Goal: Task Accomplishment & Management: Complete application form

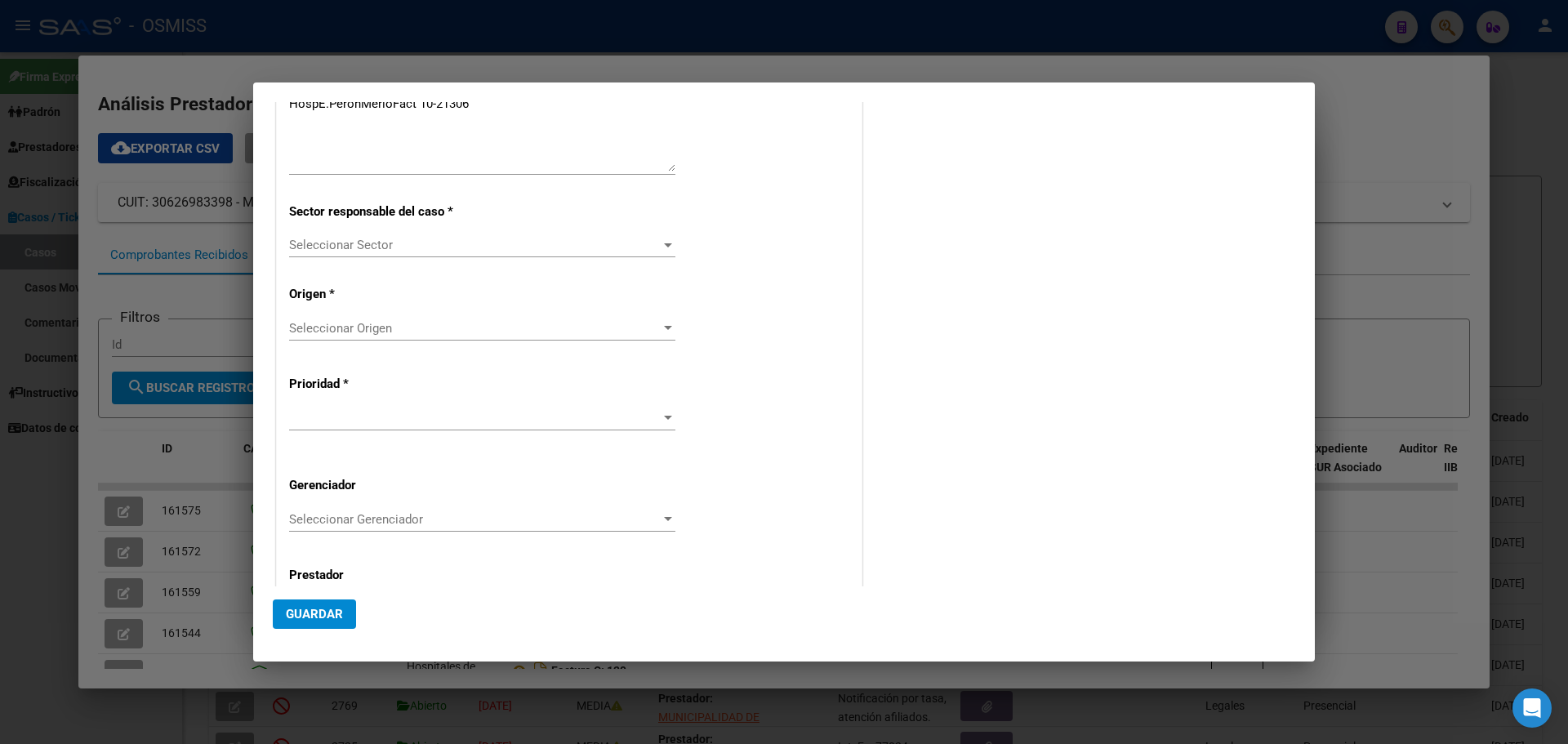
scroll to position [283, 0]
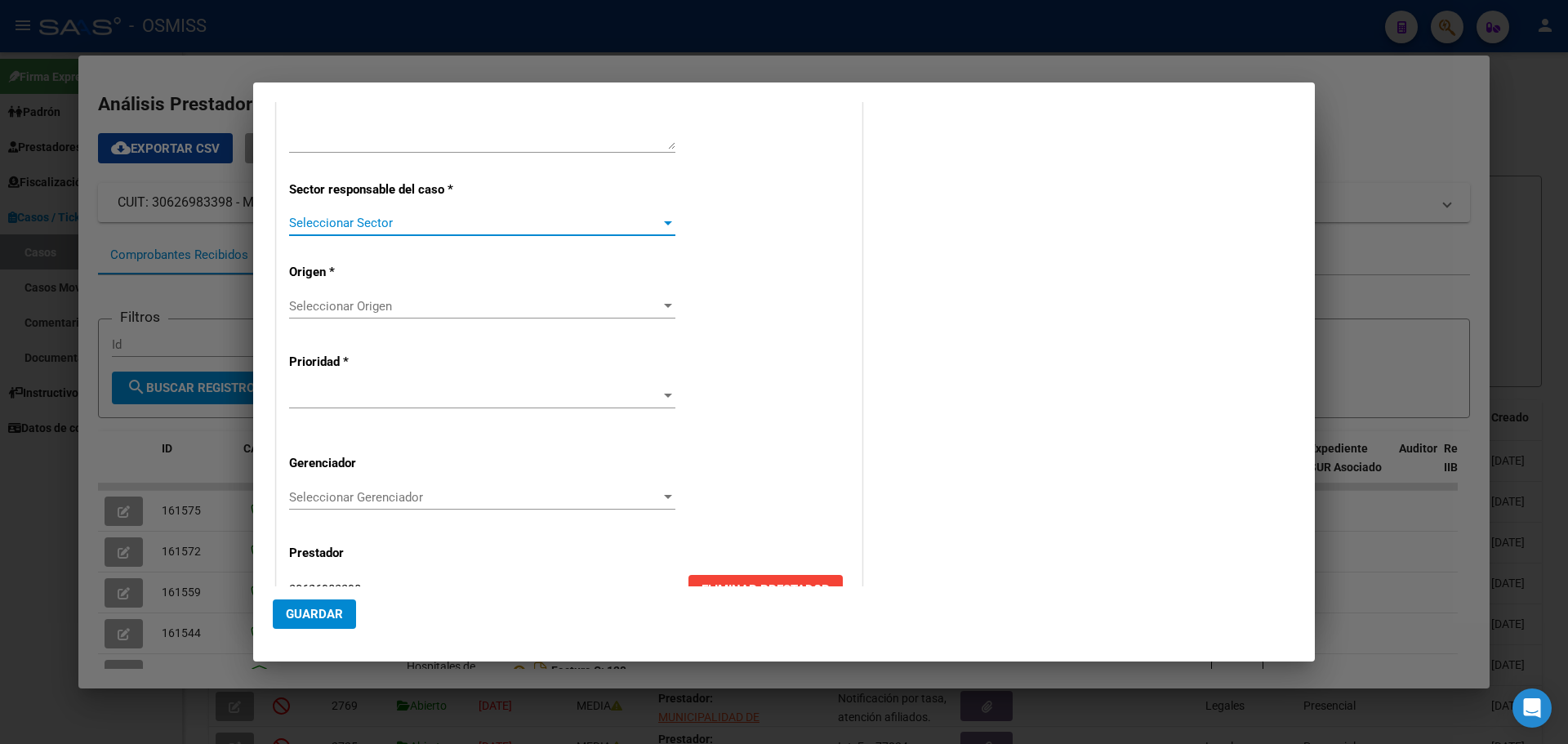
click at [664, 222] on div at bounding box center [669, 223] width 8 height 4
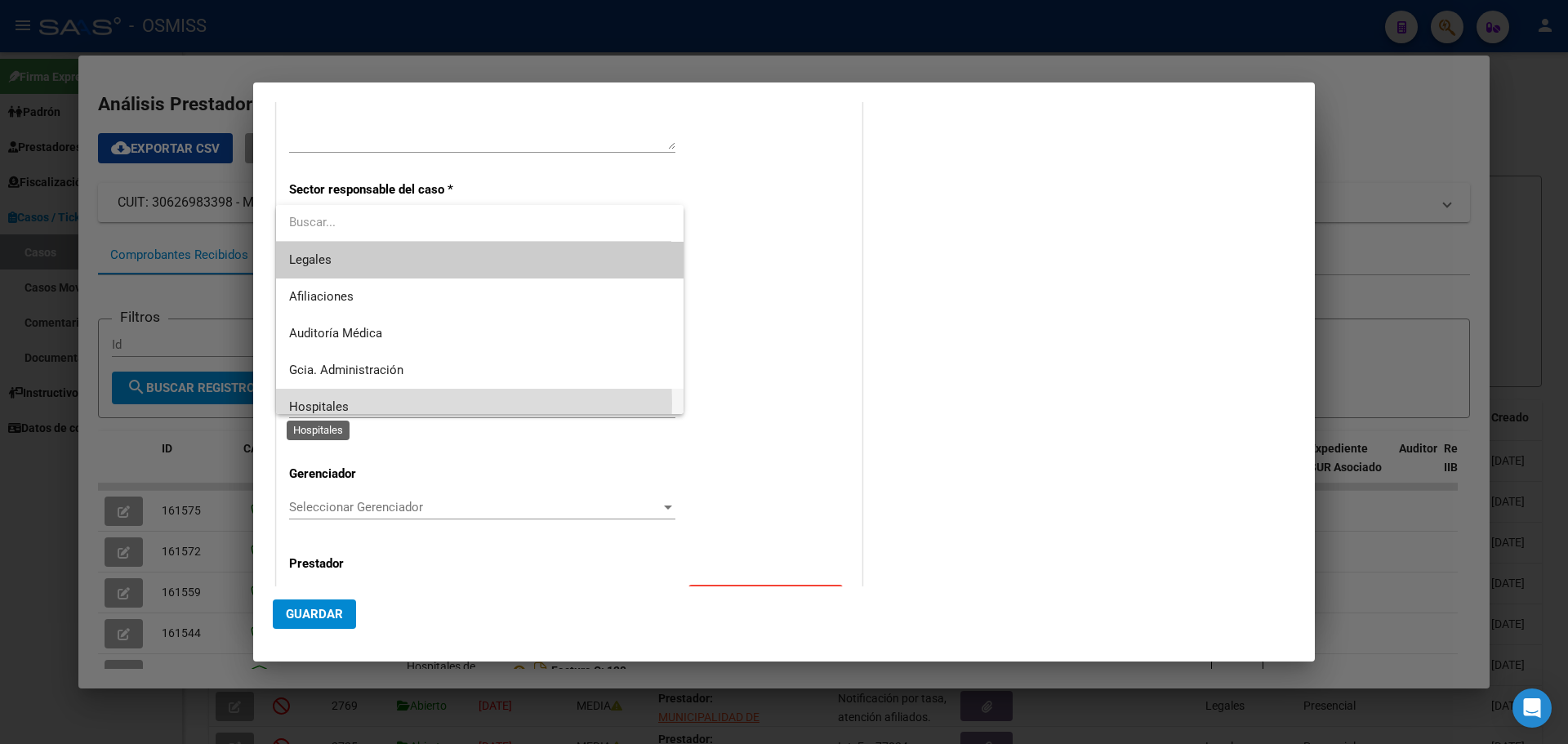
click at [319, 403] on span "Hospitales" at bounding box center [319, 406] width 60 height 14
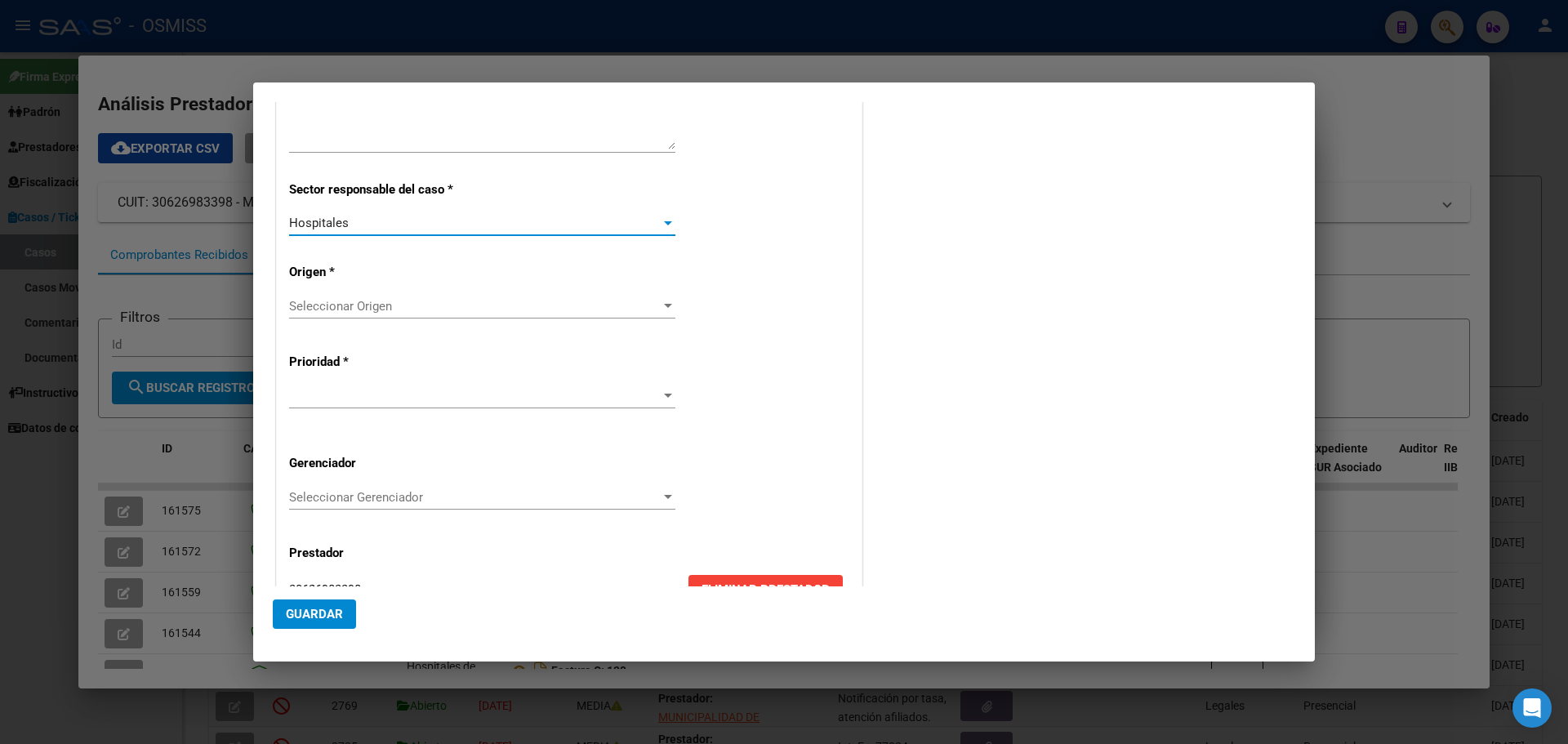
scroll to position [12, 0]
click at [664, 304] on div at bounding box center [669, 305] width 8 height 4
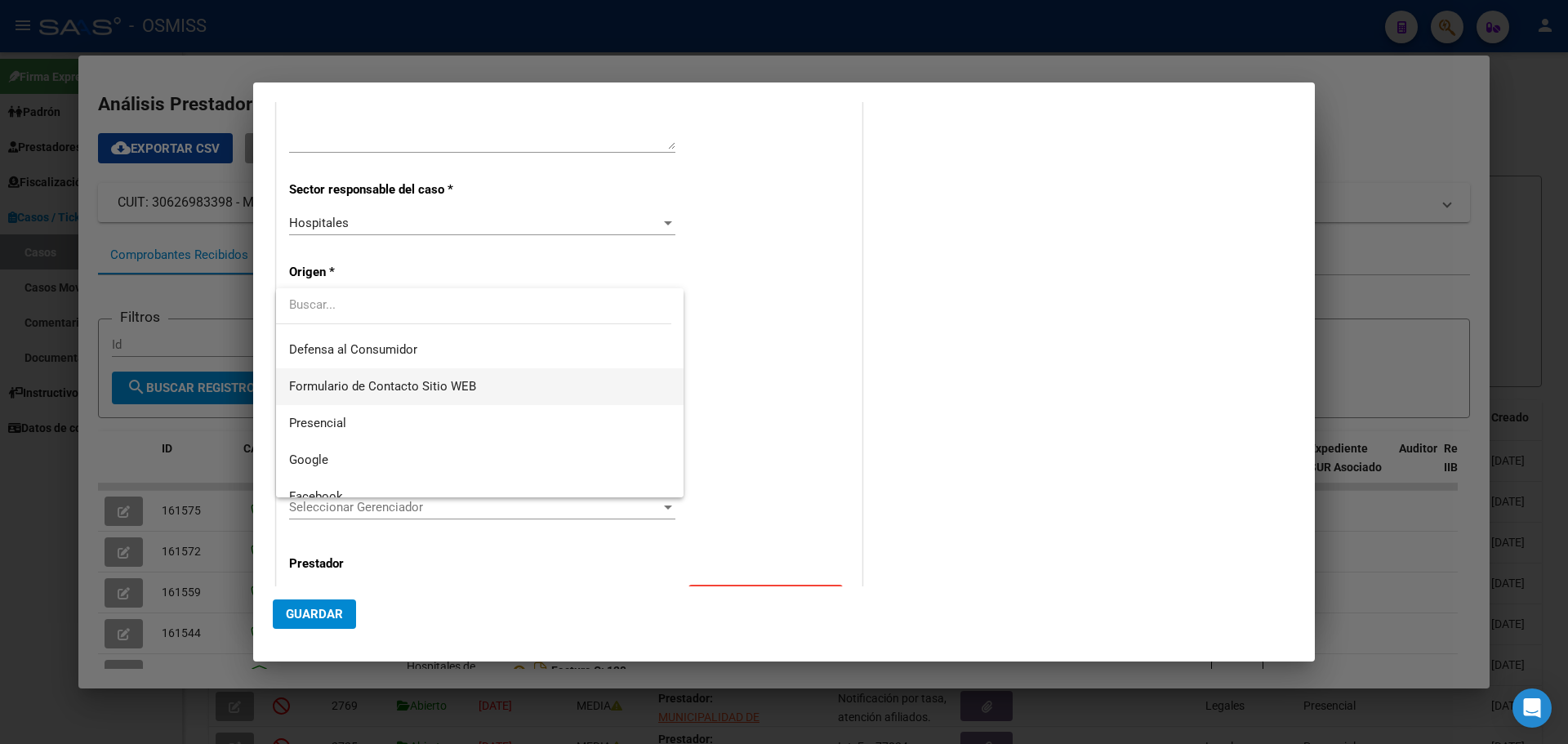
scroll to position [179, 0]
click at [438, 427] on span "Presencial" at bounding box center [480, 421] width 381 height 37
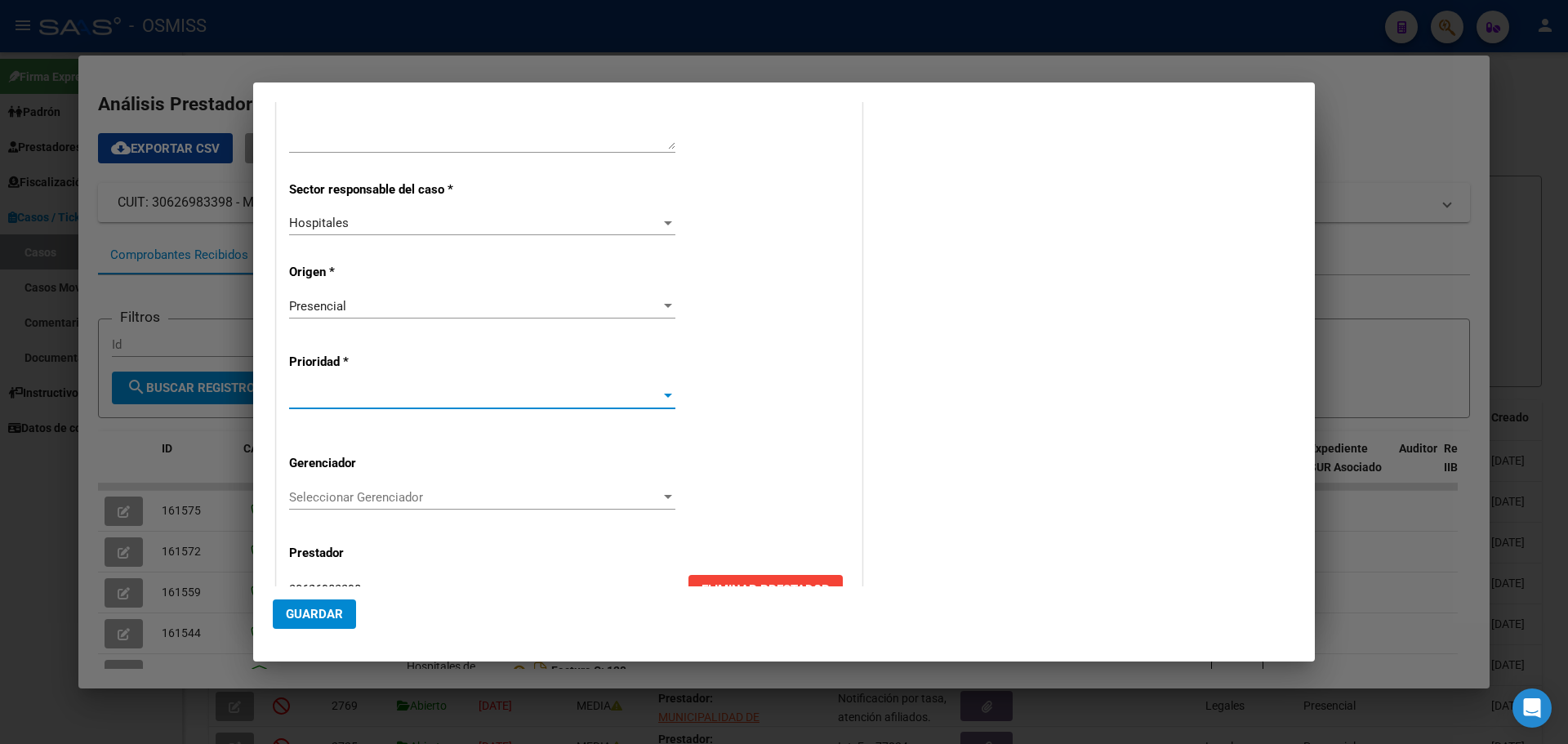
click at [664, 394] on div at bounding box center [669, 395] width 8 height 4
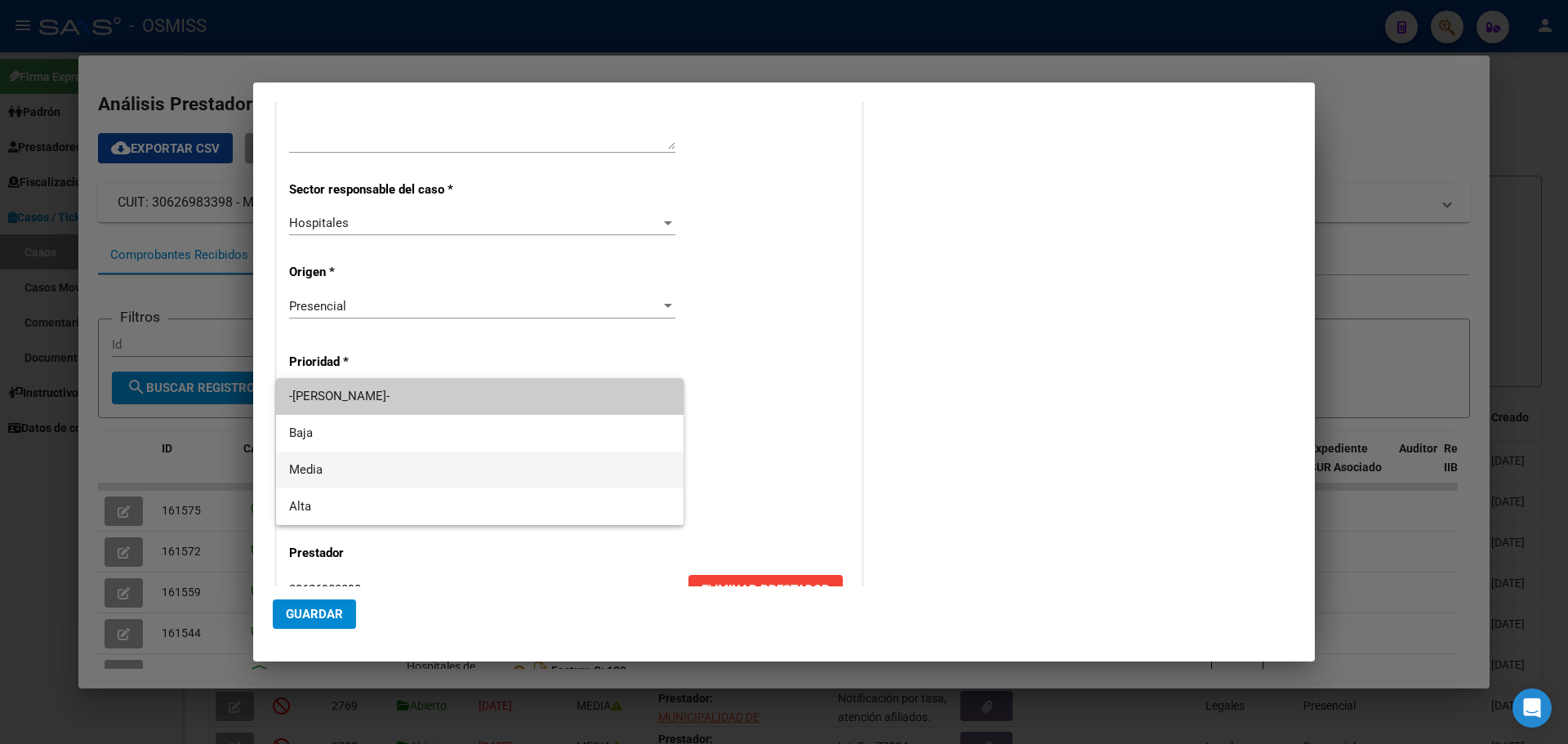
click at [470, 465] on span "Media" at bounding box center [480, 470] width 381 height 37
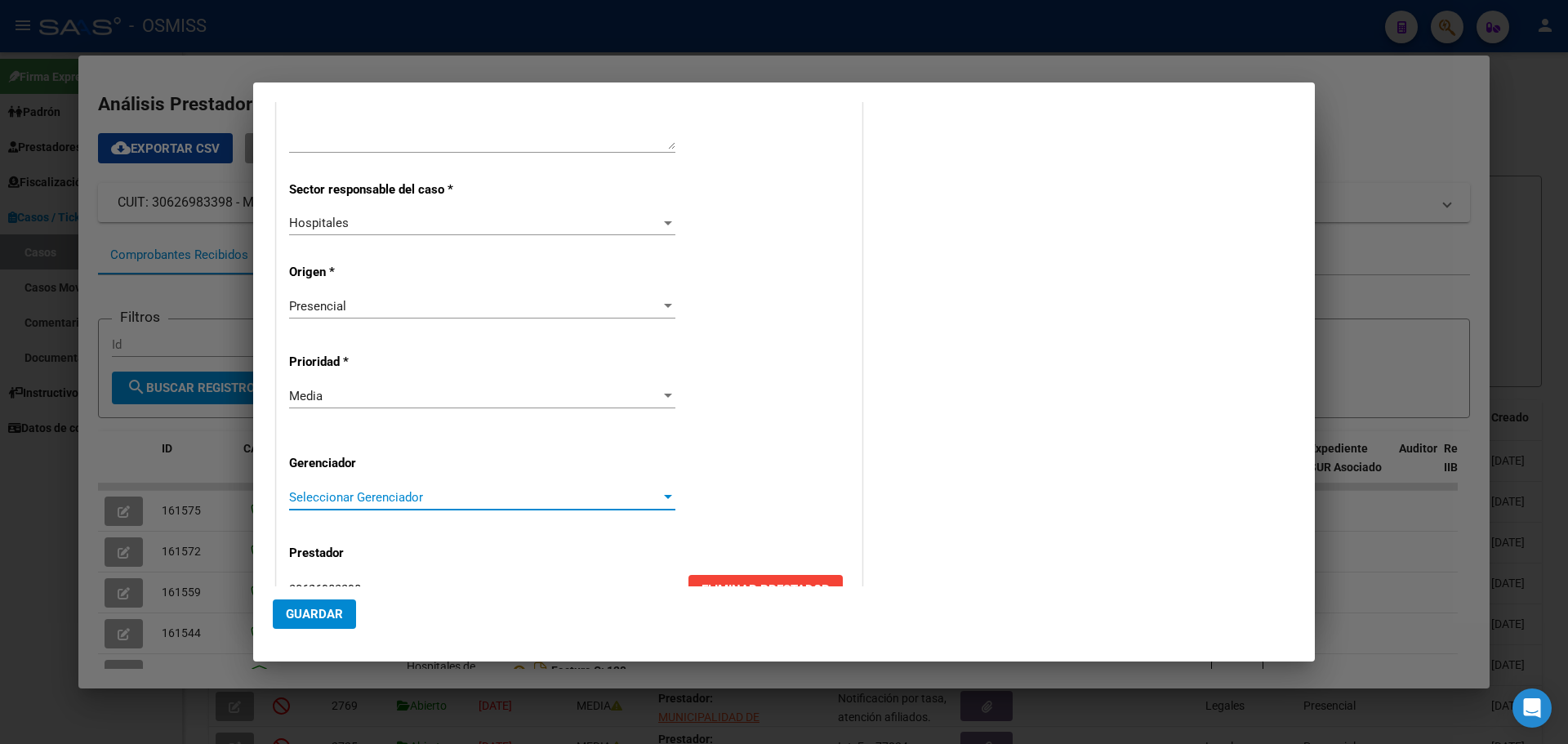
click at [661, 491] on div at bounding box center [668, 497] width 14 height 13
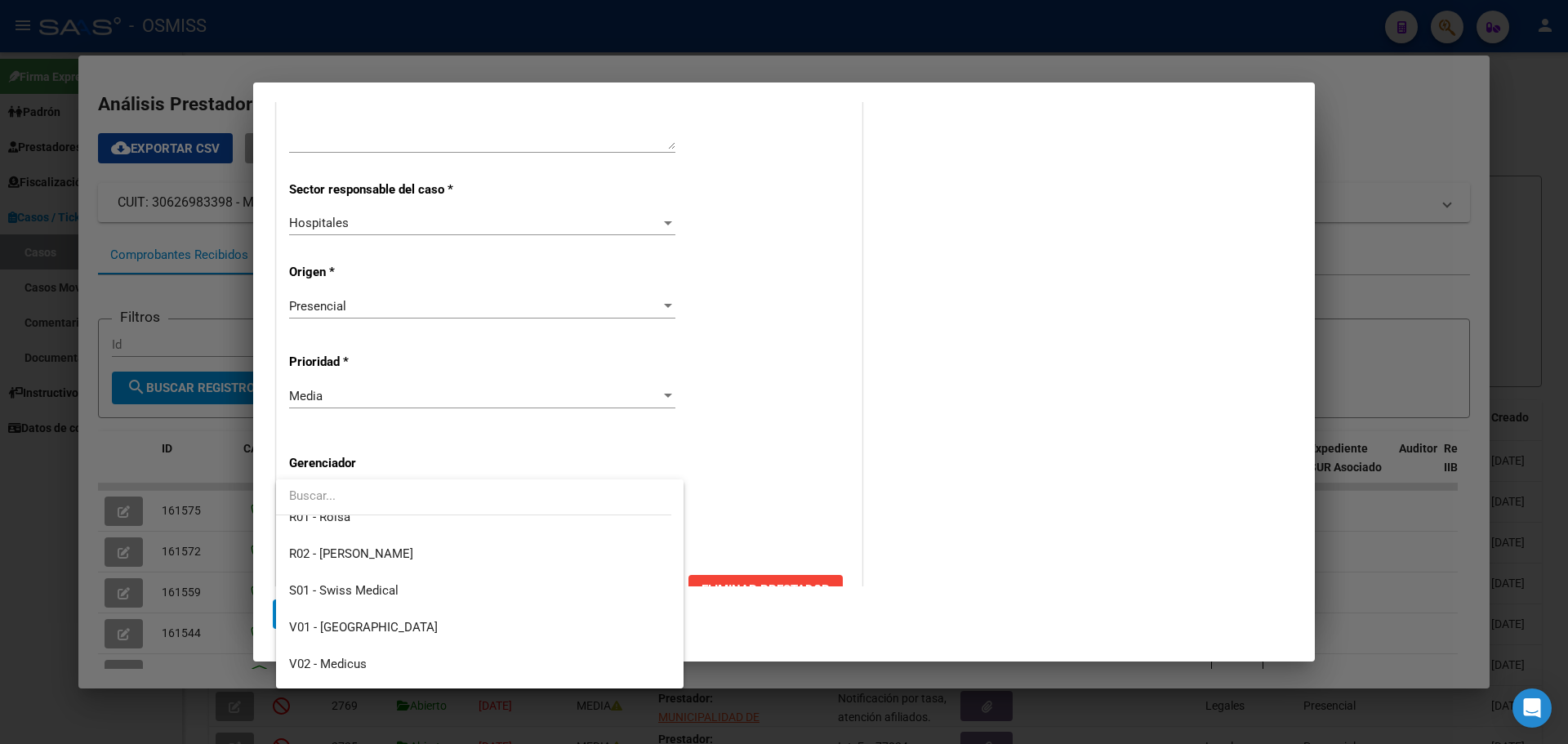
scroll to position [489, 0]
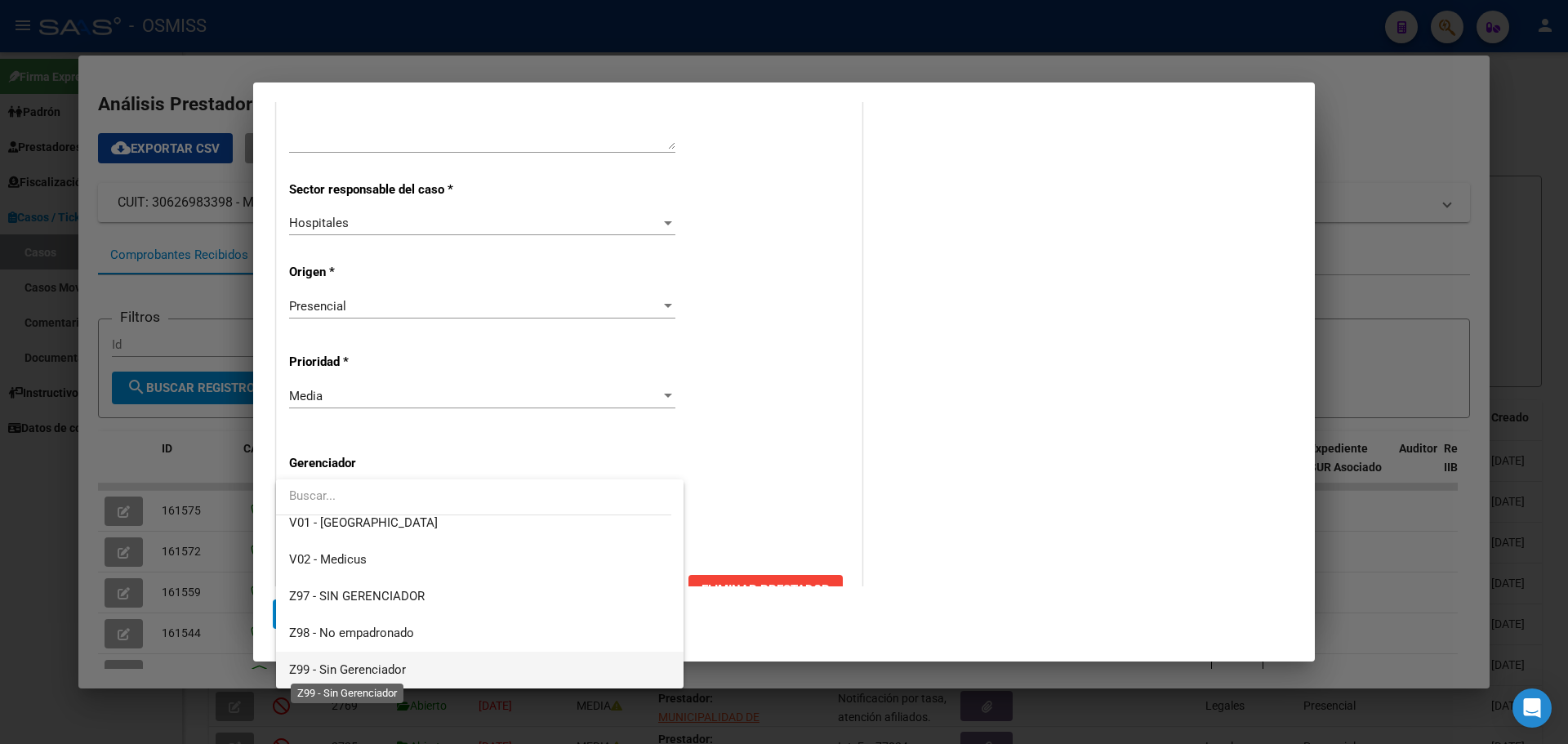
click at [298, 666] on span "Z99 - Sin Gerenciador" at bounding box center [347, 669] width 117 height 14
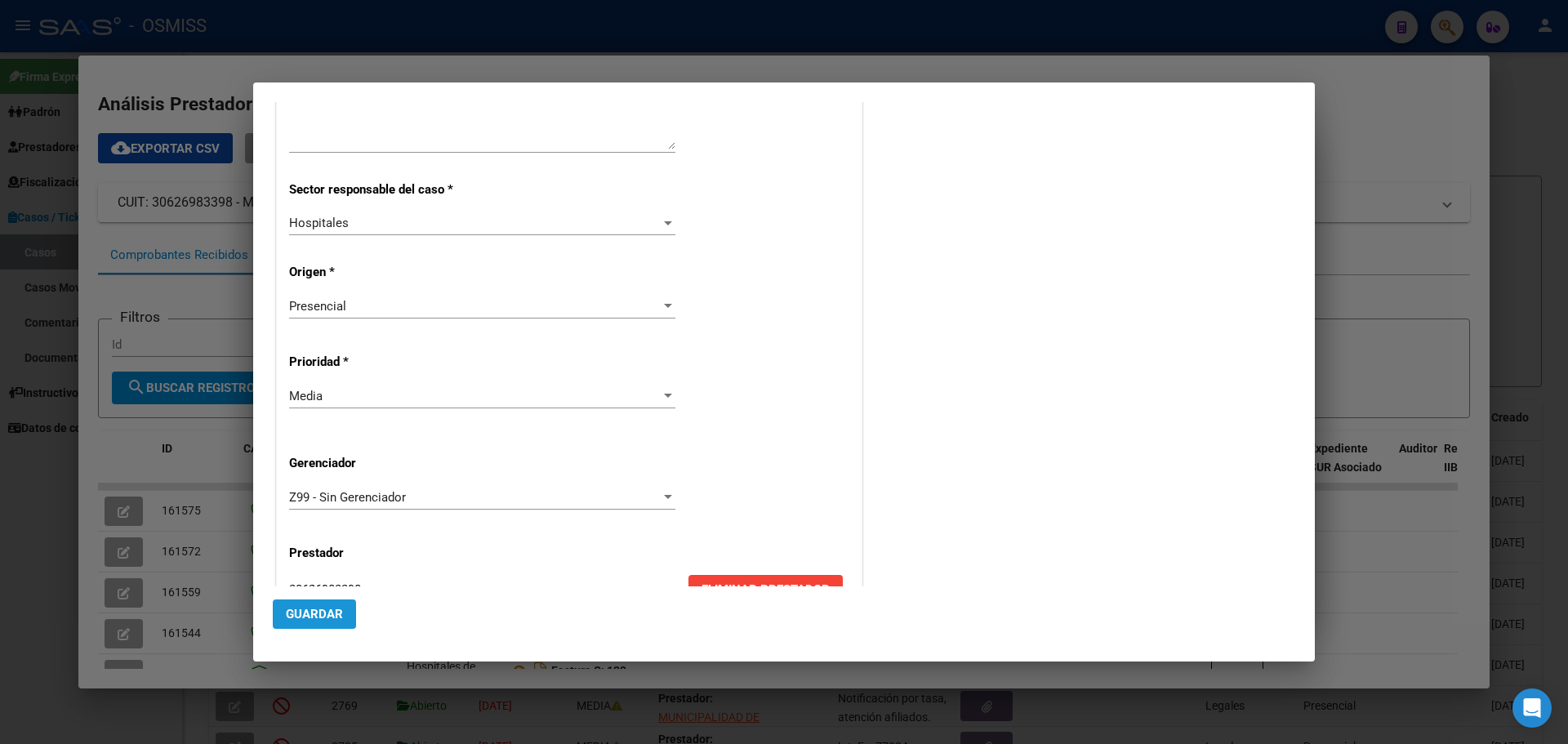
click at [302, 613] on span "Guardar" at bounding box center [314, 613] width 57 height 14
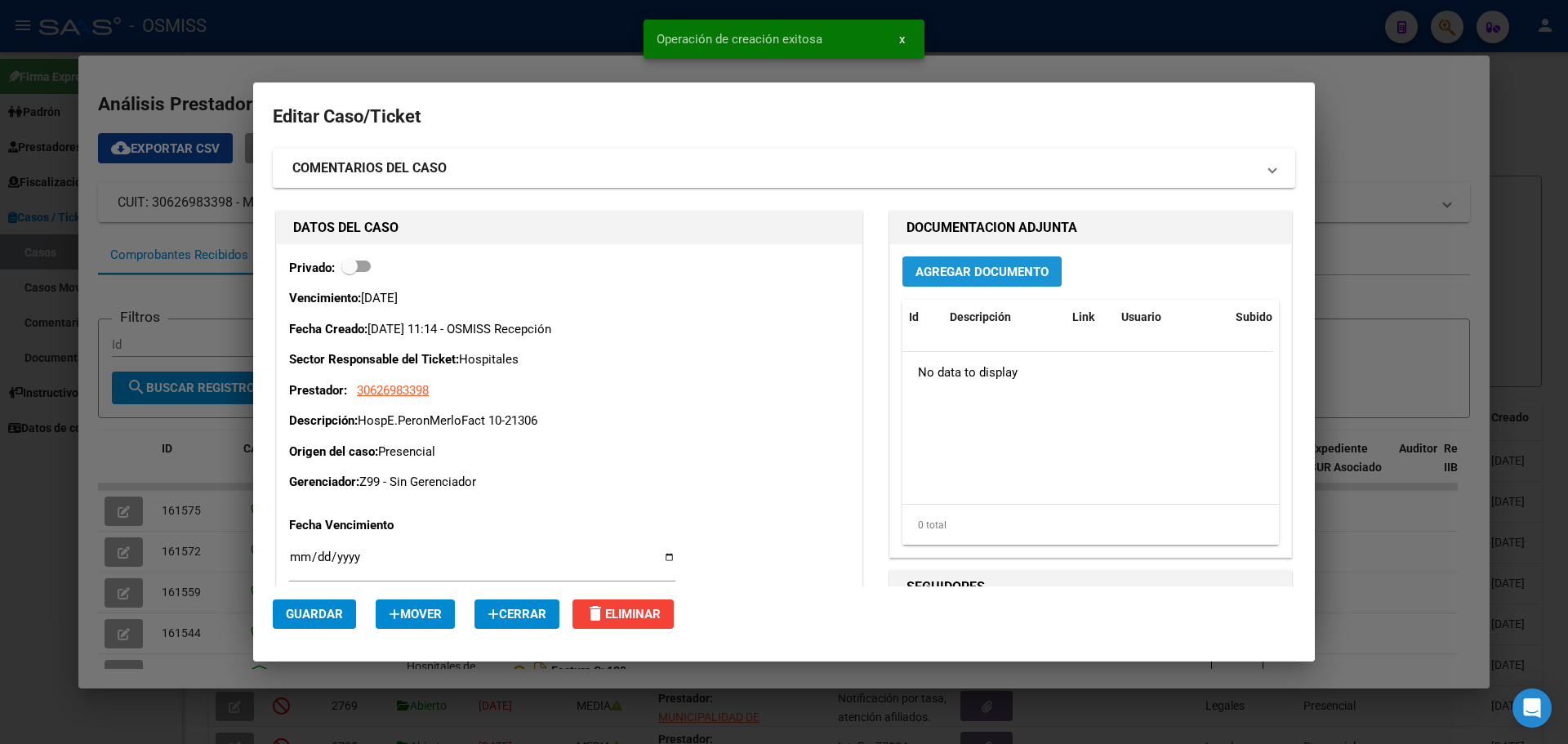
click at [987, 266] on span "Agregar Documento" at bounding box center [982, 271] width 133 height 14
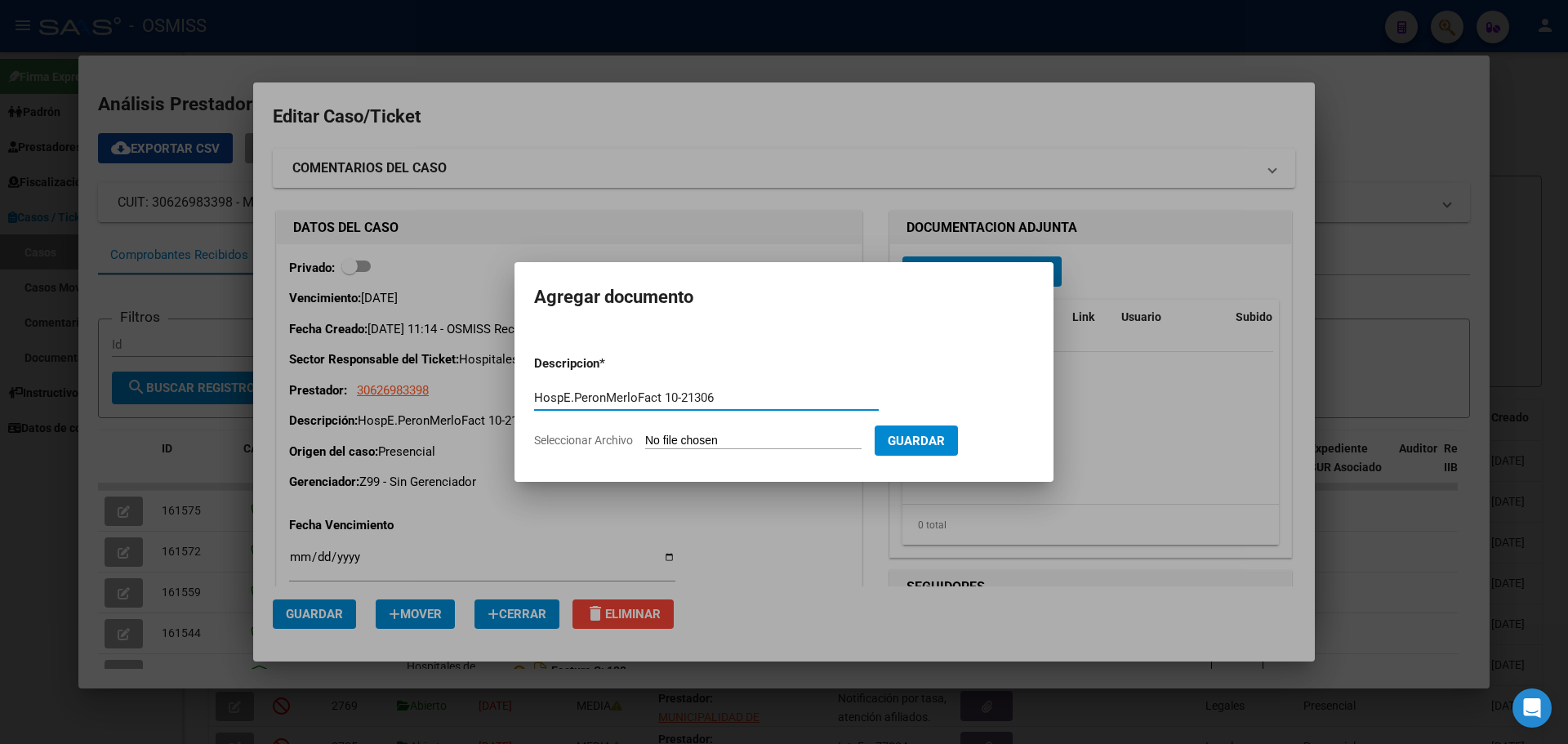
type input "HospE.PeronMerloFact 10-21306"
click at [565, 438] on span "Seleccionar Archivo" at bounding box center [583, 440] width 99 height 13
click at [645, 438] on input "Seleccionar Archivo" at bounding box center [753, 441] width 217 height 15
type input "C:\fakepath\Fact 21306.pdf"
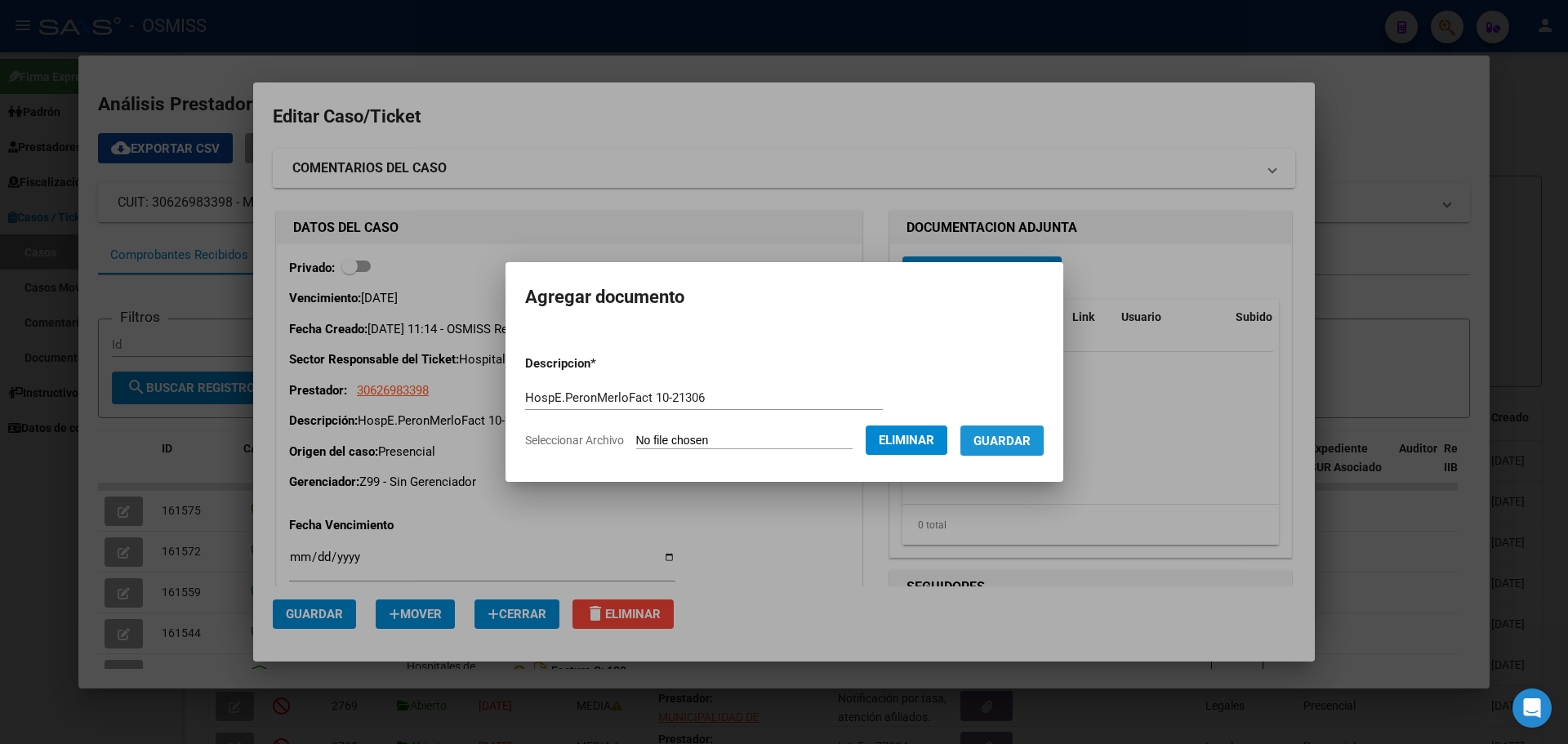
click at [1026, 437] on span "Guardar" at bounding box center [1002, 440] width 57 height 14
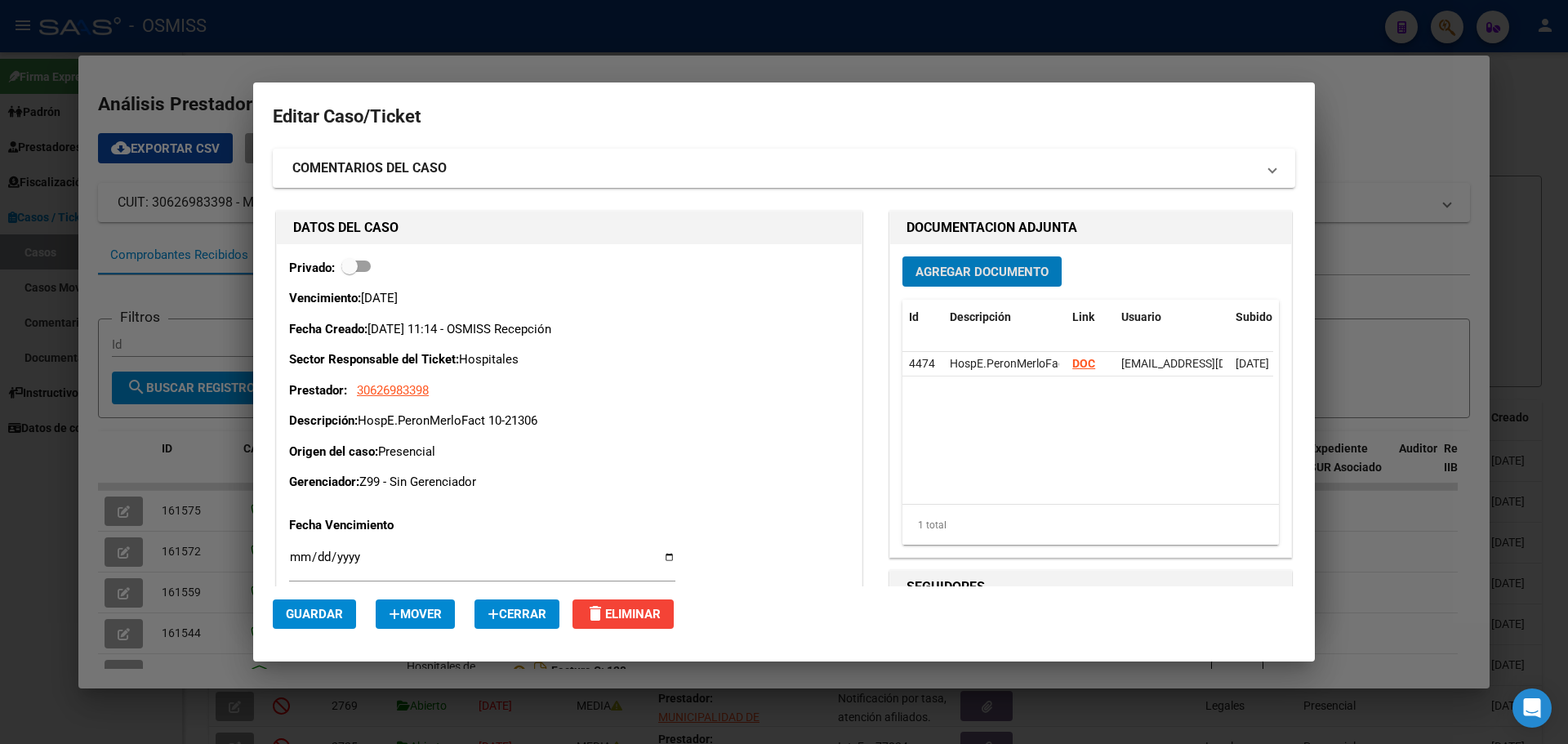
click at [204, 72] on div at bounding box center [784, 372] width 1568 height 744
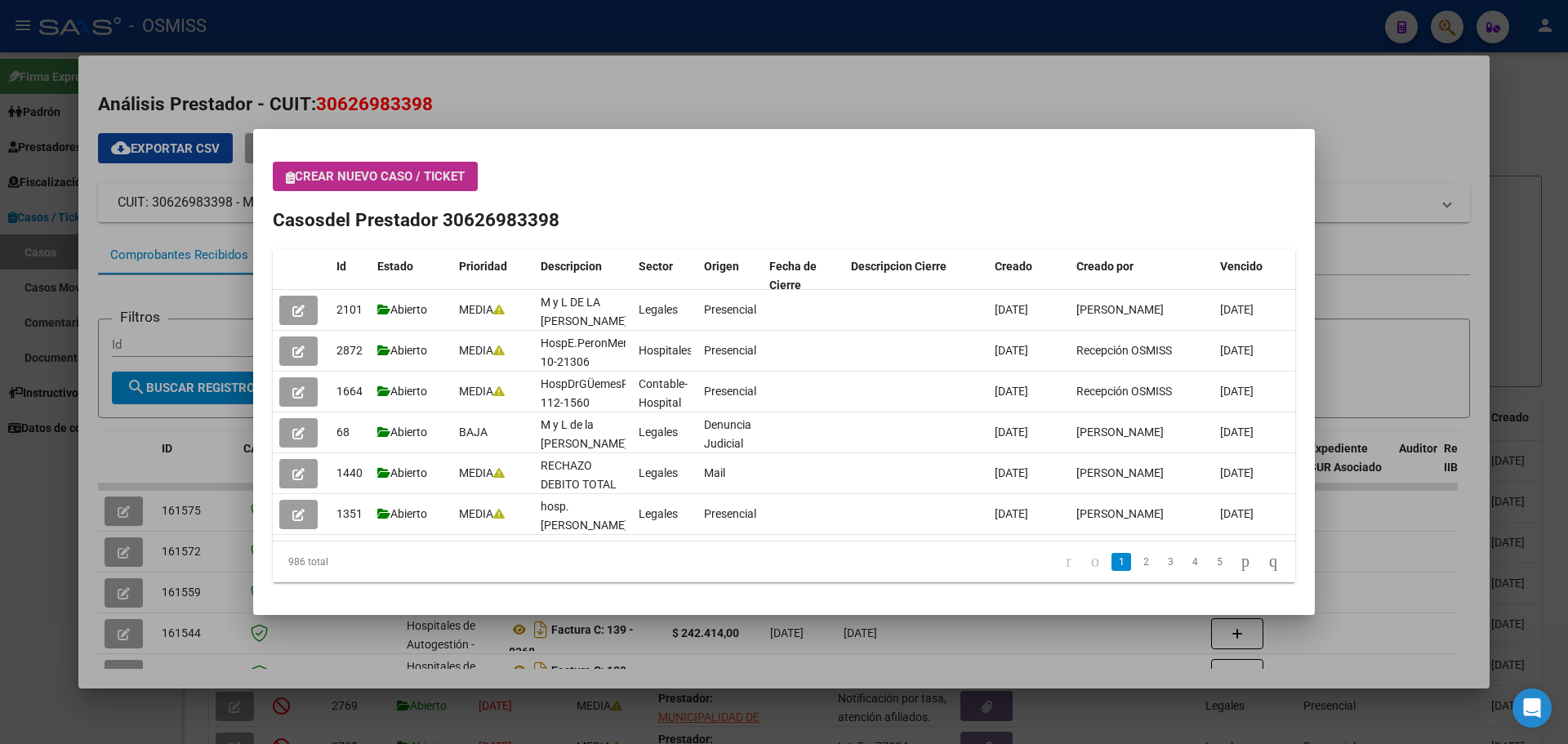
click at [290, 179] on icon "button" at bounding box center [290, 177] width 9 height 13
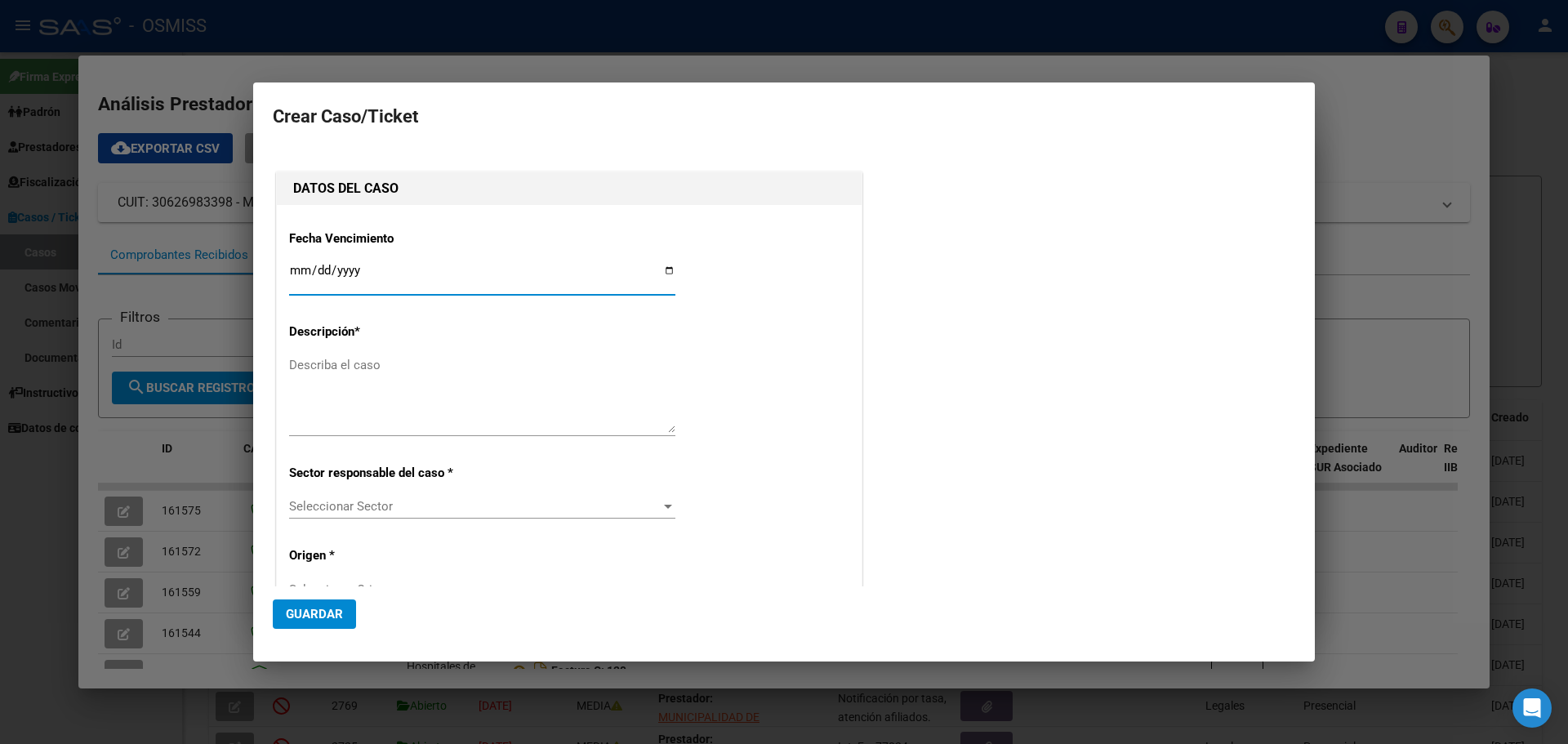
type input "30626983398"
click at [567, 230] on div "Fecha Vencimiento Ingresar fecha Descripción * Describa el caso Sector responsa…" at bounding box center [569, 559] width 561 height 683
click at [663, 270] on input "Ingresar fecha" at bounding box center [482, 276] width 386 height 26
type input "[DATE]"
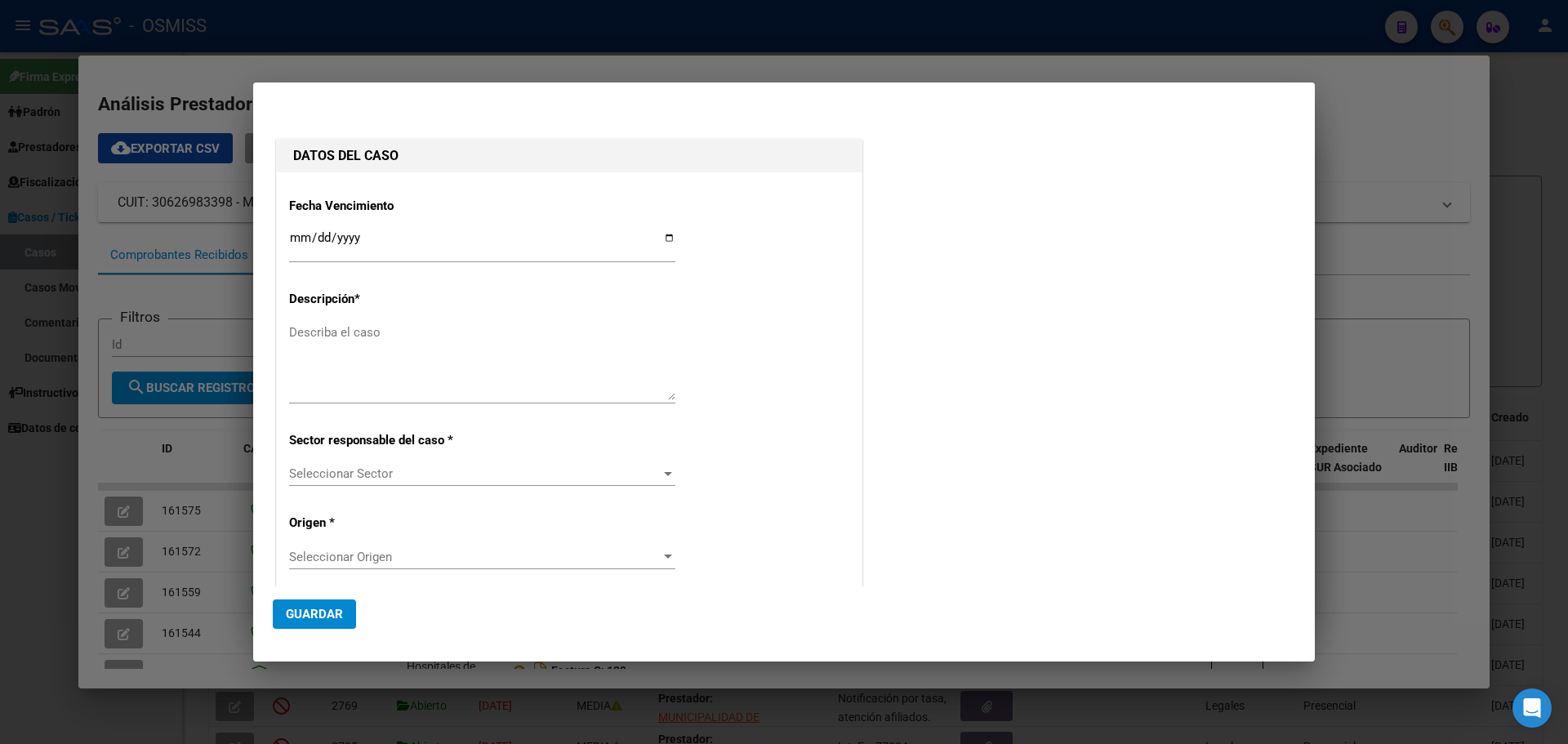
scroll to position [88, 0]
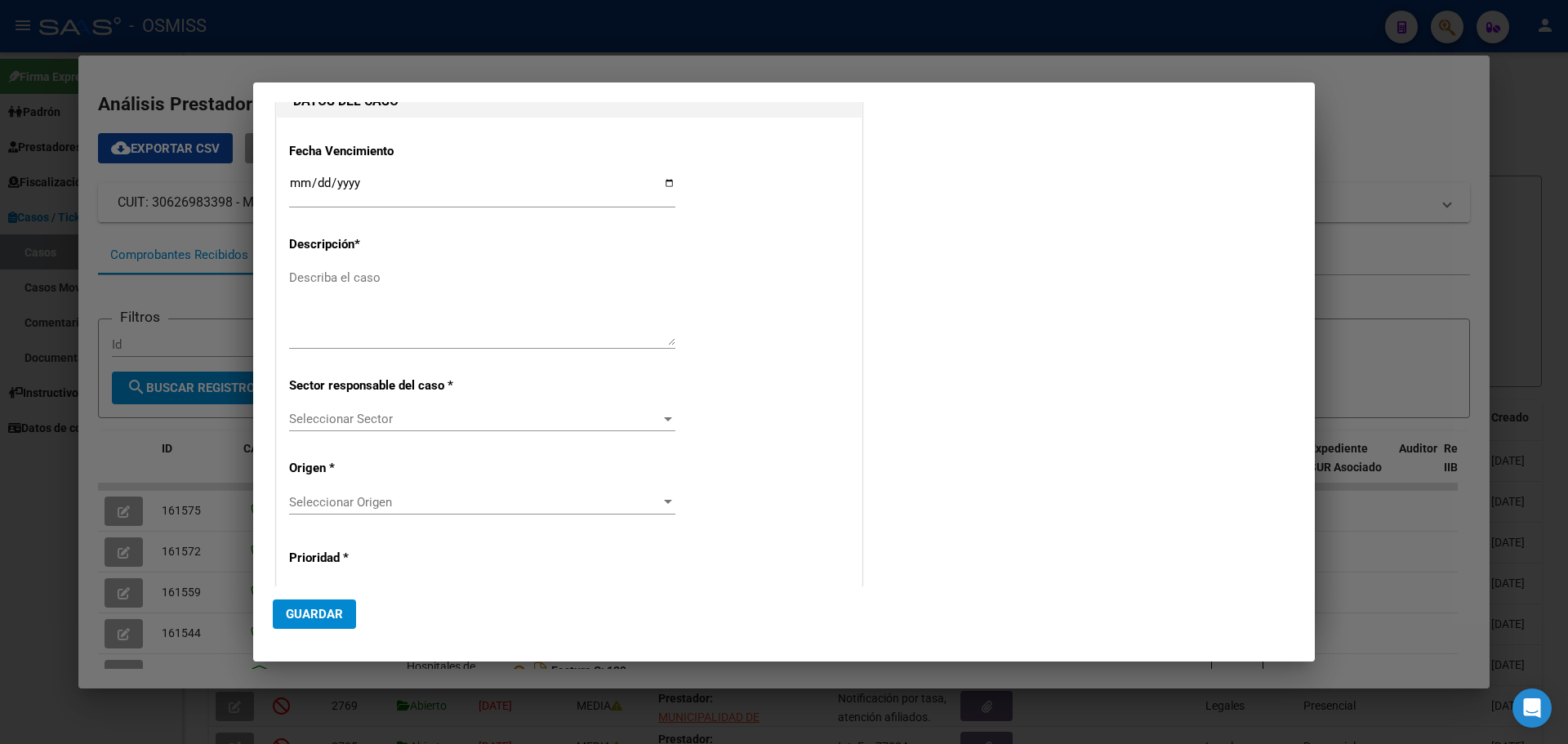
click at [295, 279] on textarea "Describa el caso" at bounding box center [482, 307] width 386 height 77
type textarea "Hosp.MyLdelaVegaFact 131-18870"
click at [666, 415] on div at bounding box center [668, 419] width 14 height 13
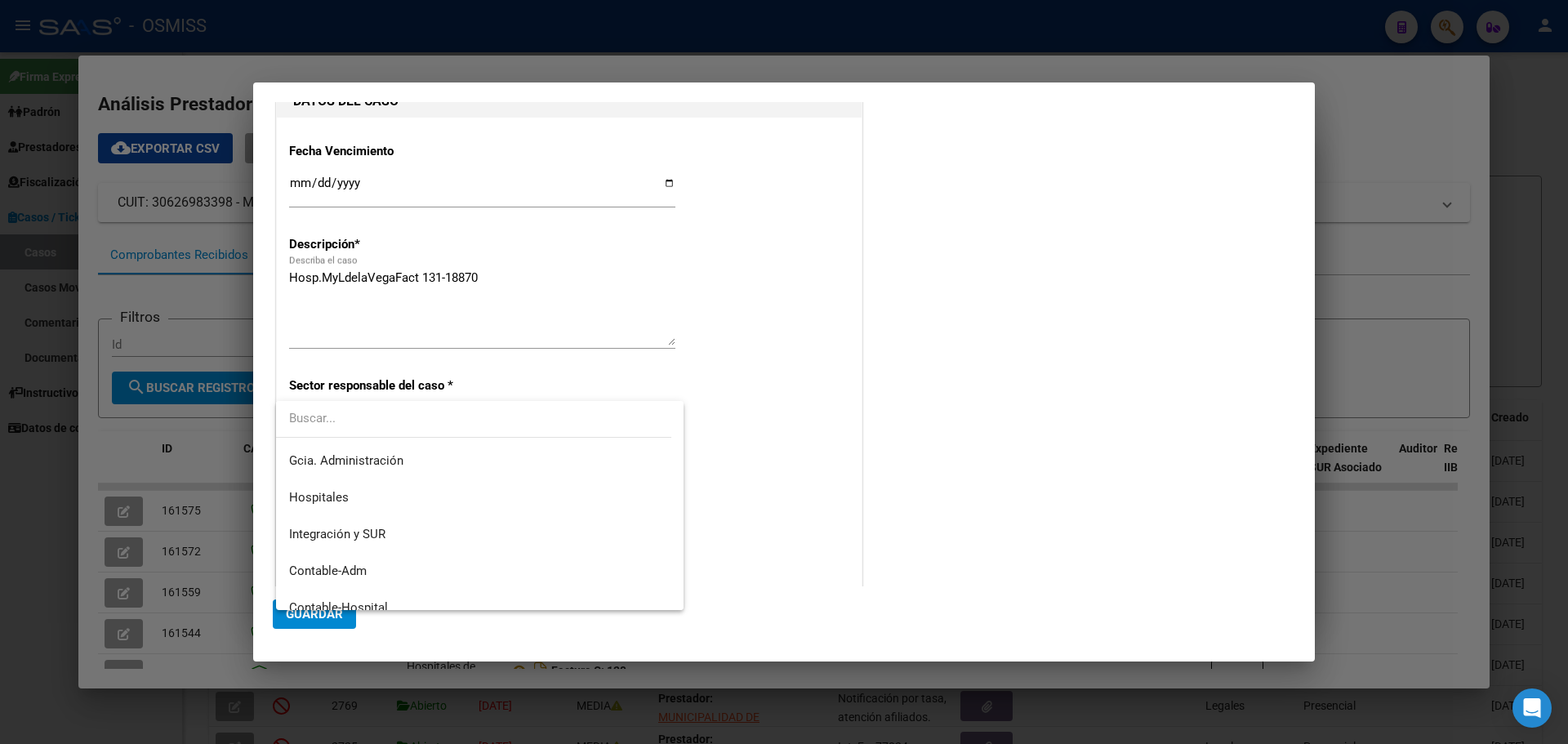
scroll to position [117, 0]
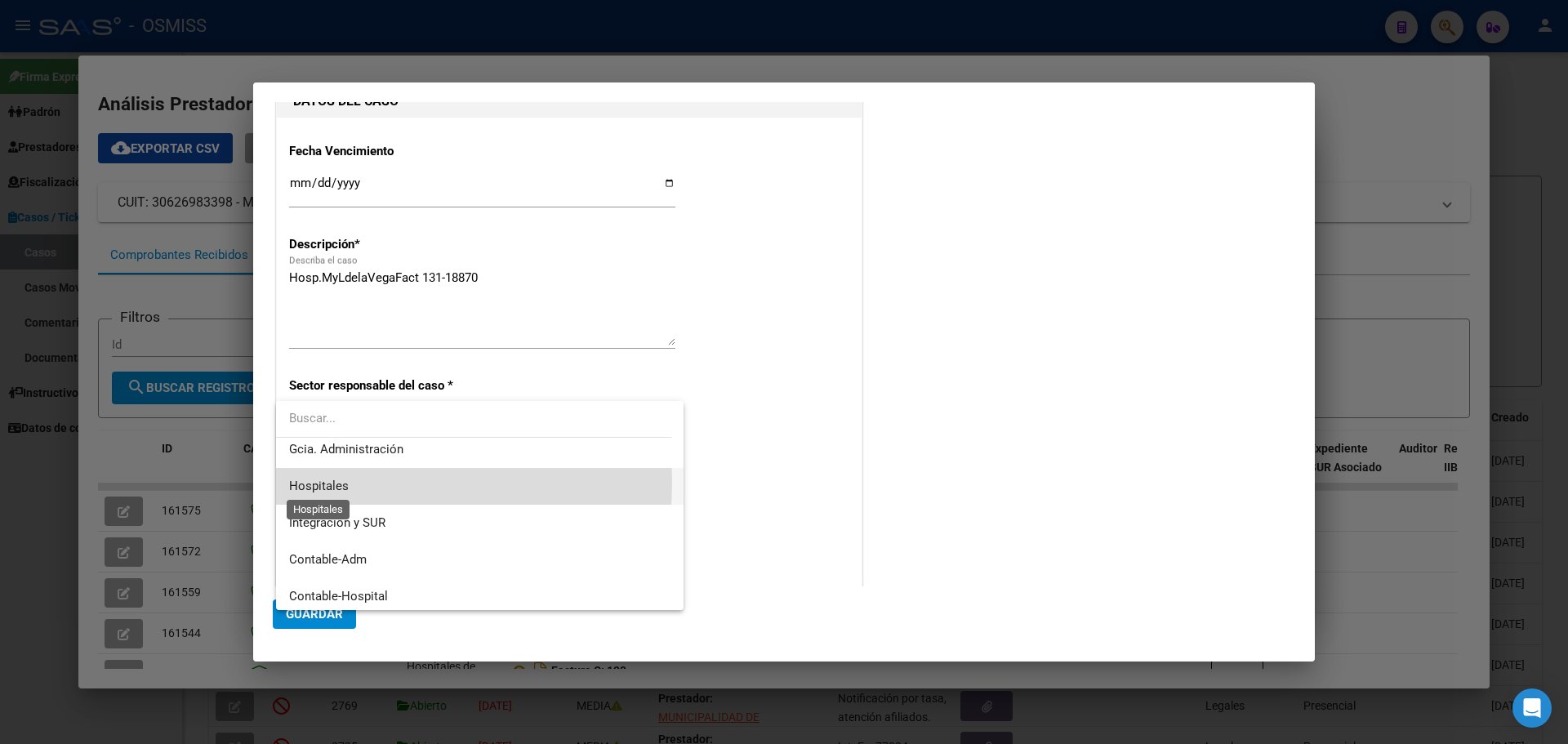
click at [312, 482] on span "Hospitales" at bounding box center [319, 485] width 60 height 14
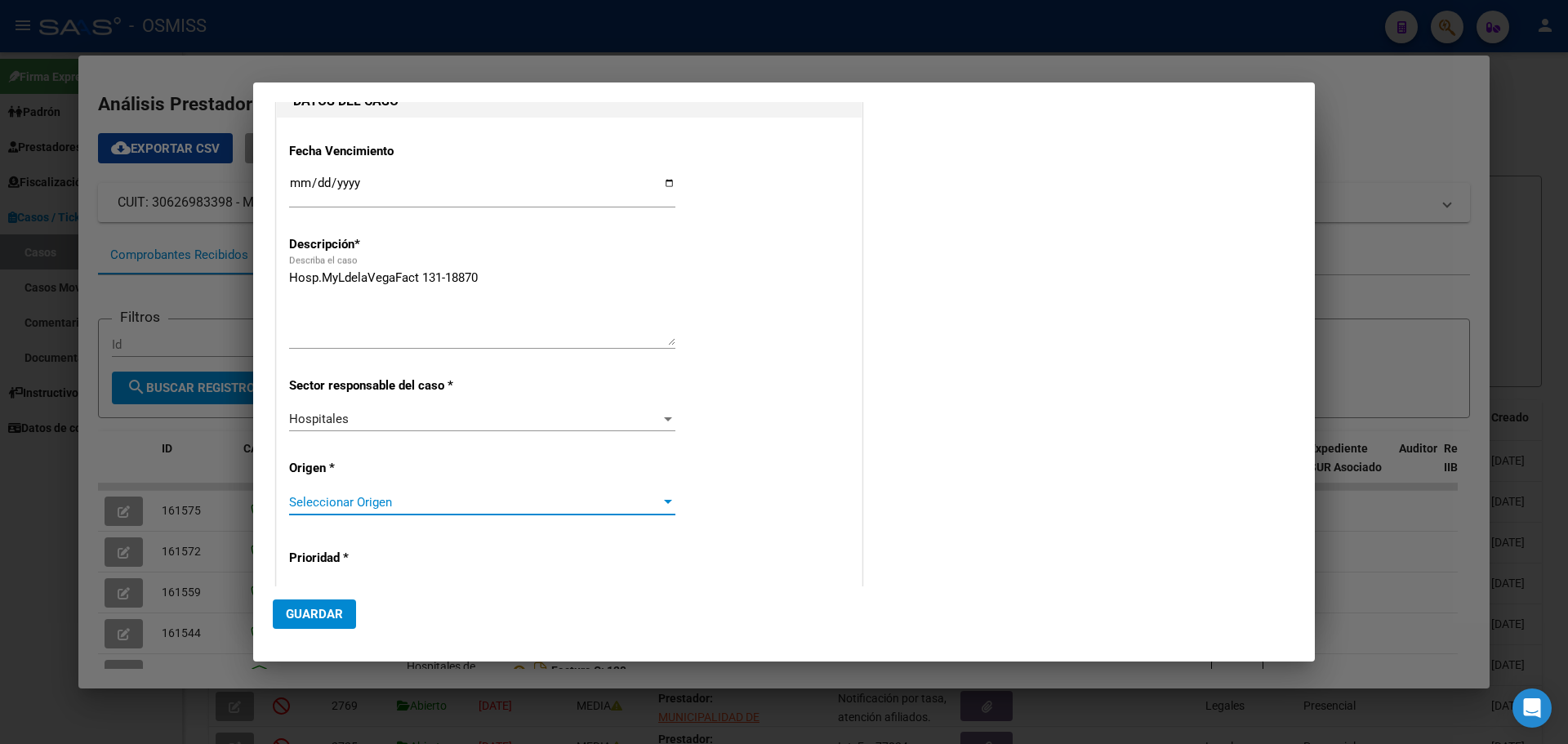
click at [664, 502] on div at bounding box center [669, 501] width 8 height 4
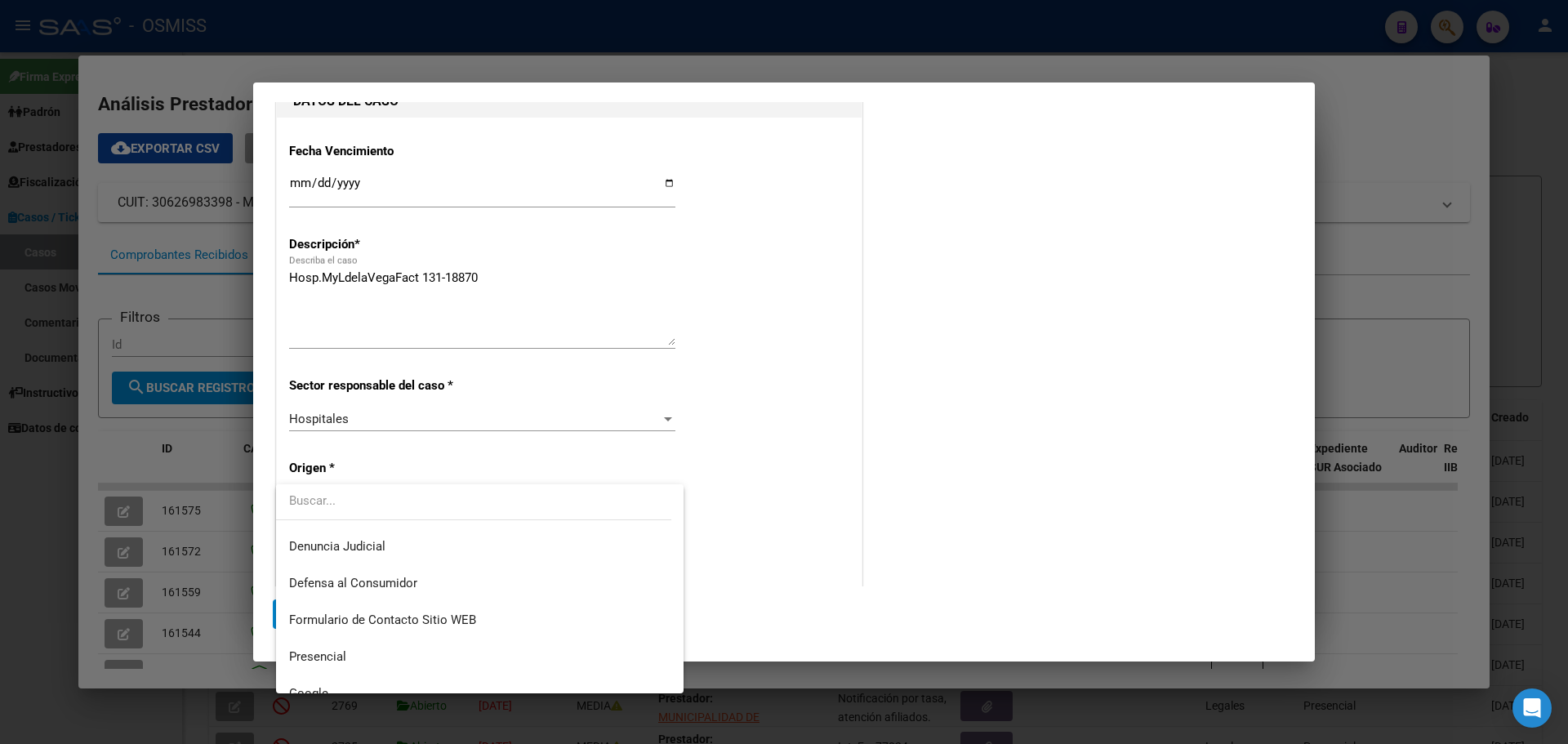
scroll to position [182, 0]
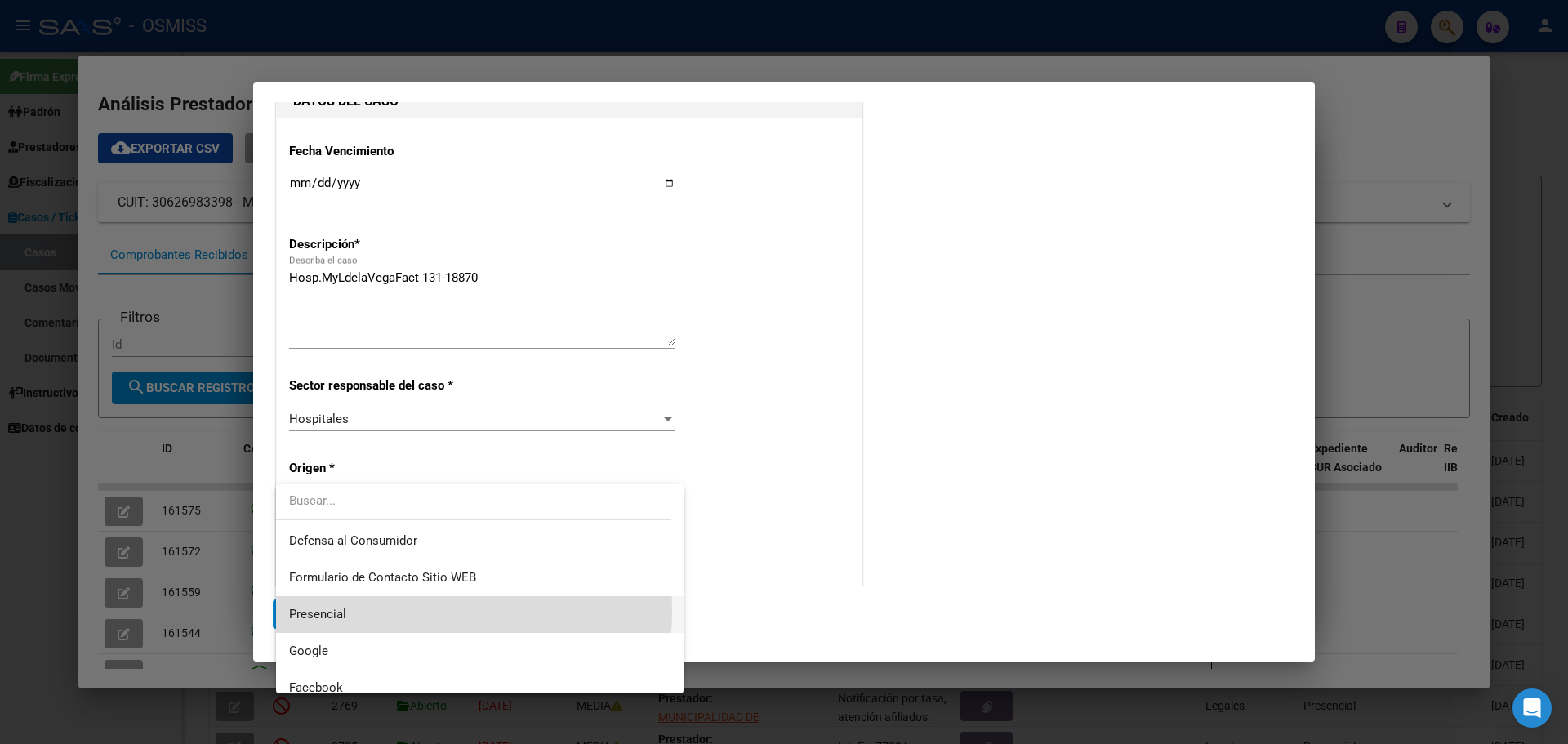
click at [360, 611] on span "Presencial" at bounding box center [480, 614] width 381 height 37
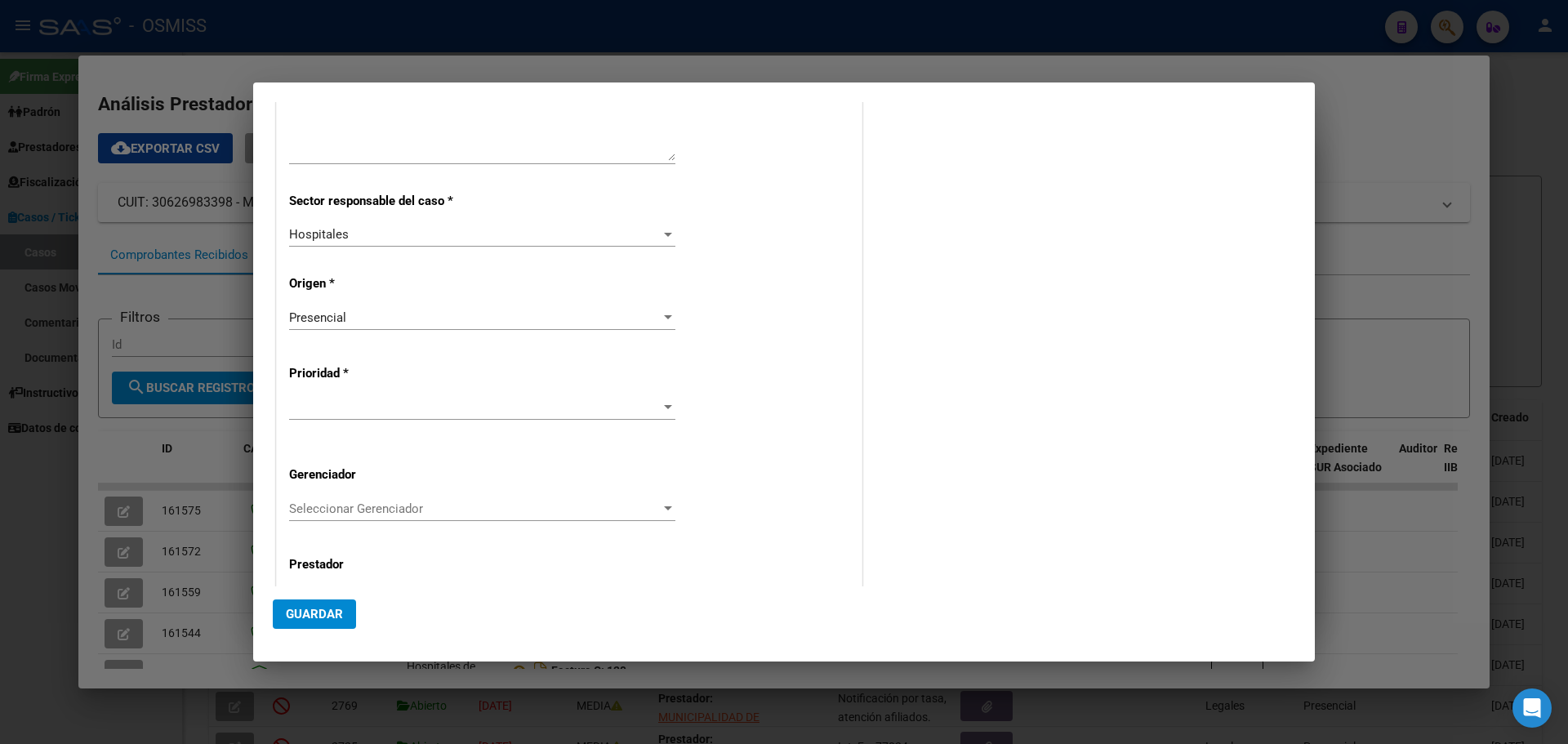
scroll to position [283, 0]
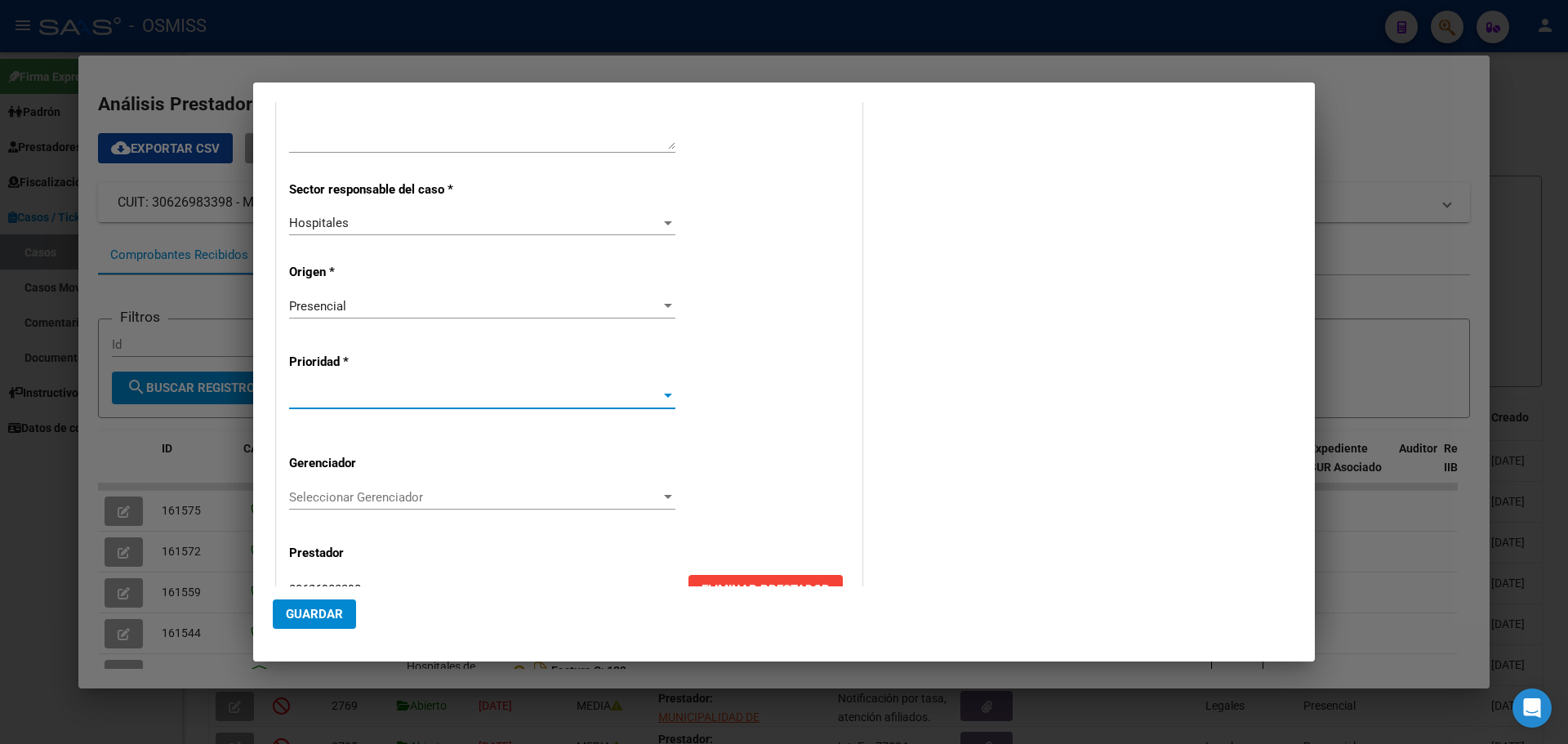
click at [664, 395] on div at bounding box center [669, 395] width 8 height 4
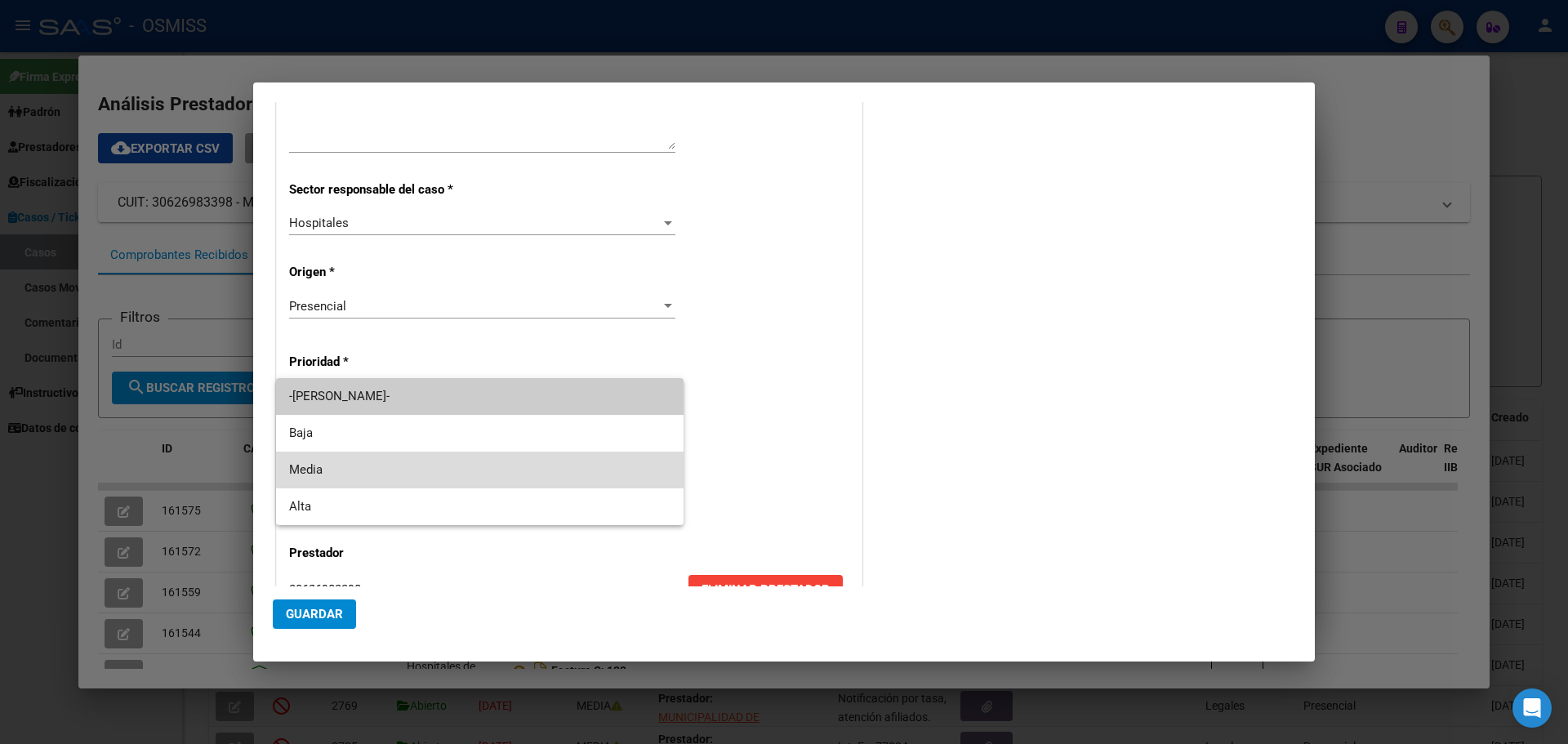
click at [295, 462] on span "Media" at bounding box center [480, 470] width 381 height 37
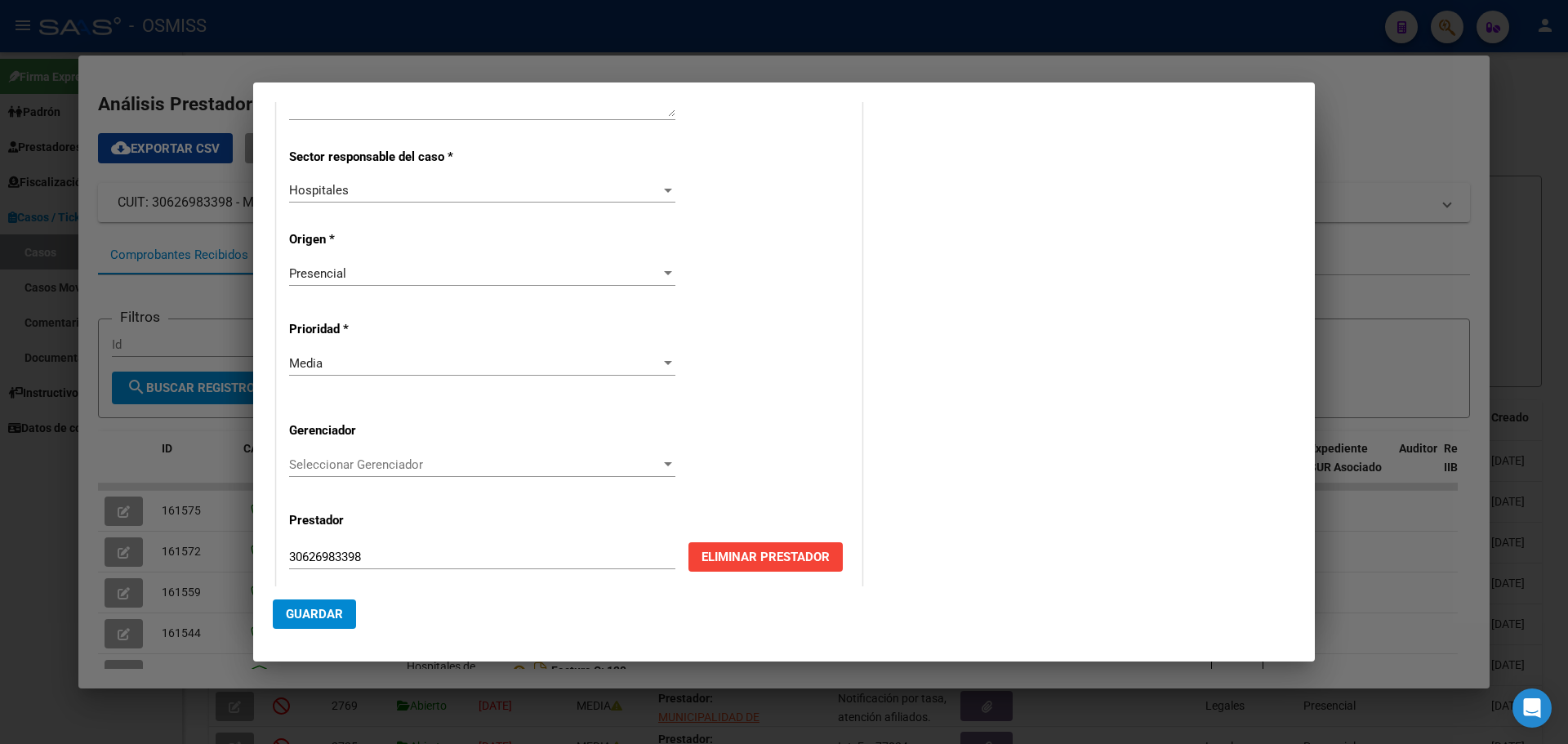
scroll to position [330, 0]
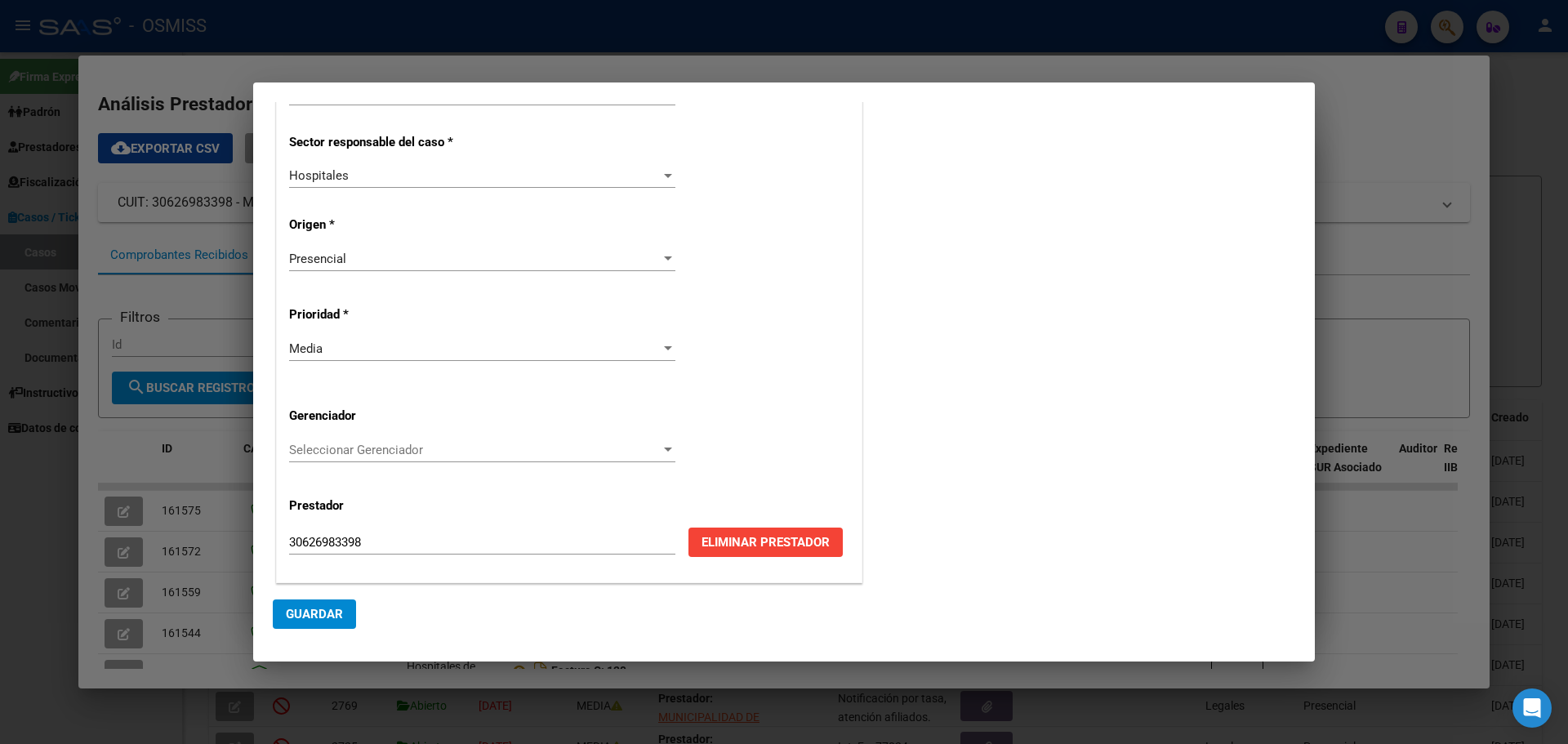
click at [663, 447] on div at bounding box center [668, 450] width 14 height 13
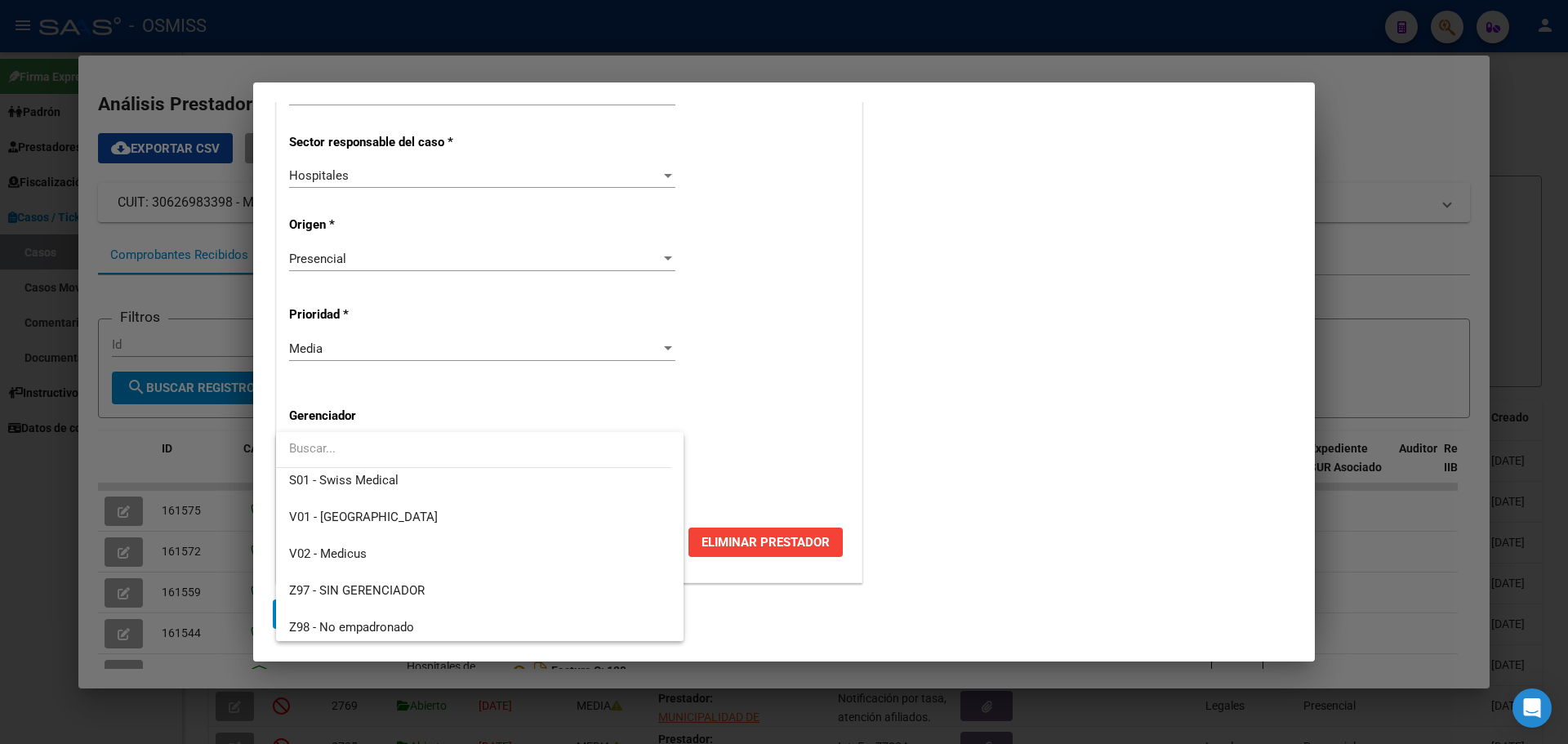
scroll to position [489, 0]
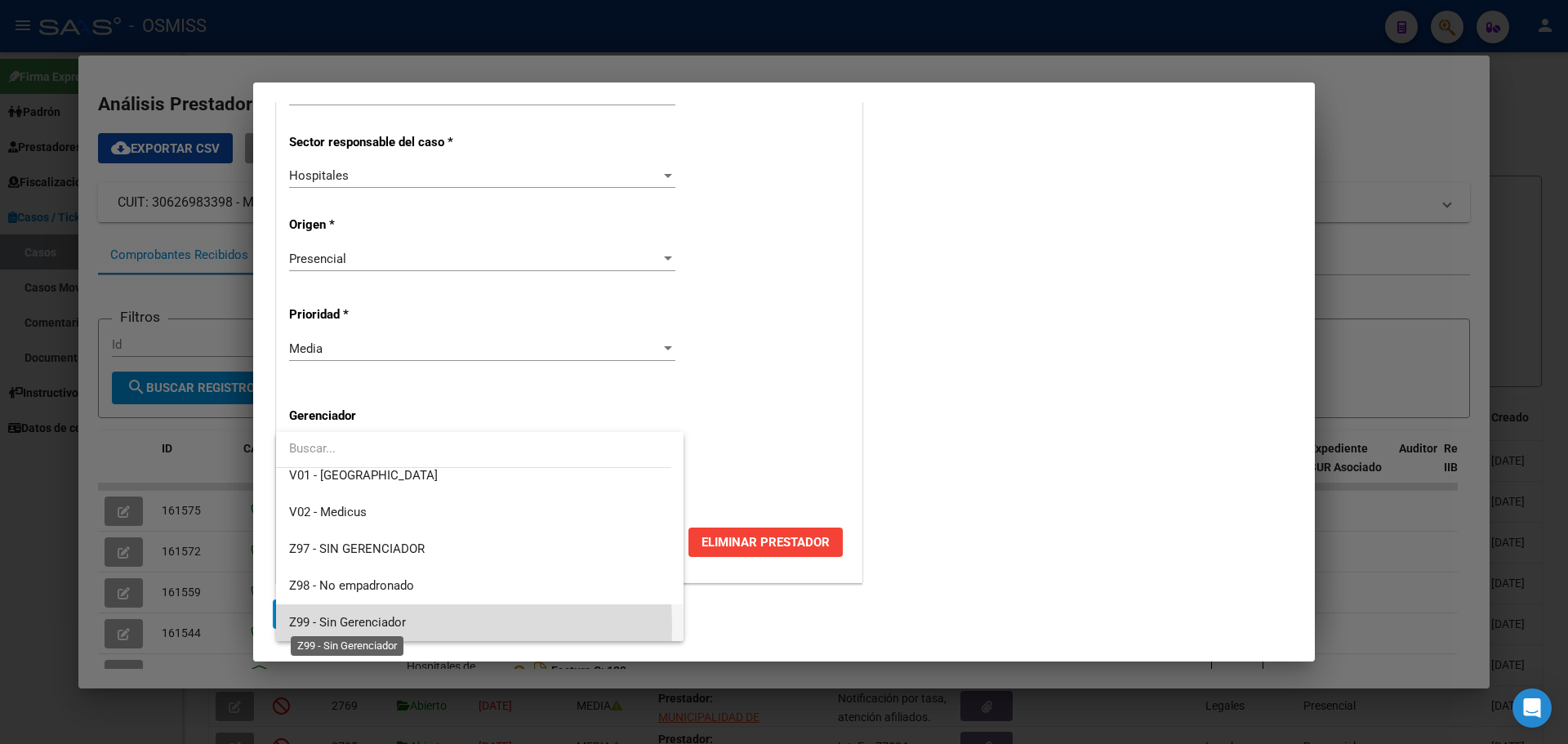
click at [341, 625] on span "Z99 - Sin Gerenciador" at bounding box center [347, 622] width 117 height 14
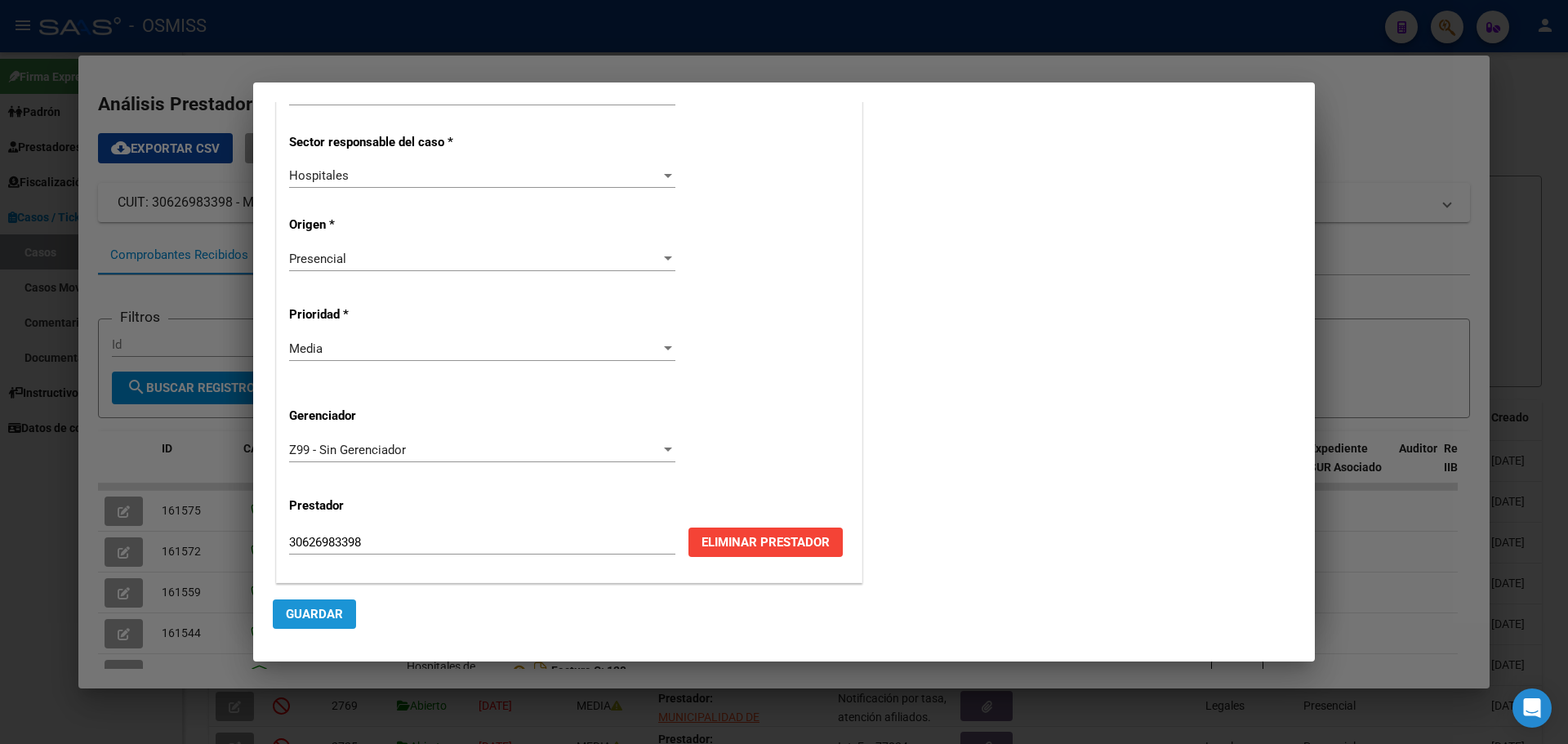
click at [311, 613] on span "Guardar" at bounding box center [314, 613] width 57 height 14
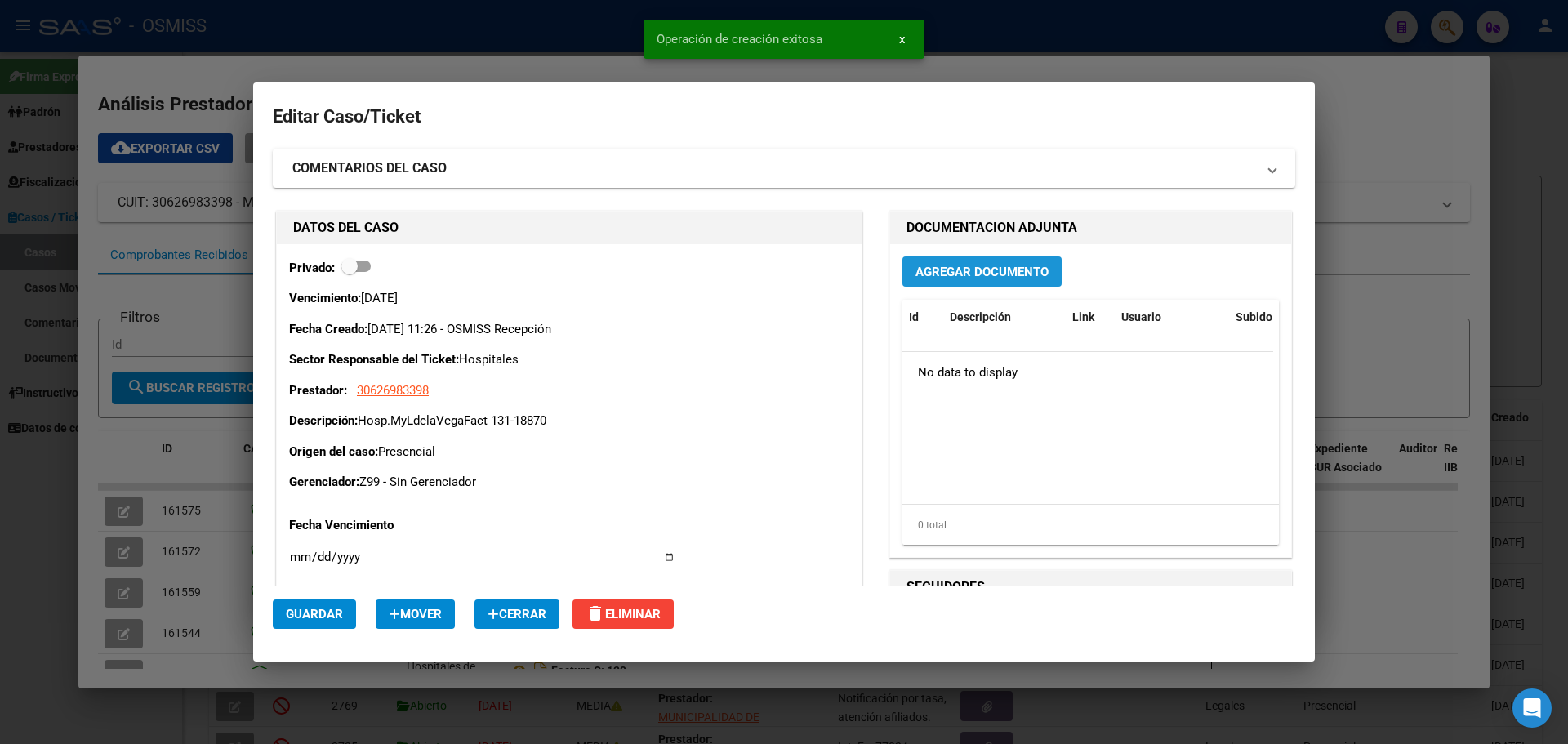
click at [916, 275] on span "Agregar Documento" at bounding box center [982, 271] width 133 height 14
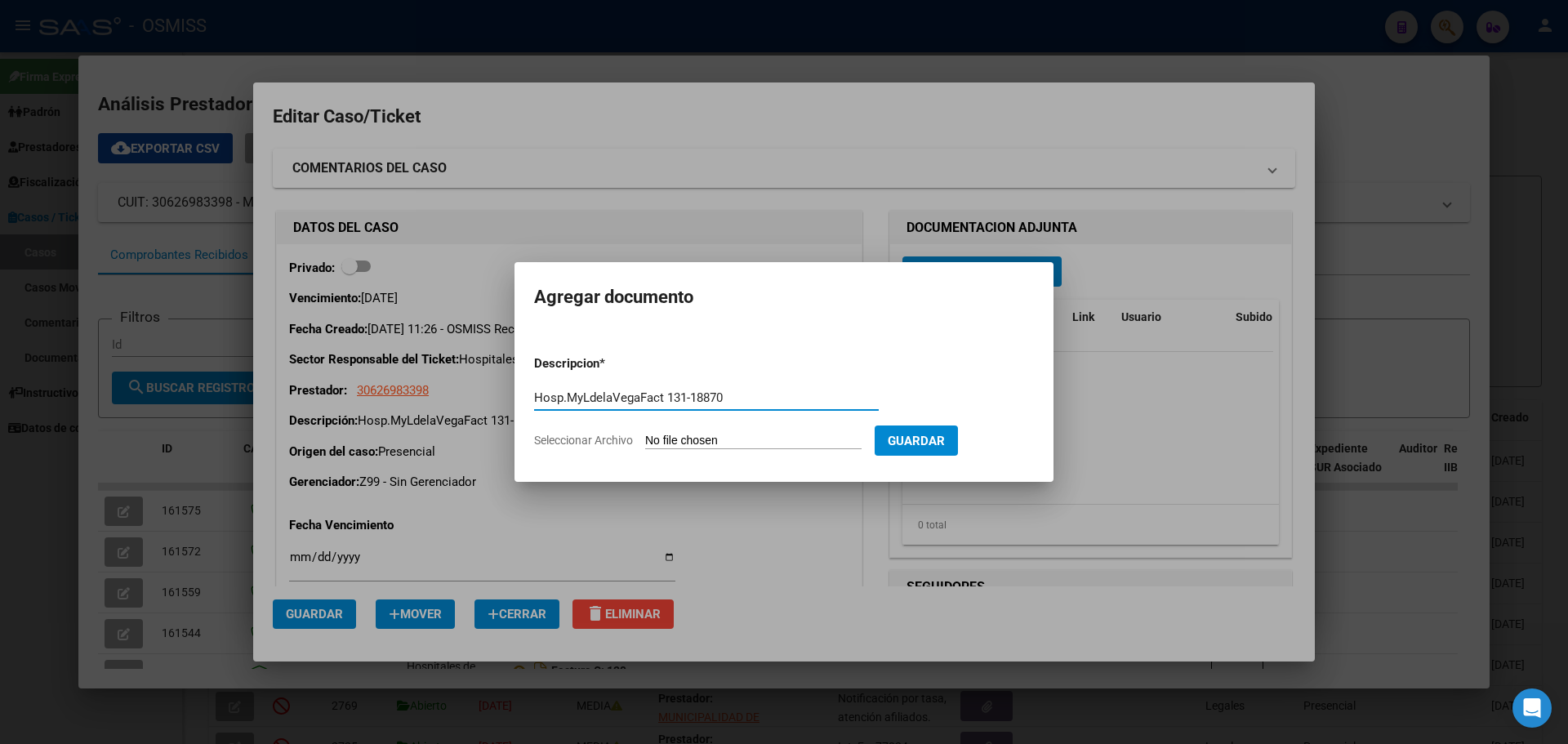
type input "Hosp.MyLdelaVegaFact 131-18870"
click at [550, 436] on span "Seleccionar Archivo" at bounding box center [583, 440] width 99 height 13
click at [645, 436] on input "Seleccionar Archivo" at bounding box center [753, 441] width 217 height 15
type input "C:\fakepath\Fact 18870.pdf"
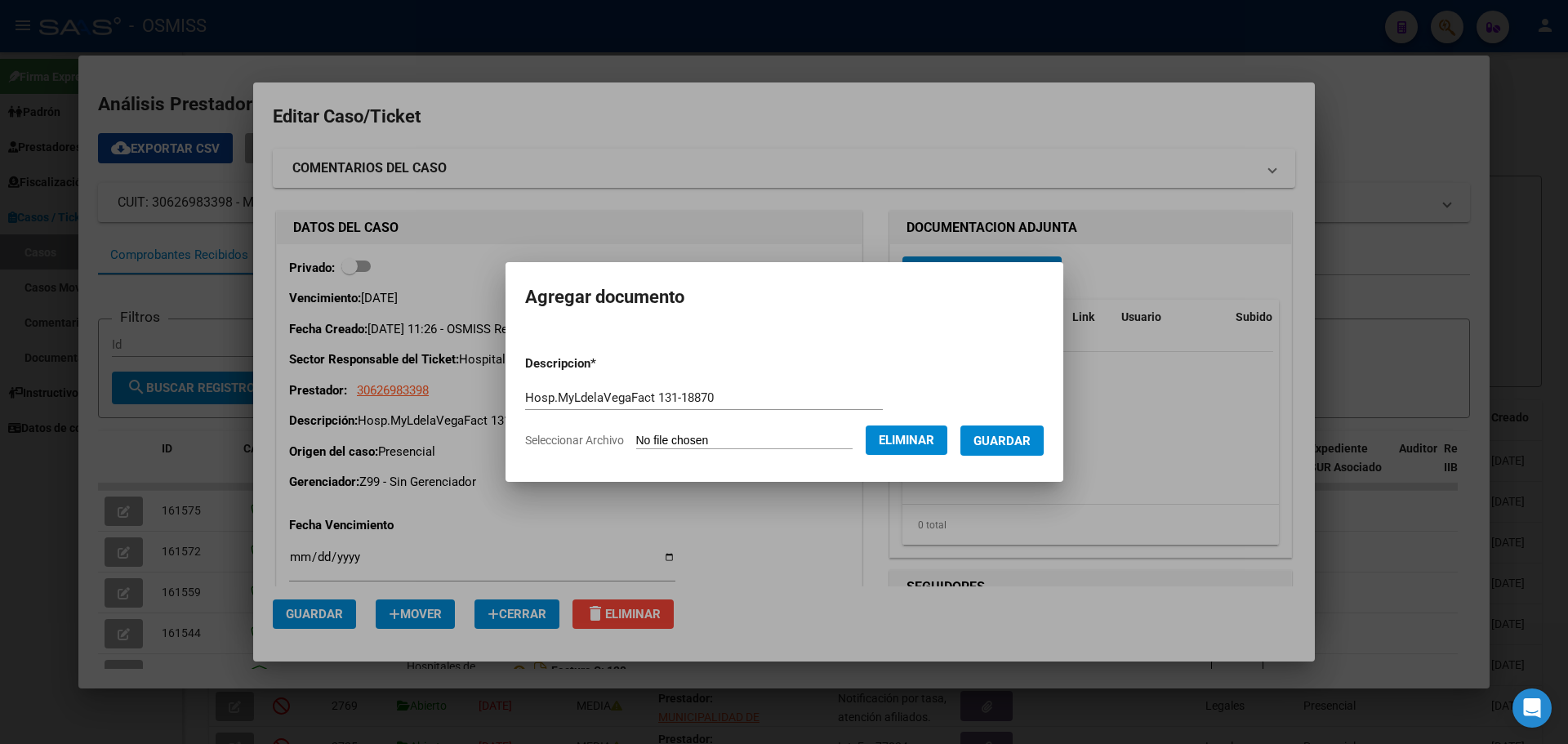
click at [1007, 439] on span "Guardar" at bounding box center [1002, 440] width 57 height 14
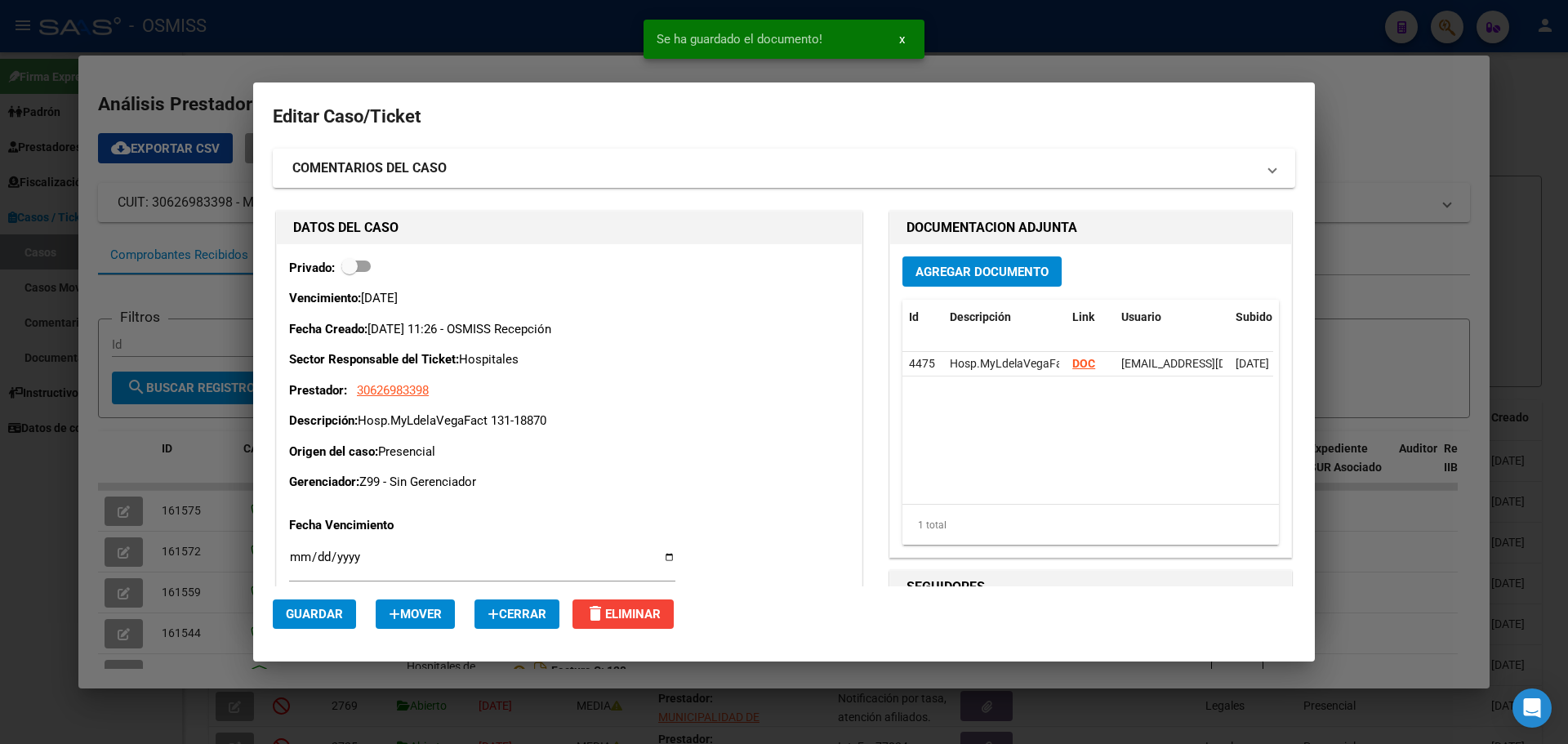
click at [239, 24] on div at bounding box center [784, 372] width 1568 height 744
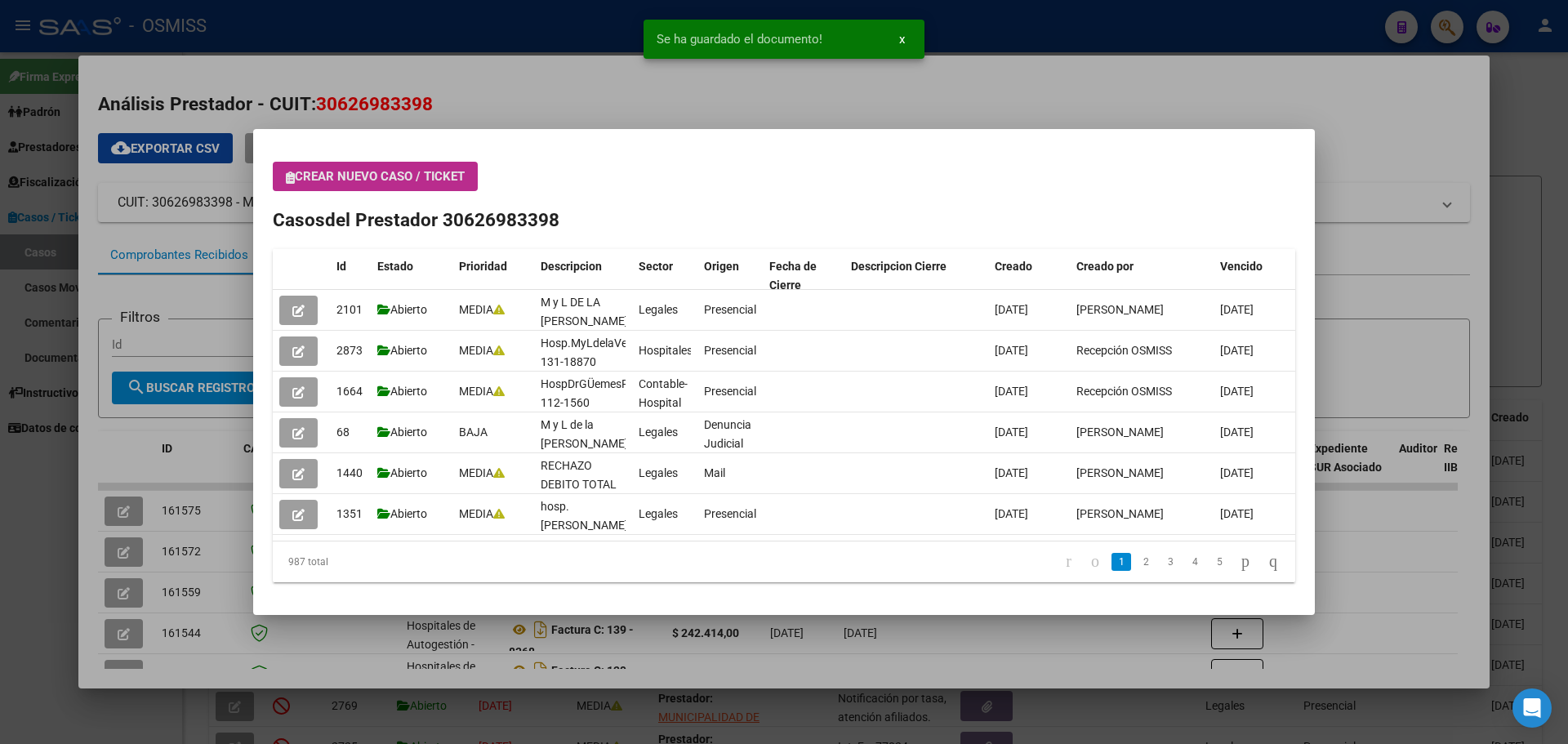
click at [287, 177] on icon "button" at bounding box center [290, 177] width 9 height 13
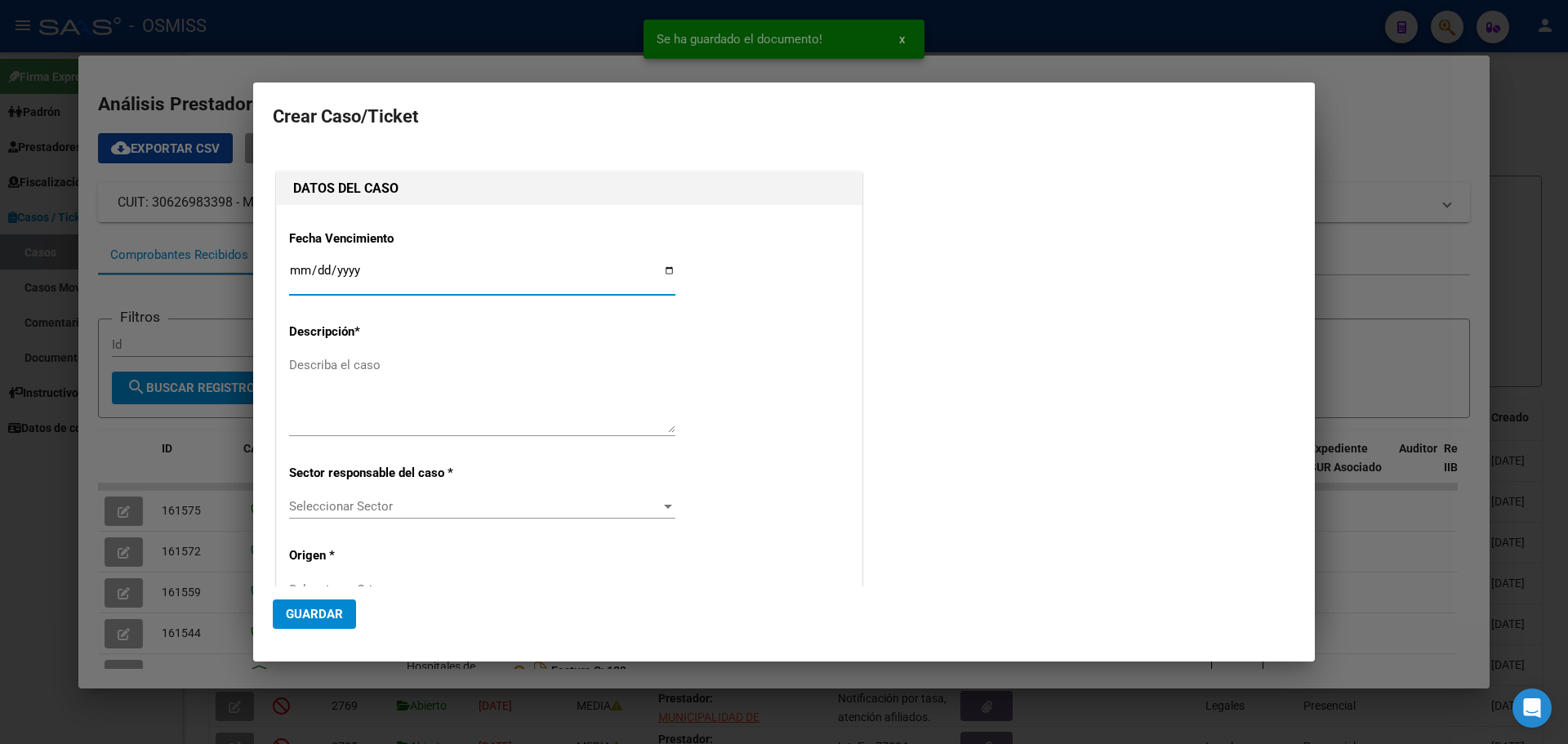
type input "30626983398"
click at [663, 273] on input "Ingresar fecha" at bounding box center [482, 276] width 386 height 26
type input "[DATE]"
click at [323, 376] on textarea "Describa el caso" at bounding box center [482, 393] width 386 height 77
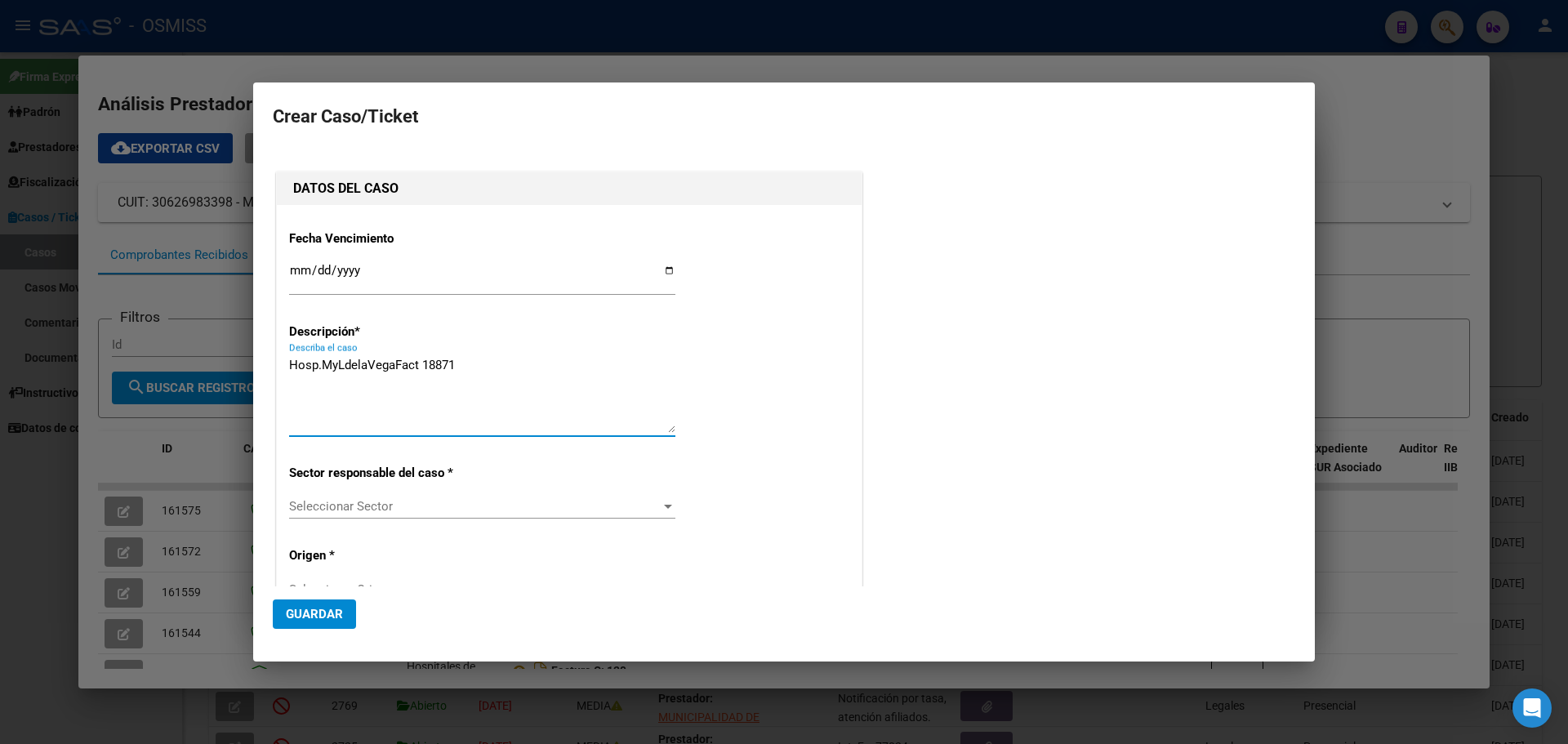
type textarea "Hosp.MyLdelaVegaFact 18871"
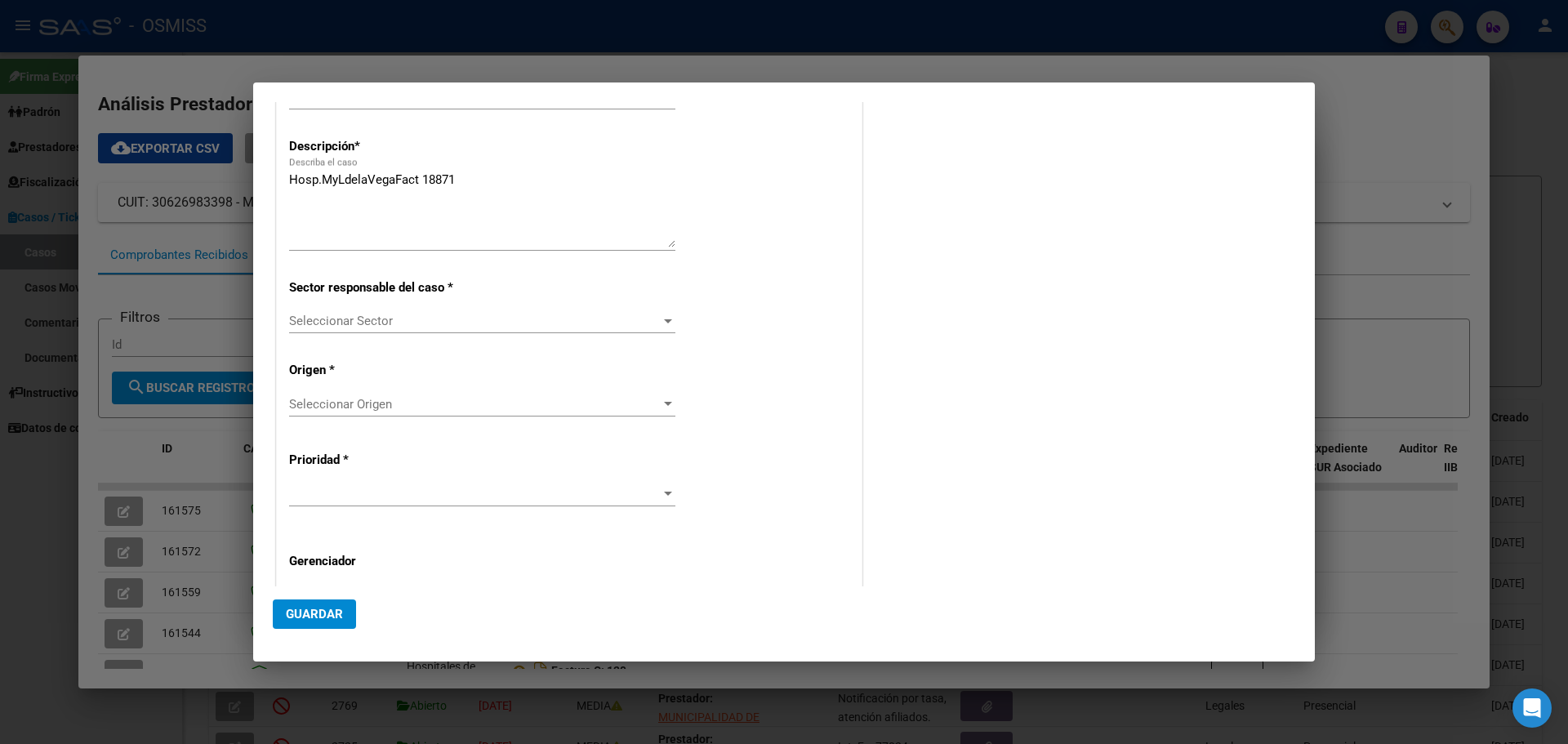
scroll to position [228, 0]
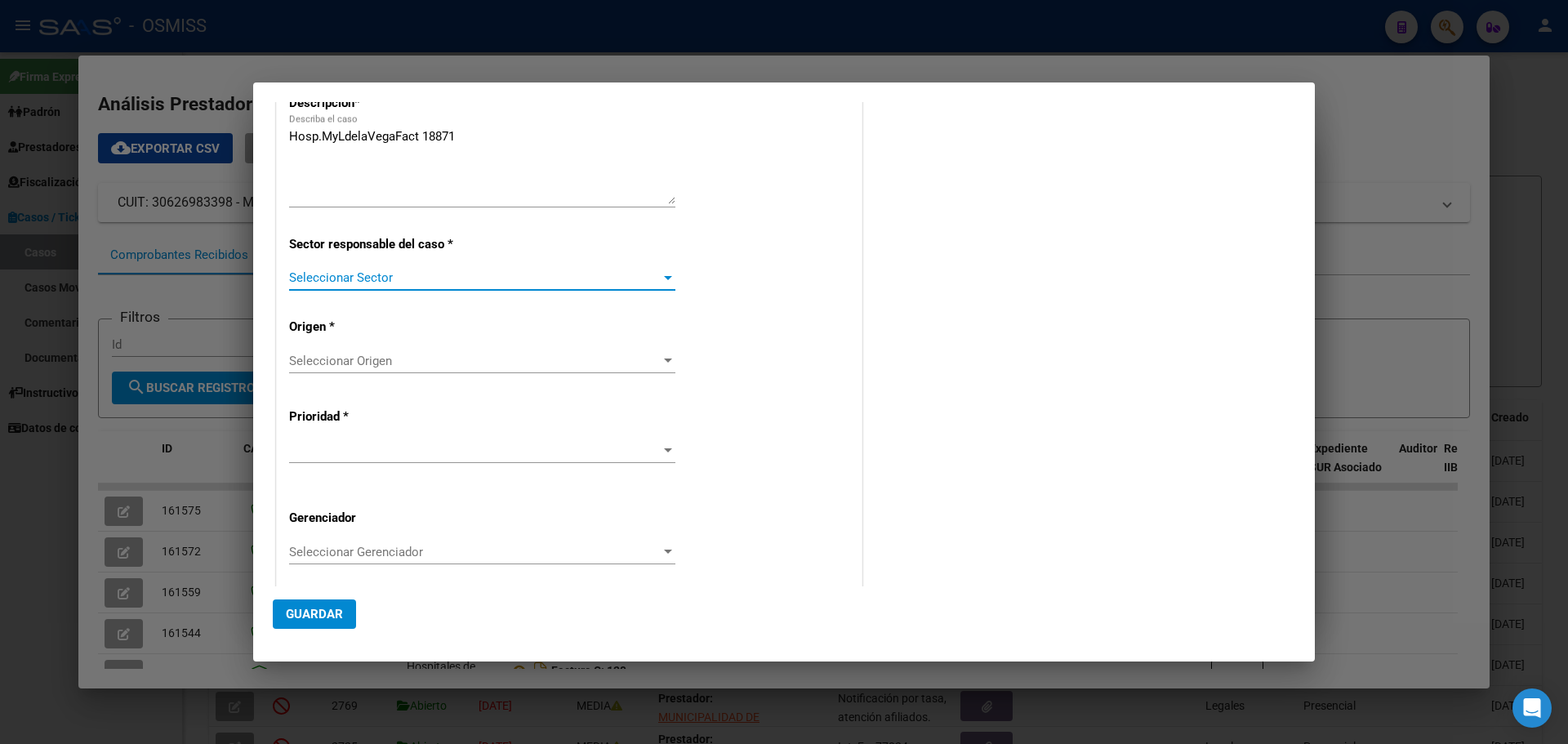
click at [664, 279] on div at bounding box center [669, 277] width 8 height 4
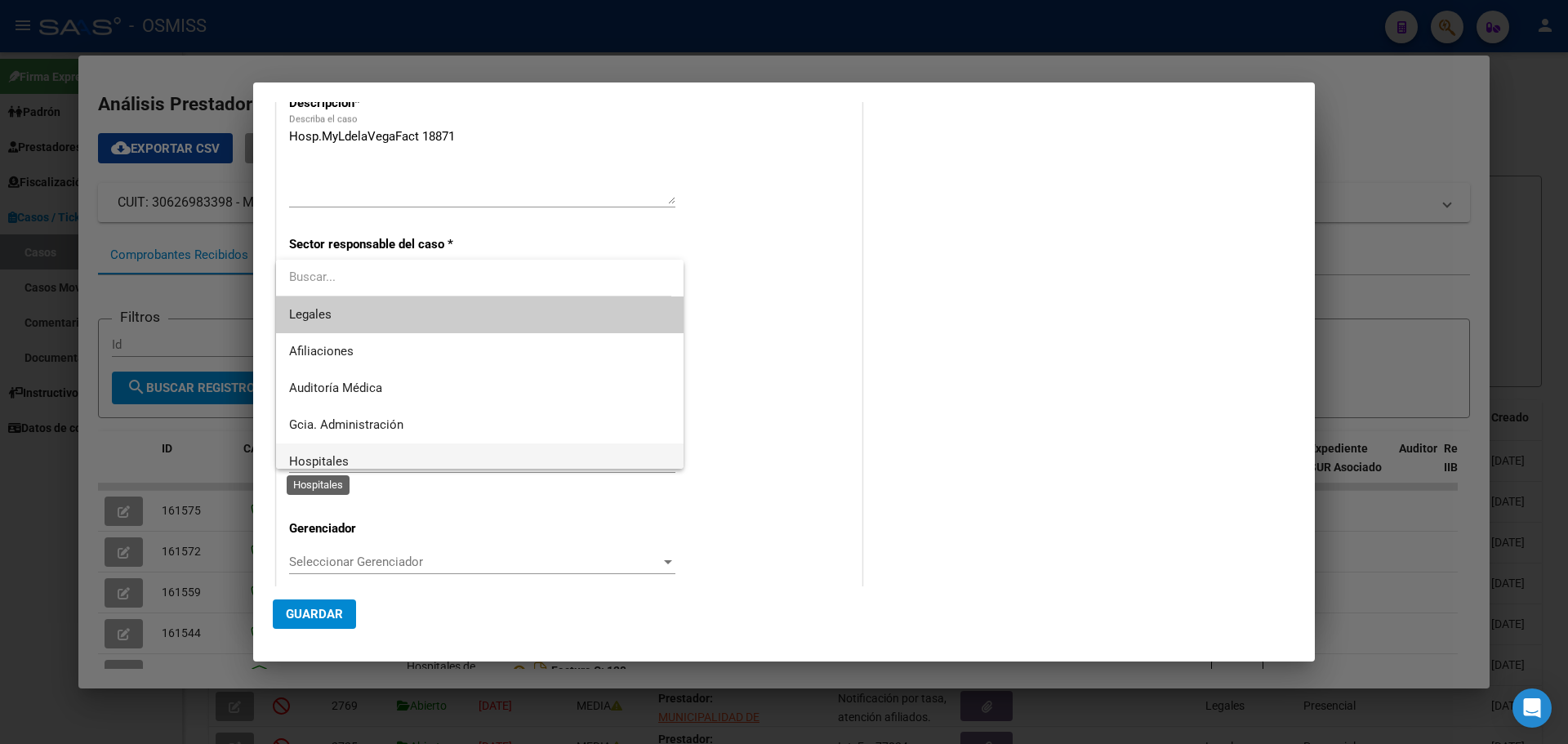
click at [327, 455] on span "Hospitales" at bounding box center [319, 461] width 60 height 14
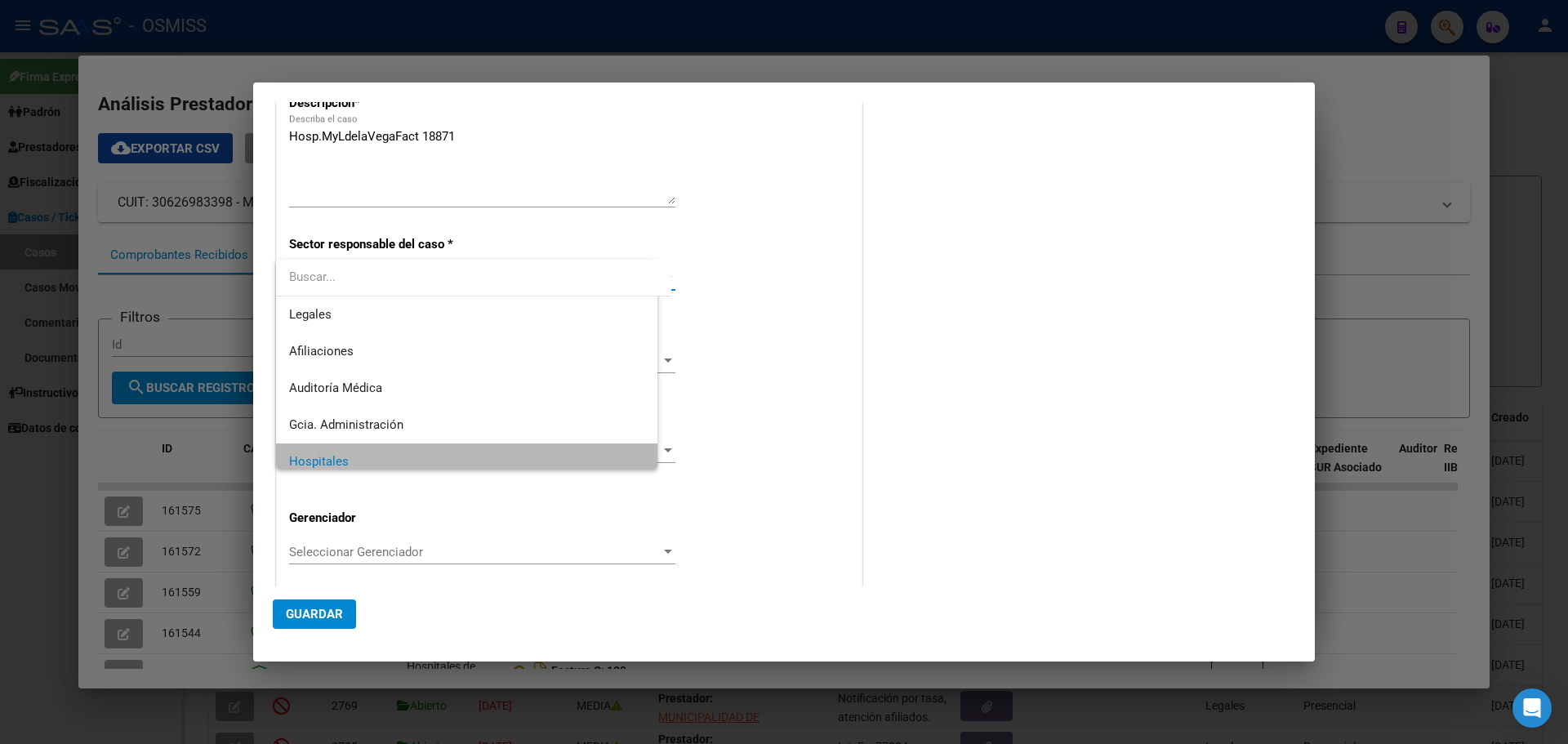
scroll to position [12, 0]
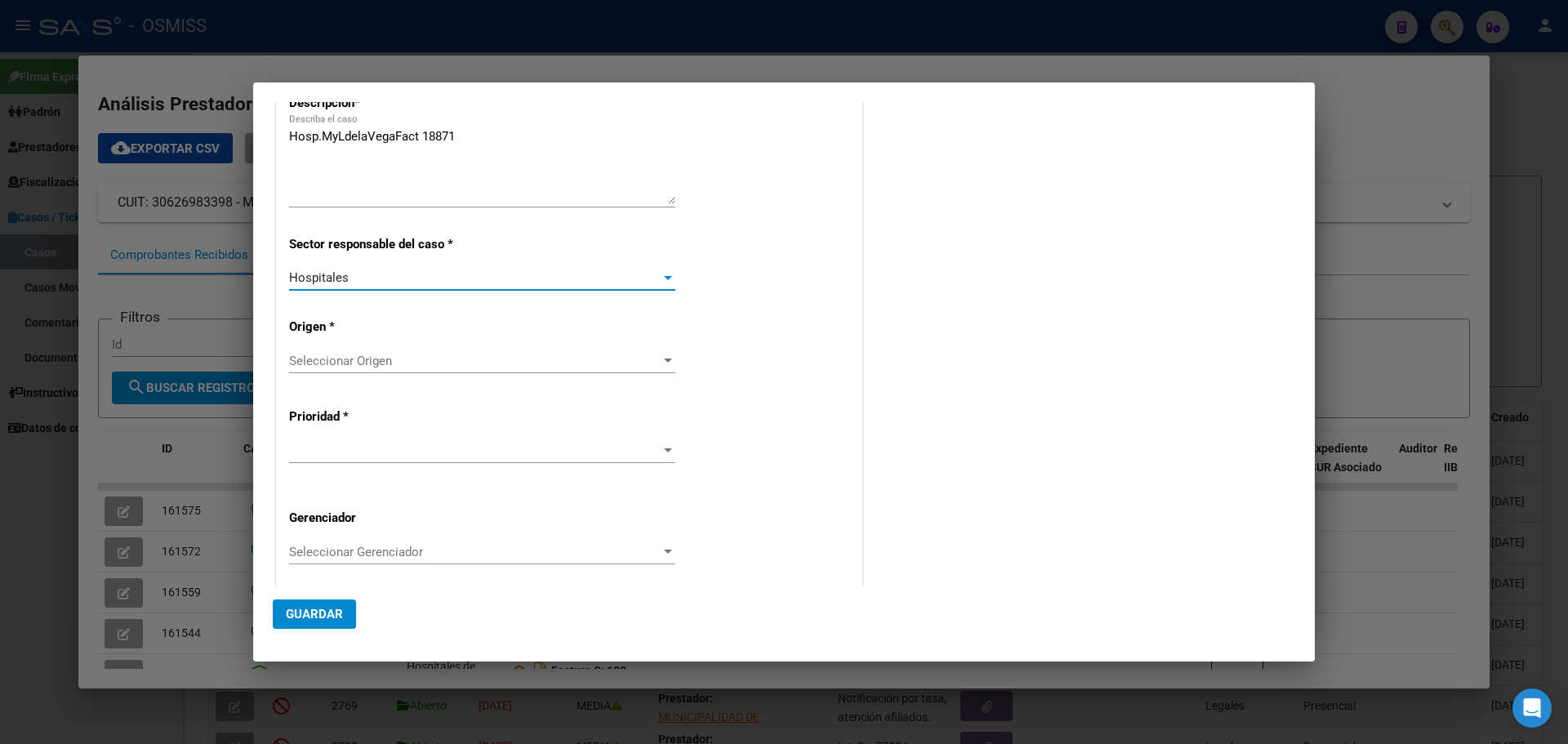
click at [664, 358] on div at bounding box center [669, 360] width 8 height 4
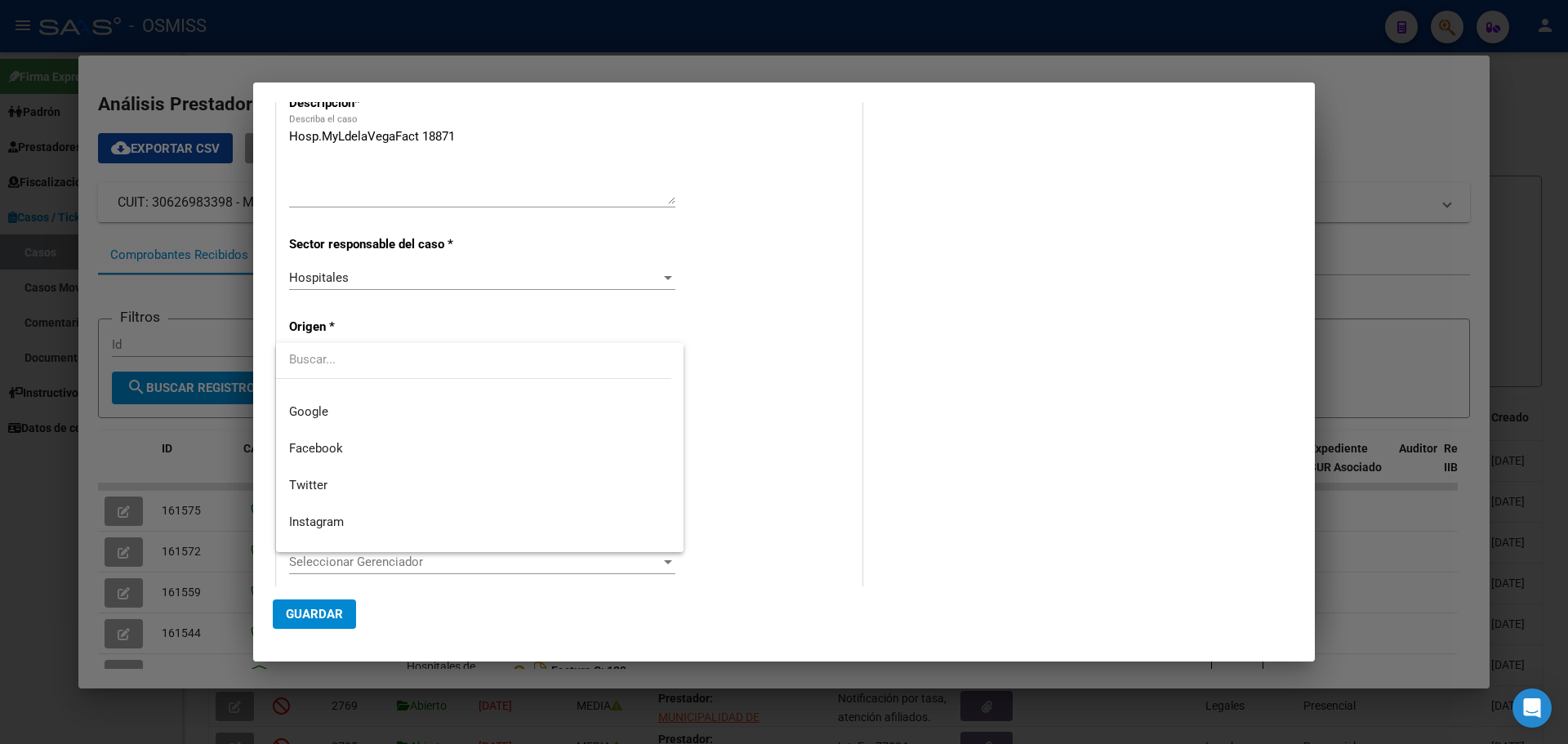
scroll to position [243, 0]
click at [385, 402] on span "Presencial" at bounding box center [480, 413] width 381 height 37
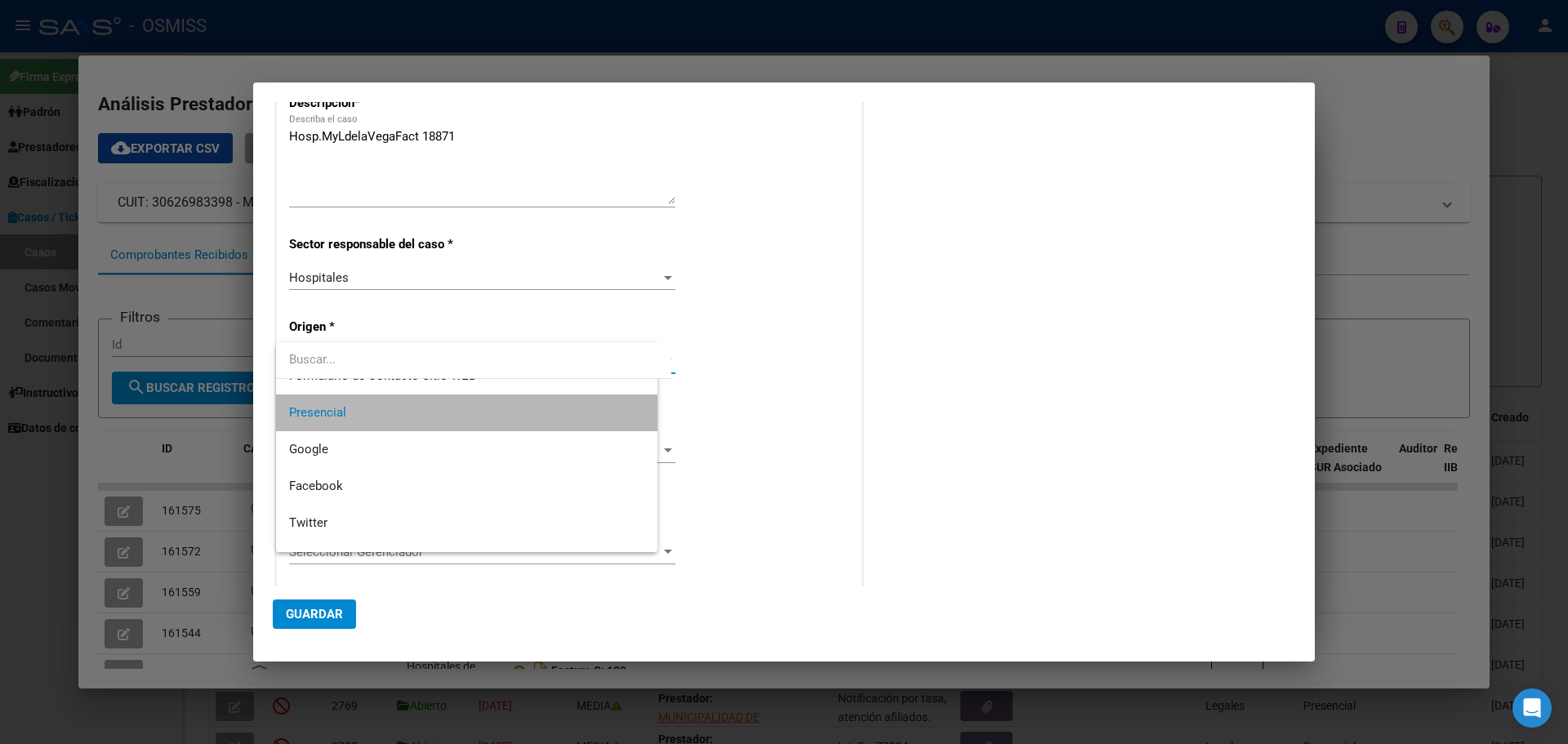
scroll to position [257, 0]
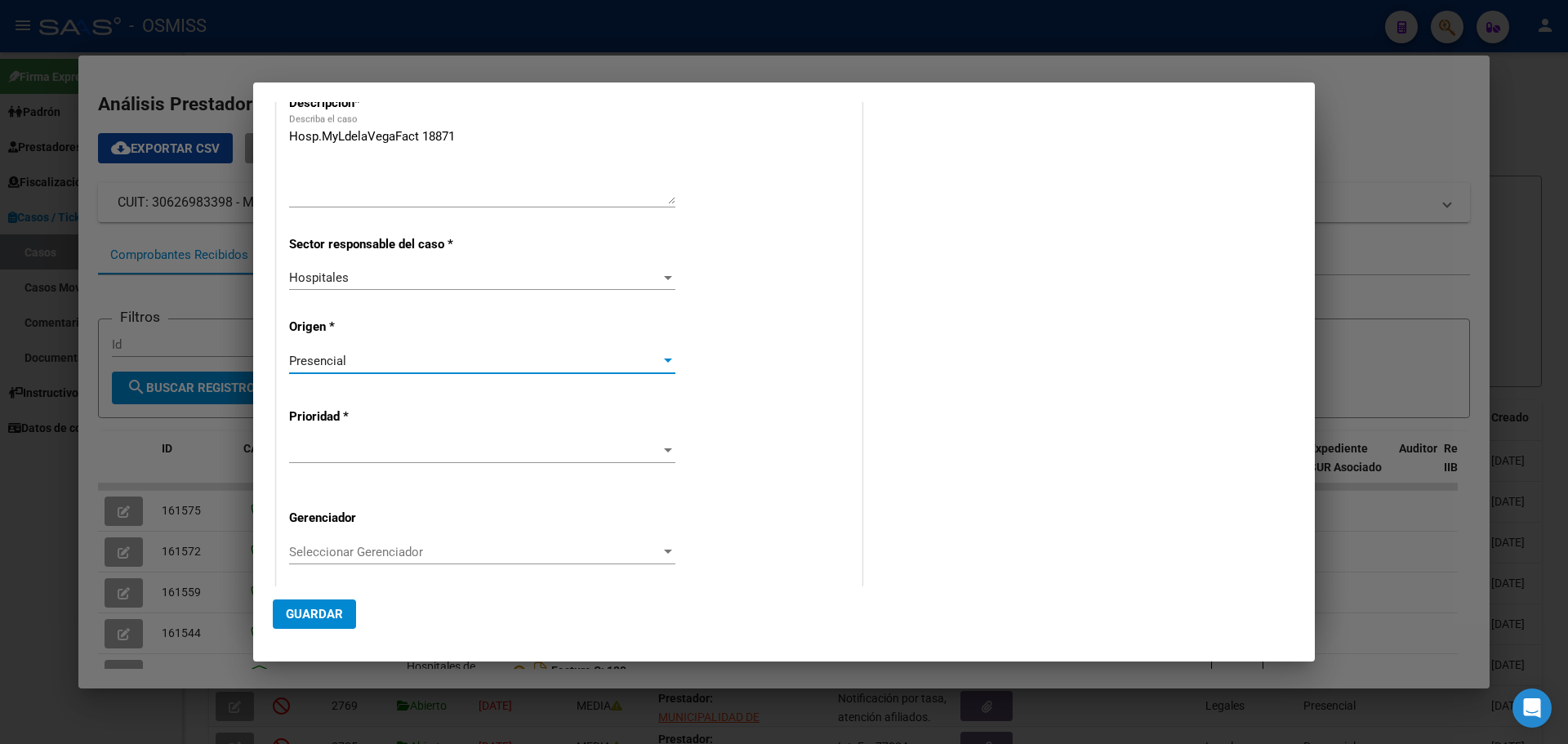
click at [664, 448] on div at bounding box center [669, 450] width 8 height 4
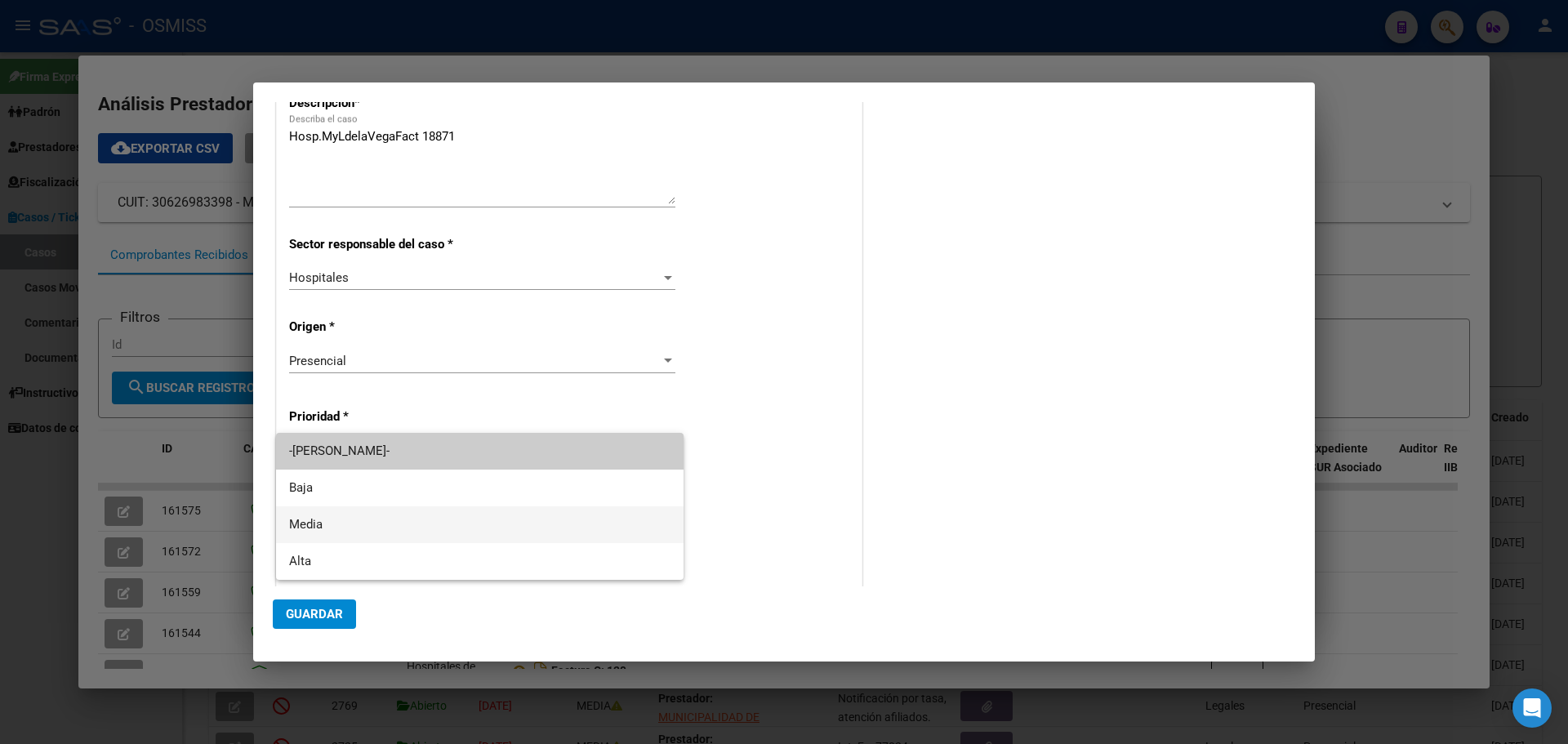
click at [322, 522] on span "Media" at bounding box center [480, 525] width 381 height 37
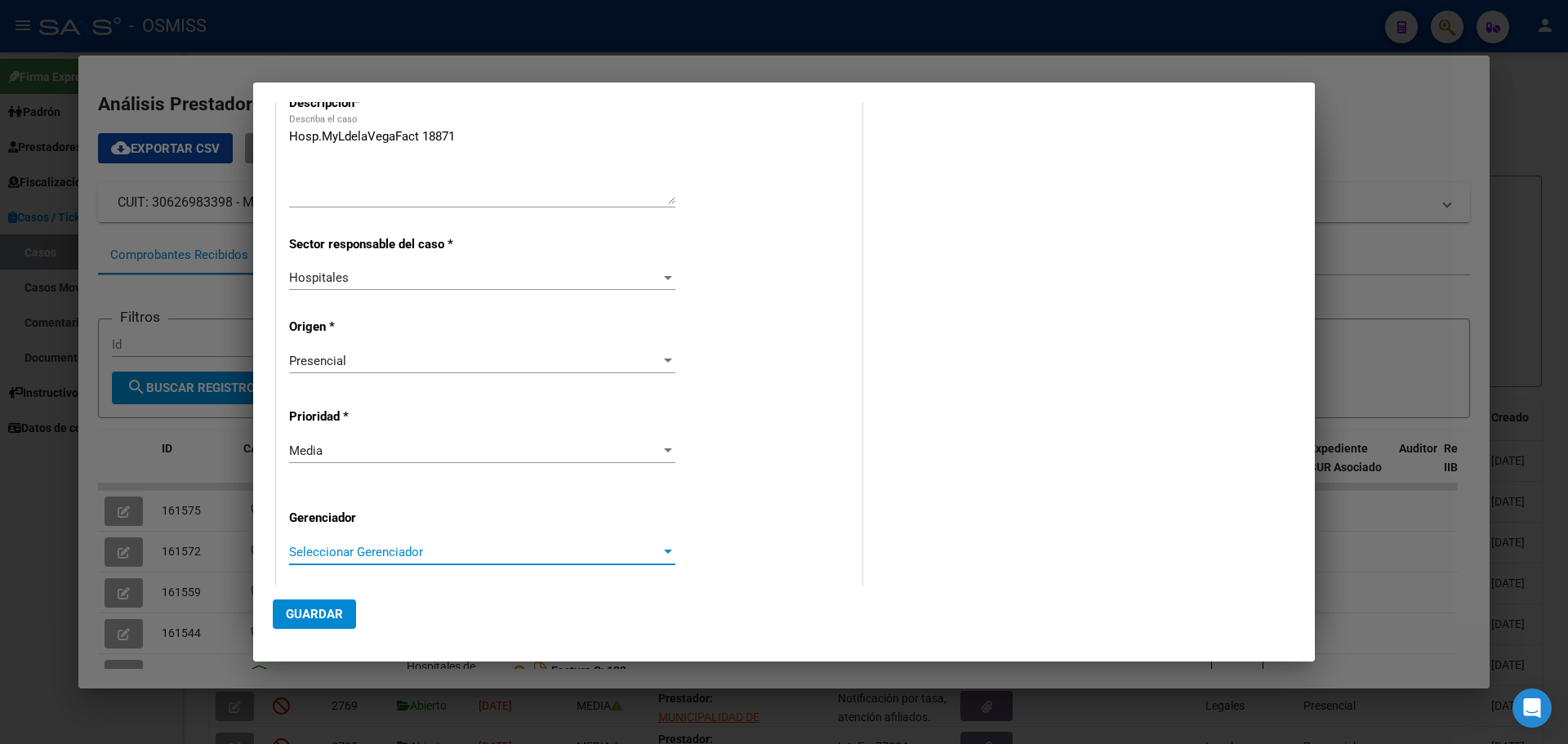
click at [664, 553] on div at bounding box center [669, 551] width 8 height 4
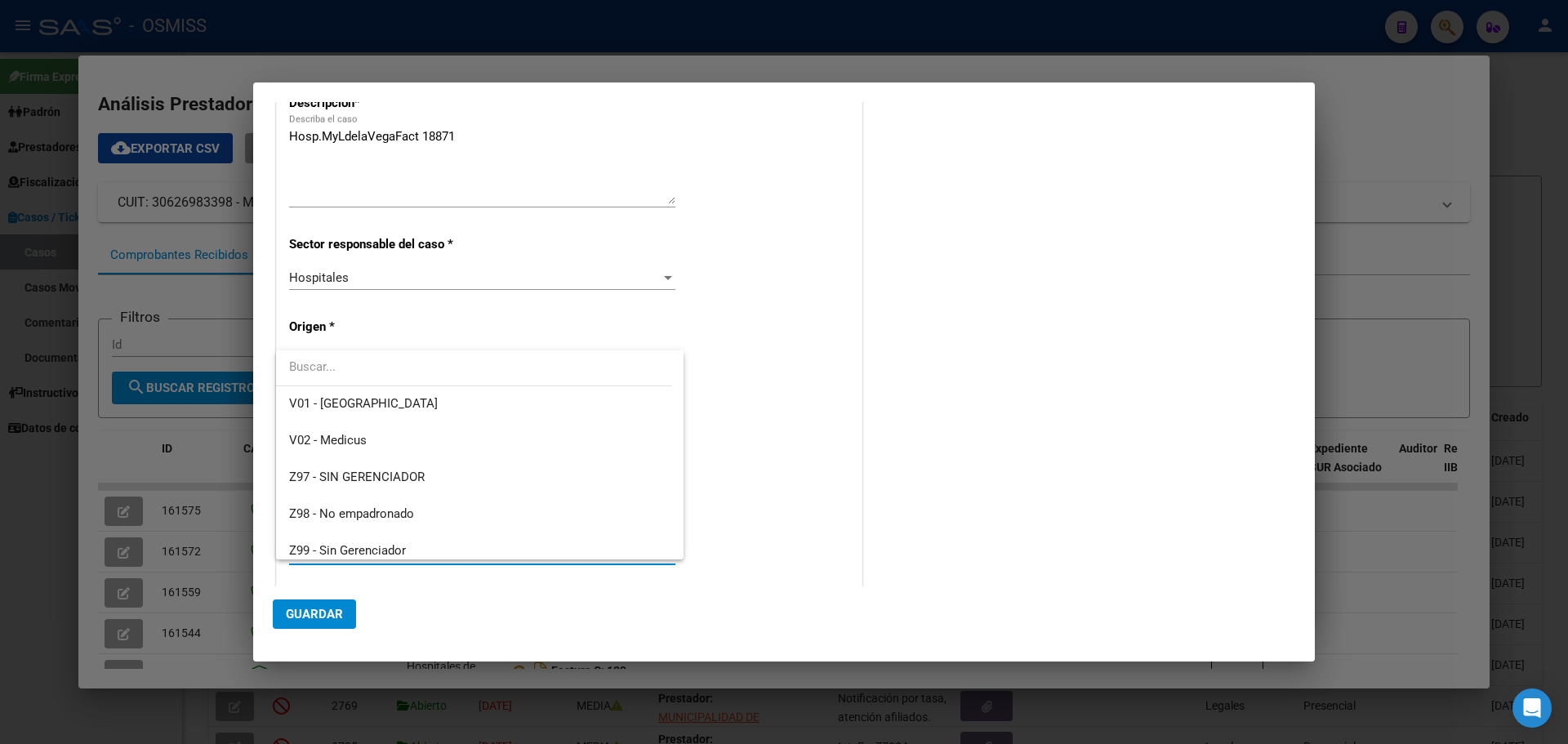
scroll to position [489, 0]
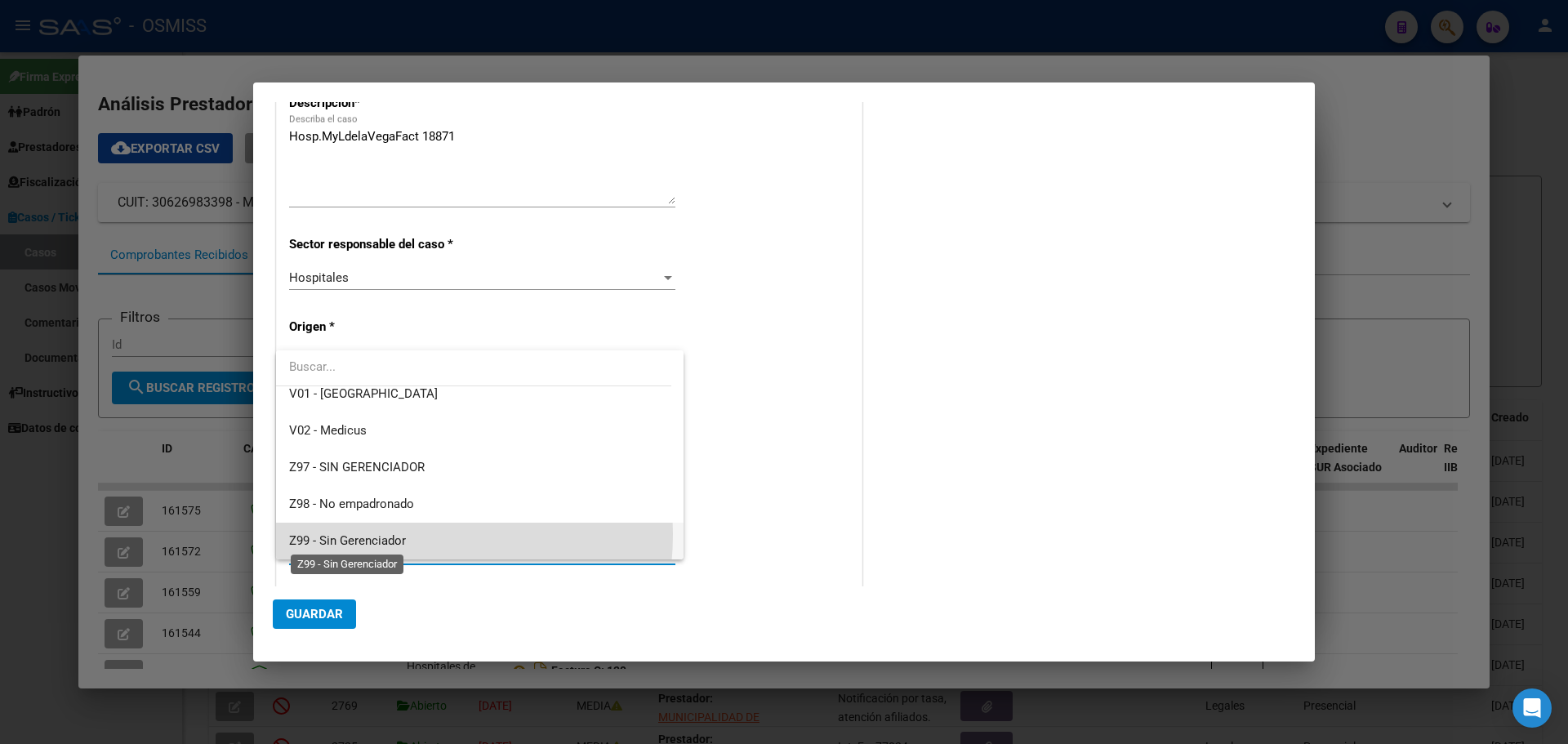
click at [379, 534] on span "Z99 - Sin Gerenciador" at bounding box center [347, 540] width 117 height 14
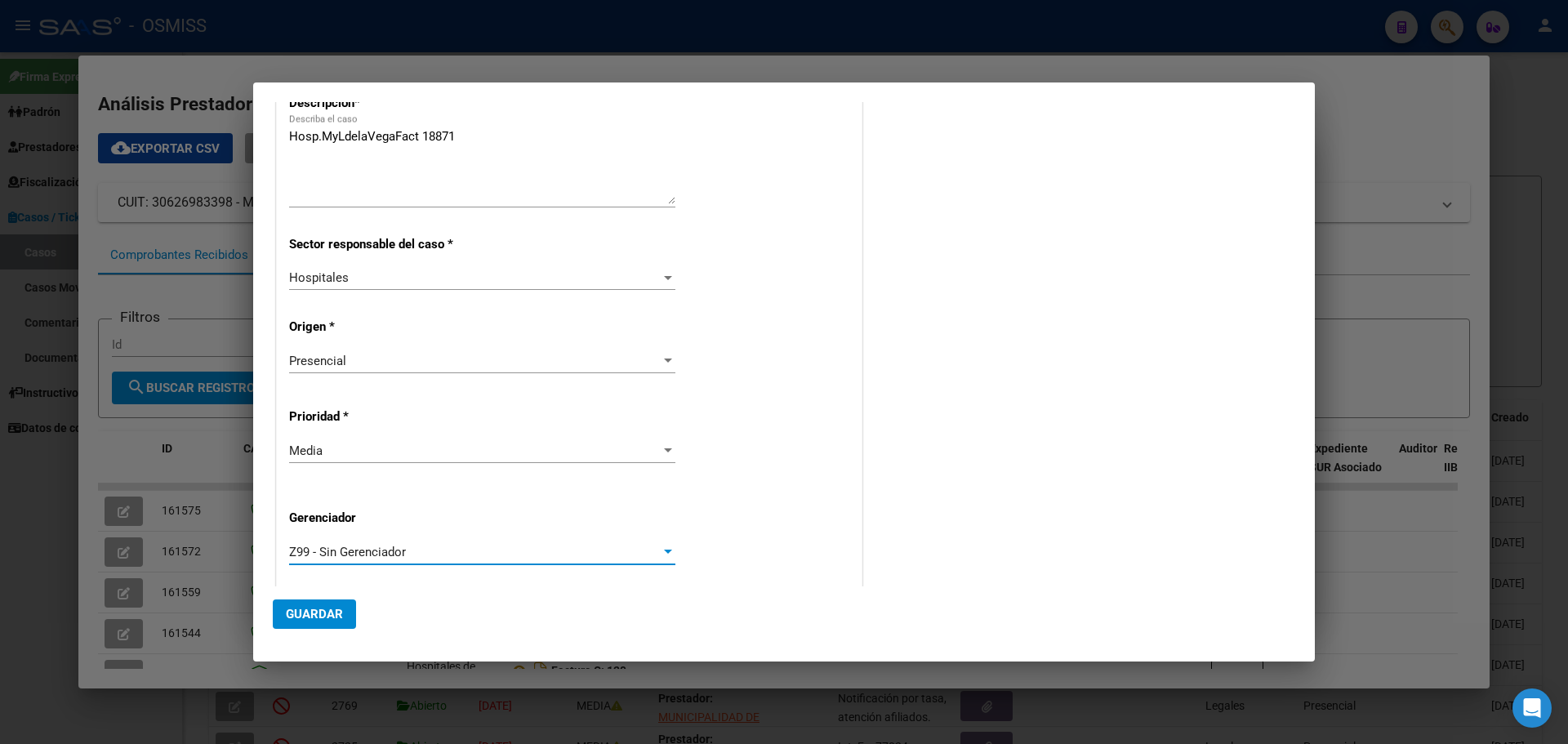
click at [291, 611] on span "Guardar" at bounding box center [314, 613] width 57 height 14
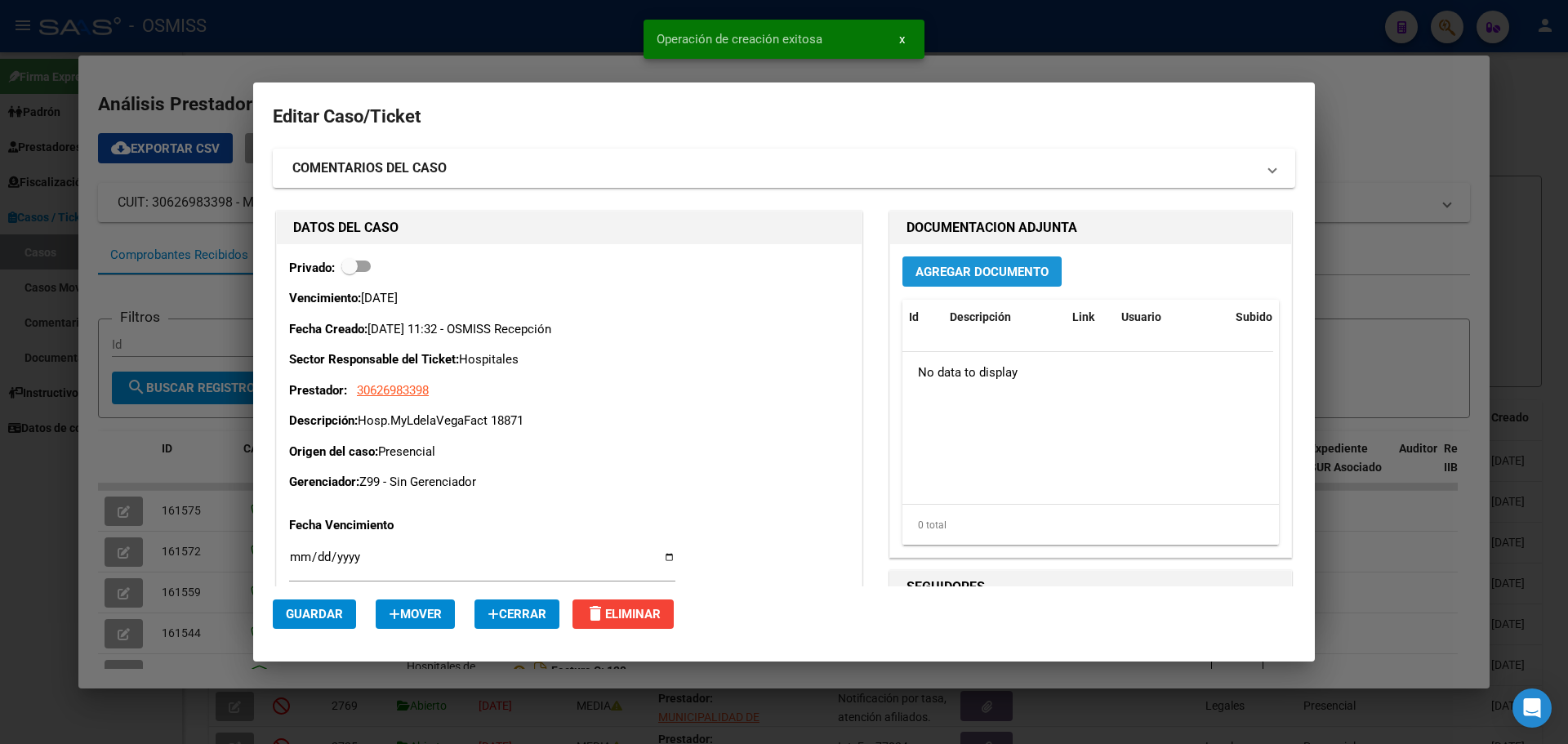
click at [906, 275] on button "Agregar Documento" at bounding box center [982, 271] width 159 height 30
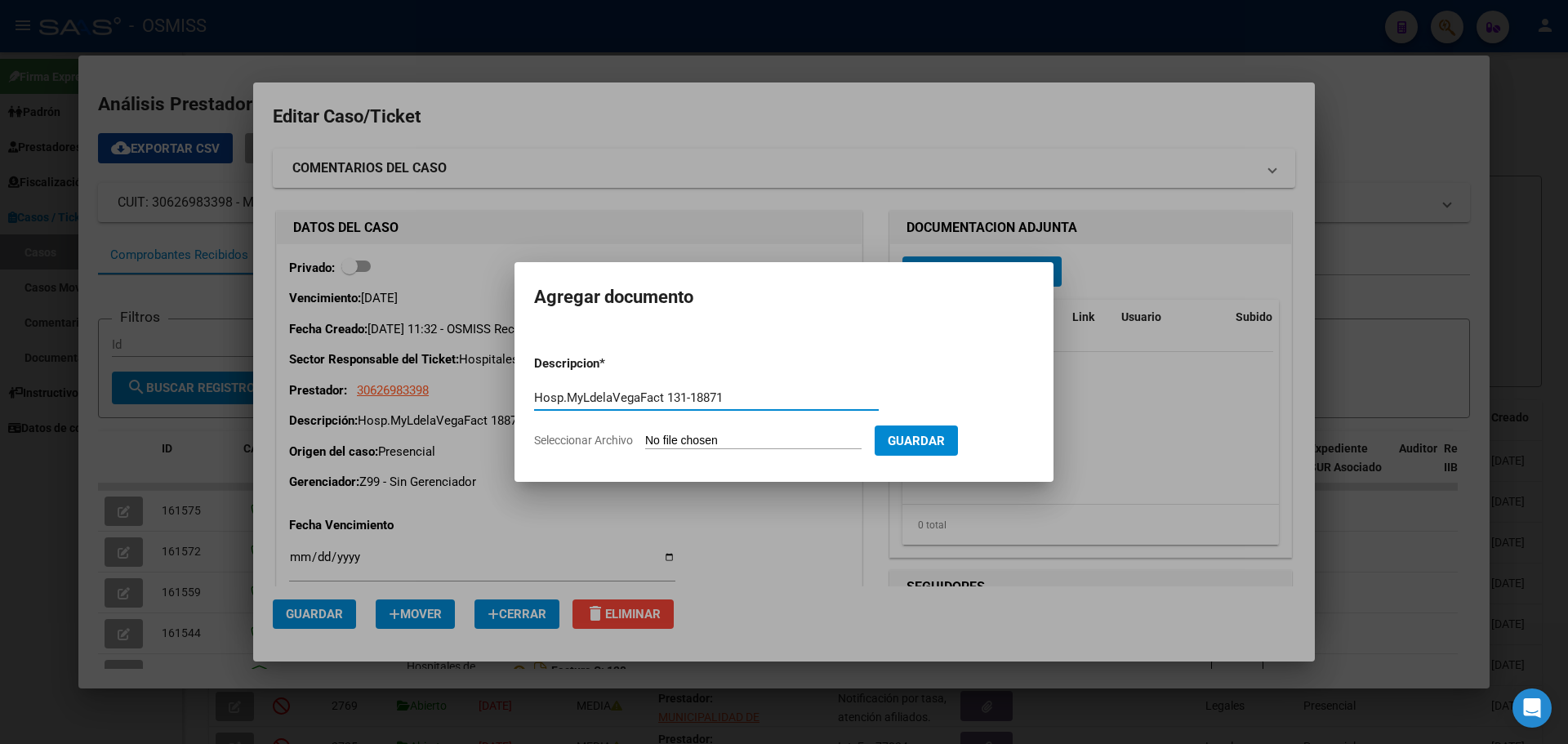
type input "Hosp.MyLdelaVegaFact 131-18871"
click at [584, 441] on span "Seleccionar Archivo" at bounding box center [583, 440] width 99 height 13
click at [645, 441] on input "Seleccionar Archivo" at bounding box center [753, 441] width 217 height 15
type input "C:\fakepath\Fact 18871.pdf"
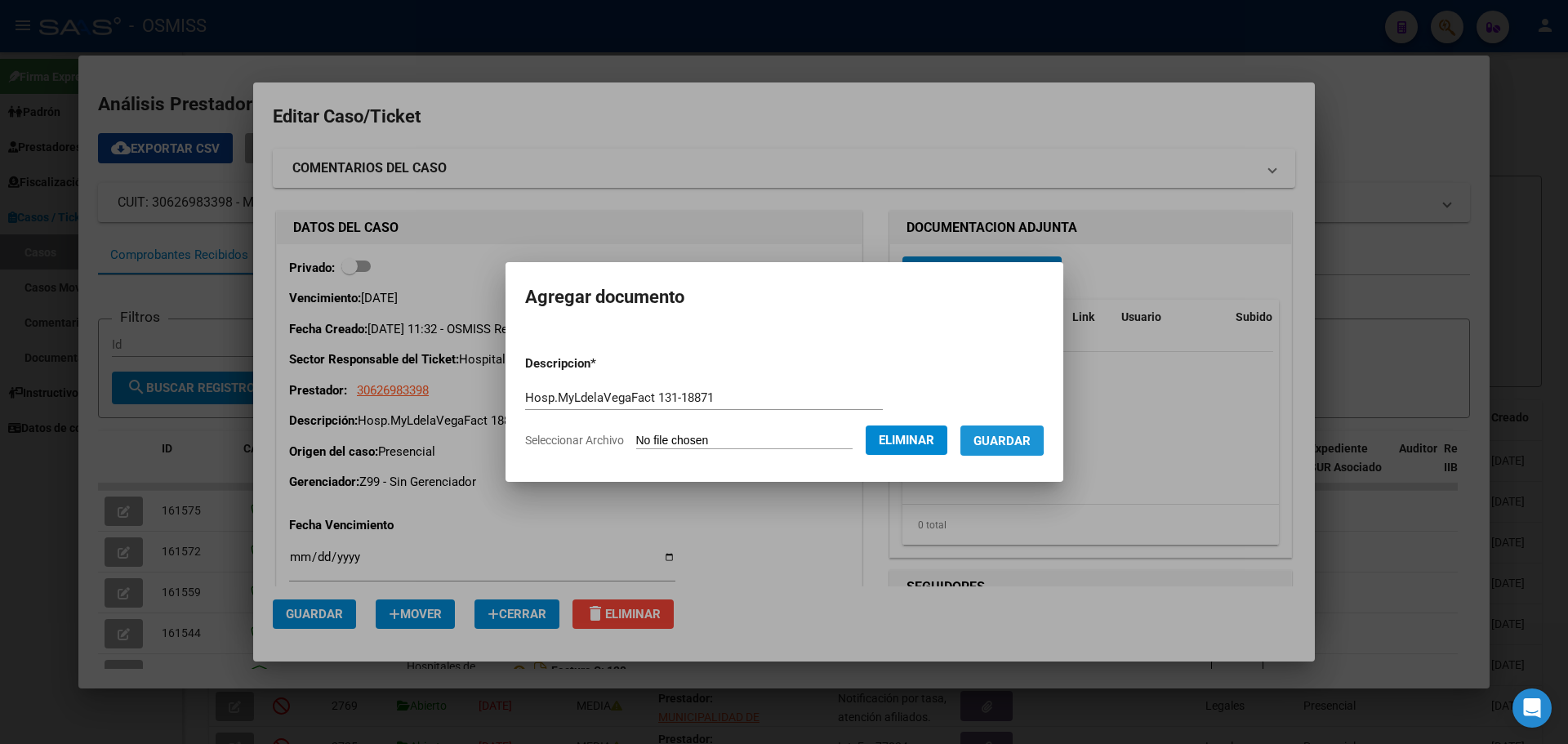
click at [1014, 438] on span "Guardar" at bounding box center [1002, 440] width 57 height 14
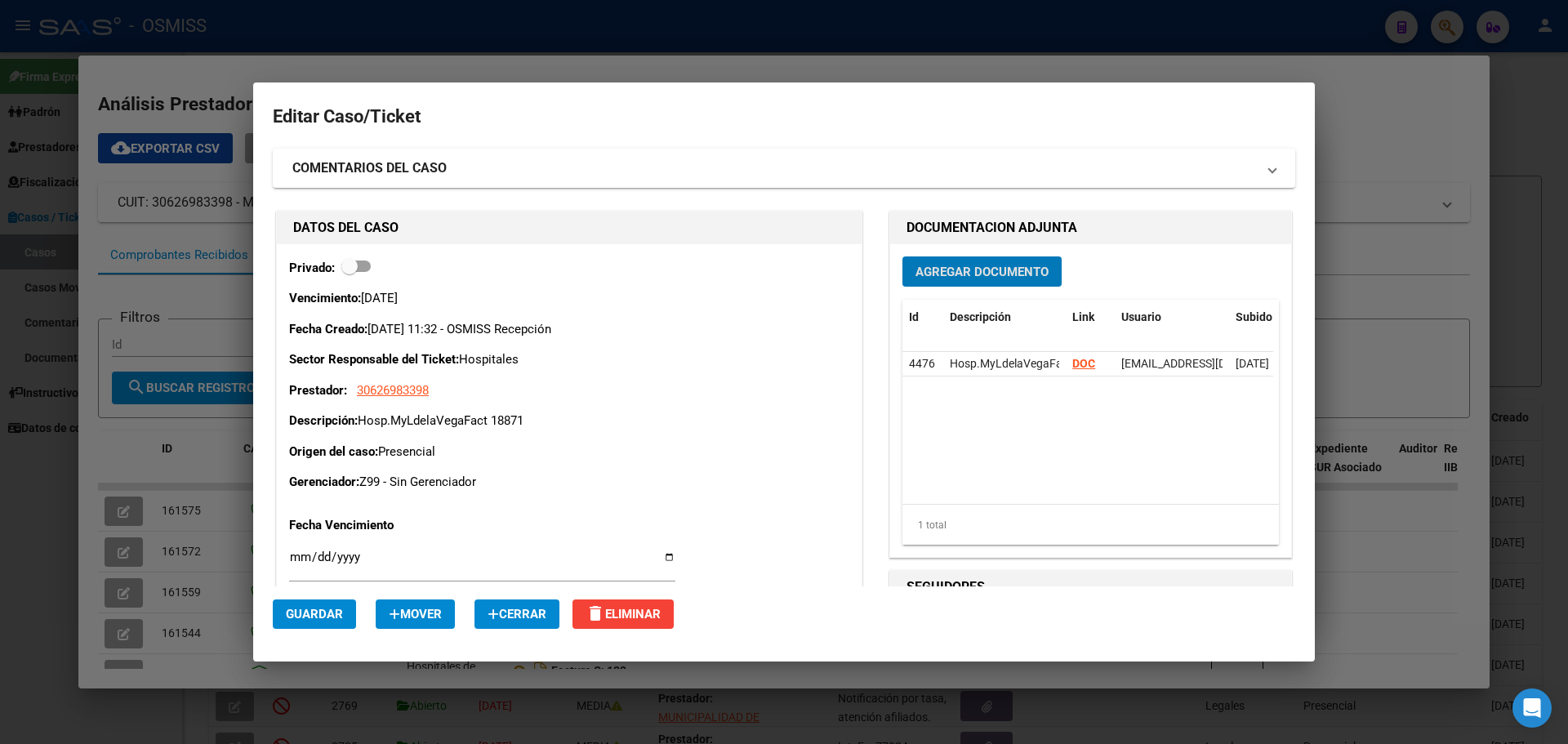
click at [195, 67] on div at bounding box center [784, 372] width 1568 height 744
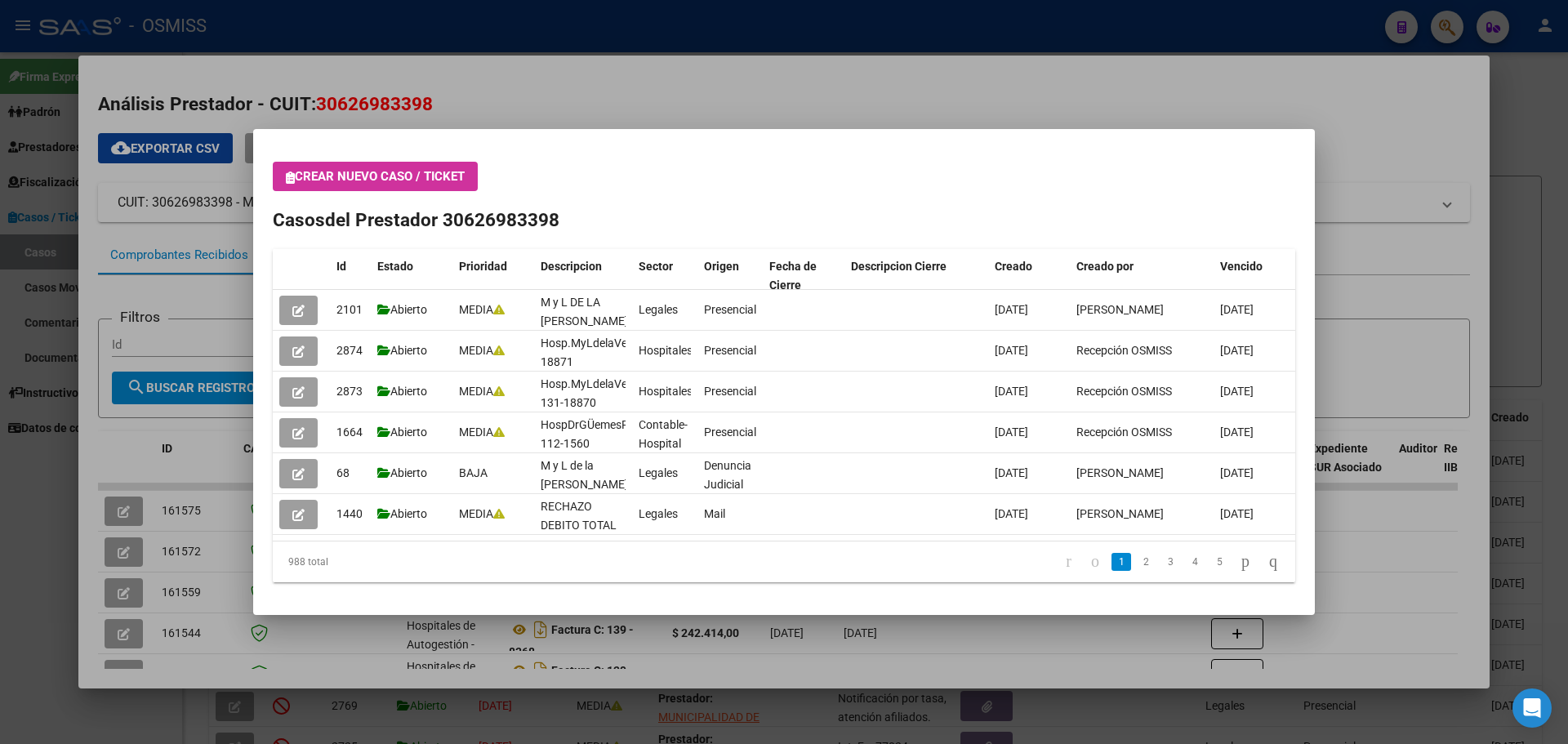
click at [287, 171] on button "Crear nuevo caso / ticket" at bounding box center [375, 176] width 205 height 29
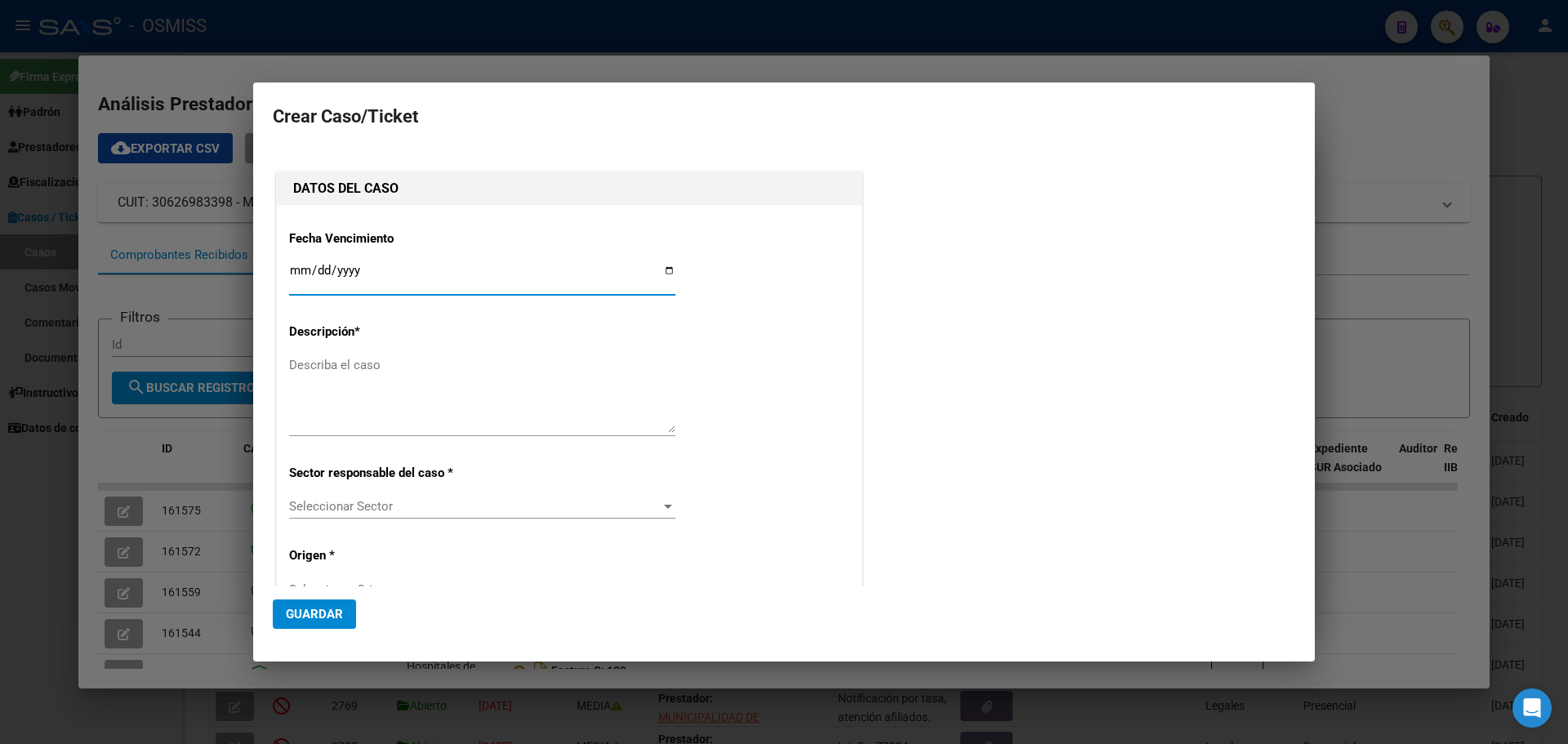
type input "30626983398"
click at [661, 267] on input "Ingresar fecha" at bounding box center [482, 276] width 386 height 26
type input "[DATE]"
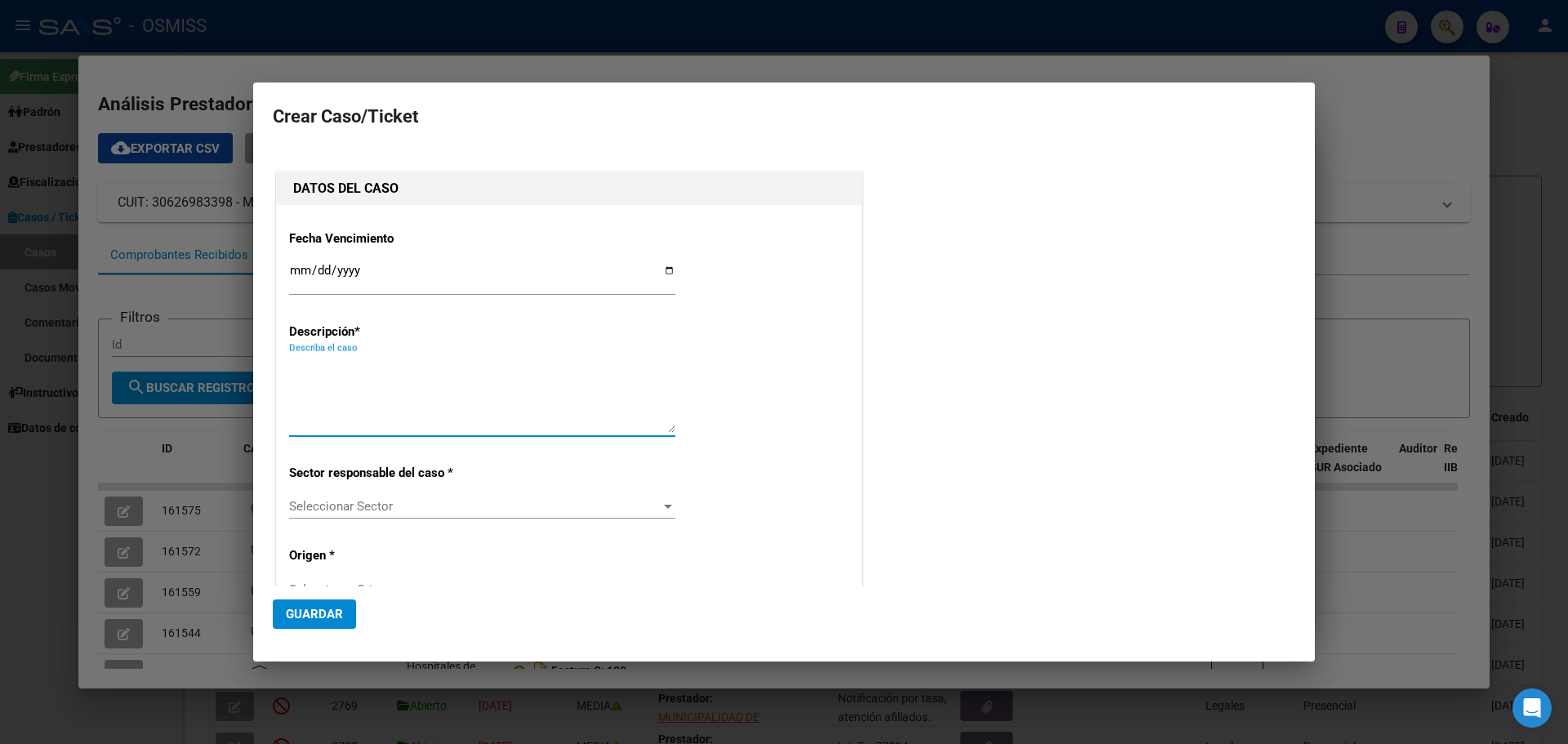
click at [312, 365] on textarea "Describa el caso" at bounding box center [482, 393] width 386 height 77
type textarea "Hosp.MyLdelaVegaFact 131-18872"
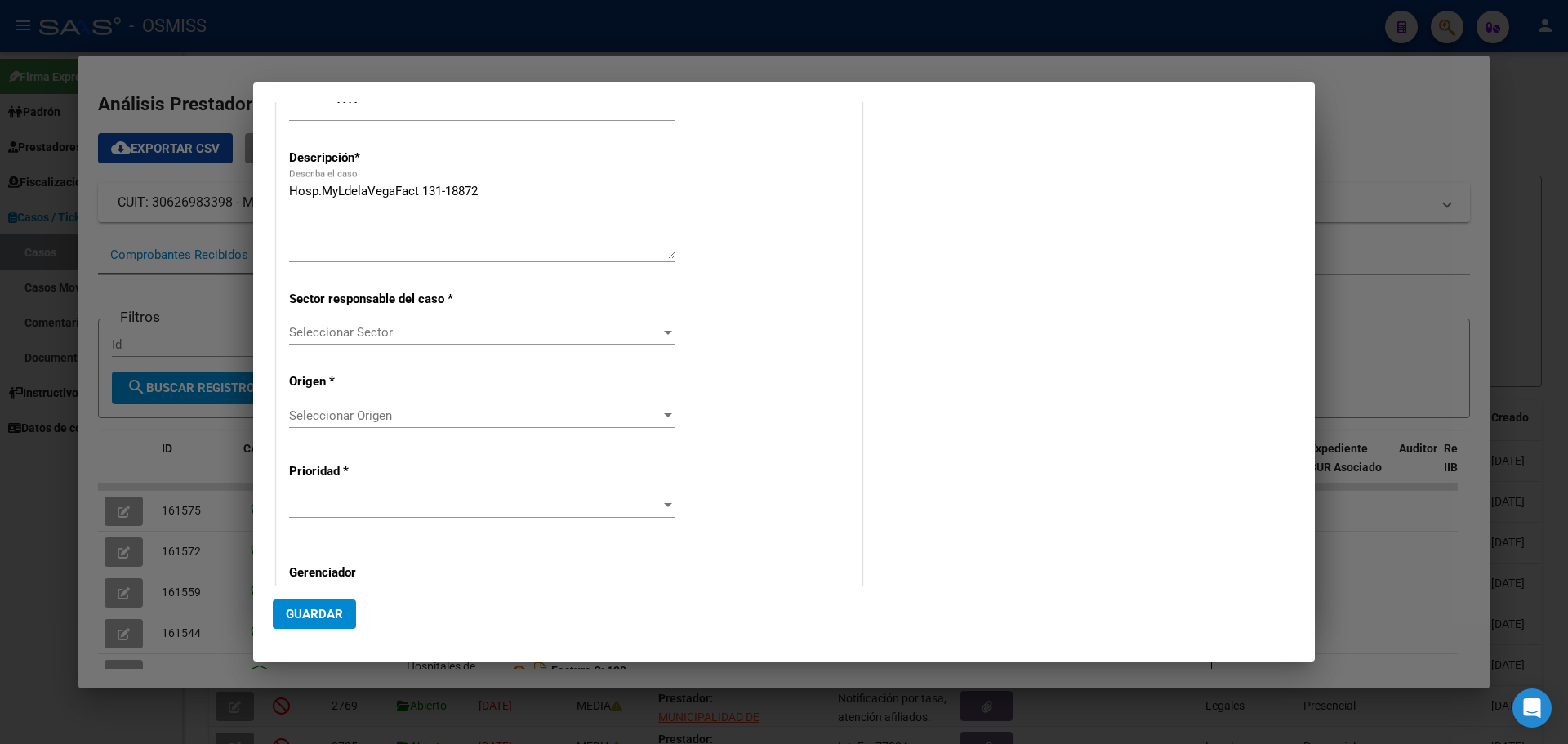
scroll to position [206, 0]
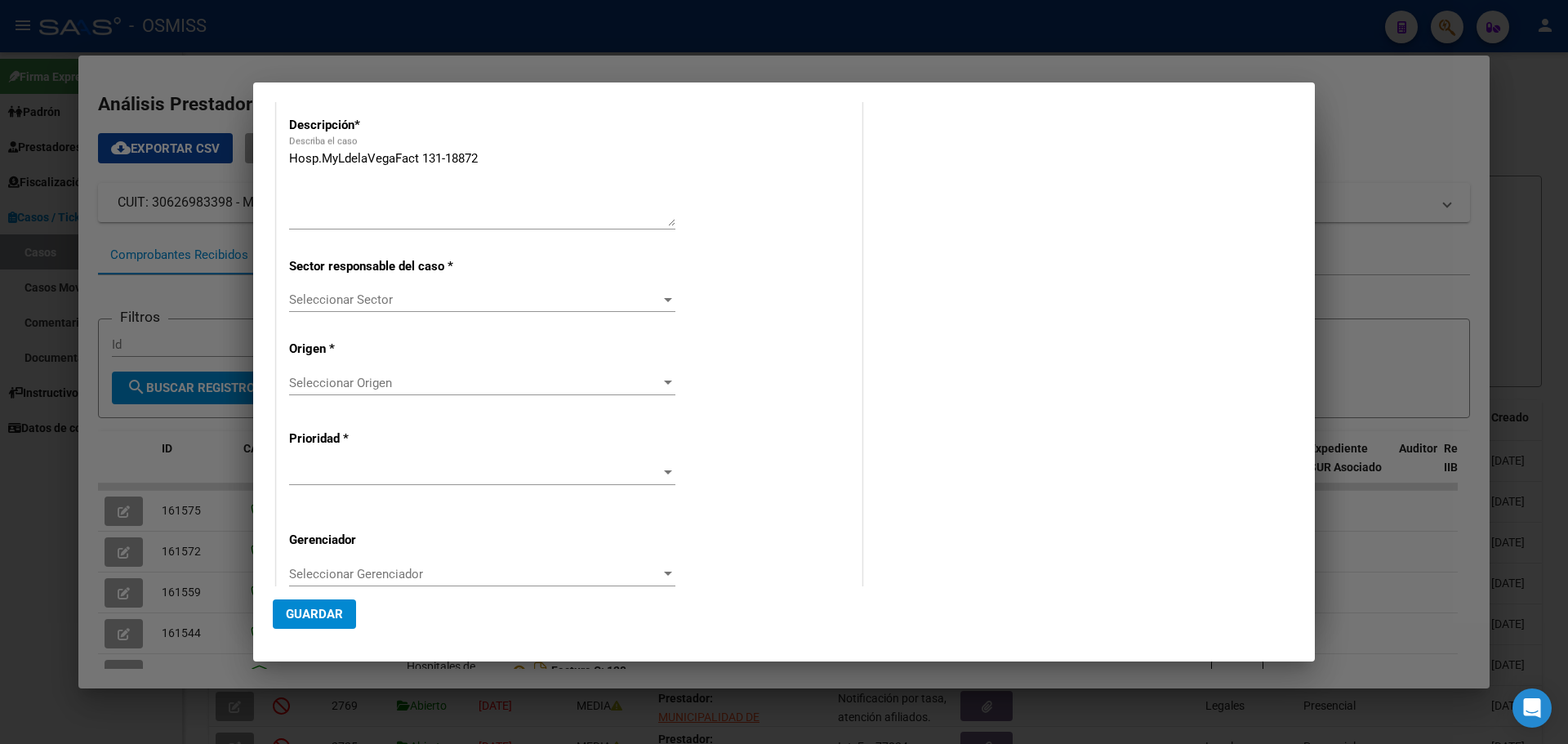
click at [664, 299] on div at bounding box center [669, 300] width 8 height 4
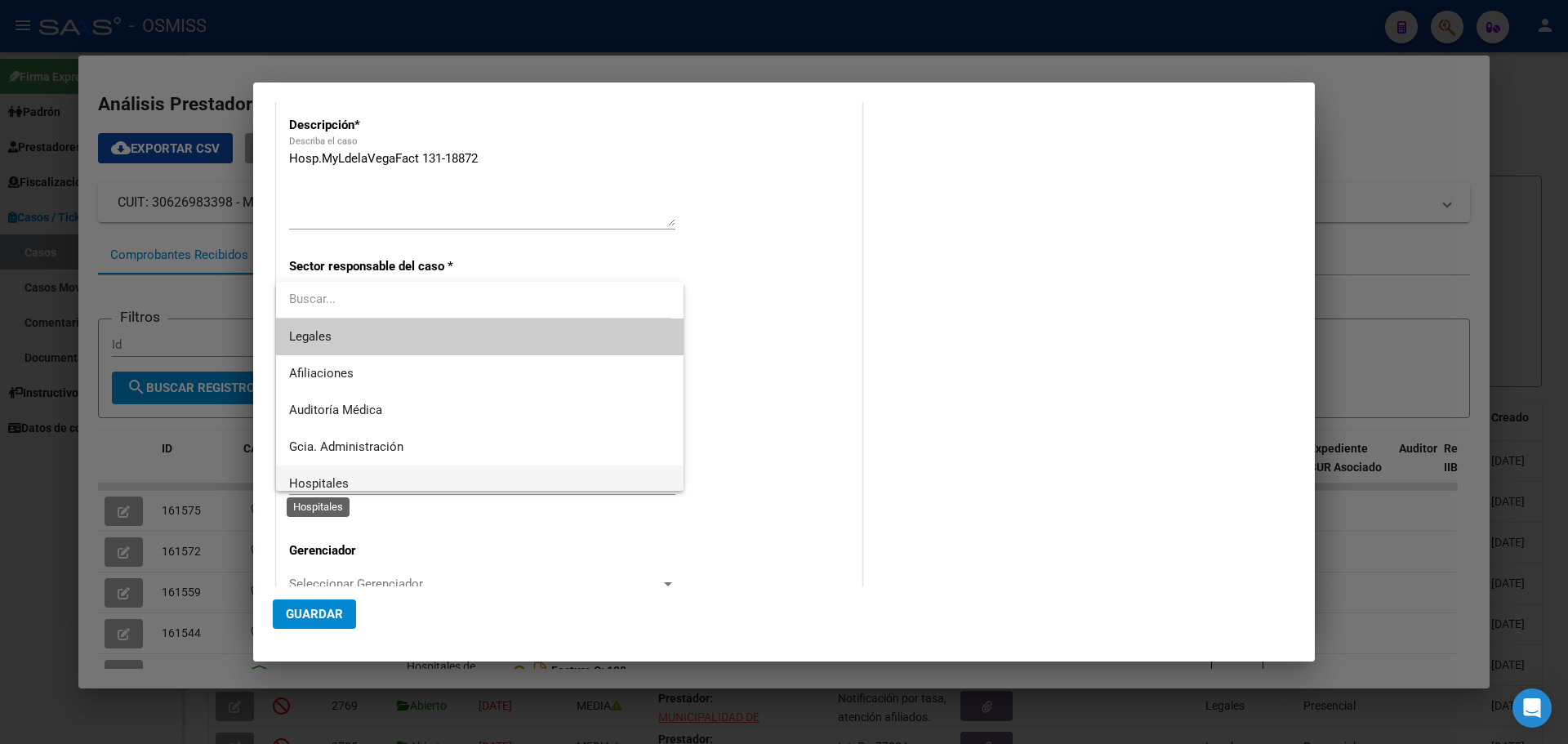
click at [329, 484] on span "Hospitales" at bounding box center [319, 483] width 60 height 14
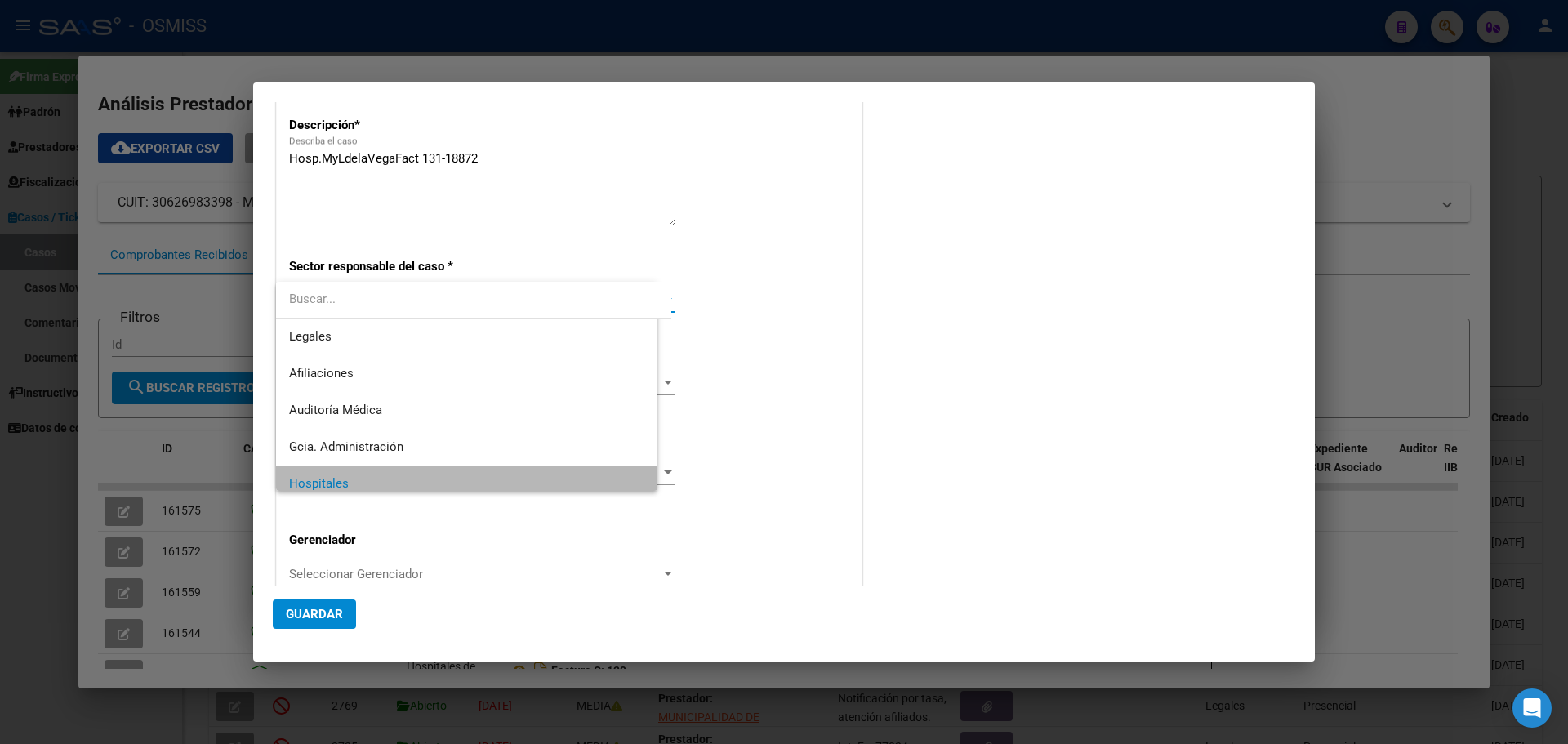
scroll to position [12, 0]
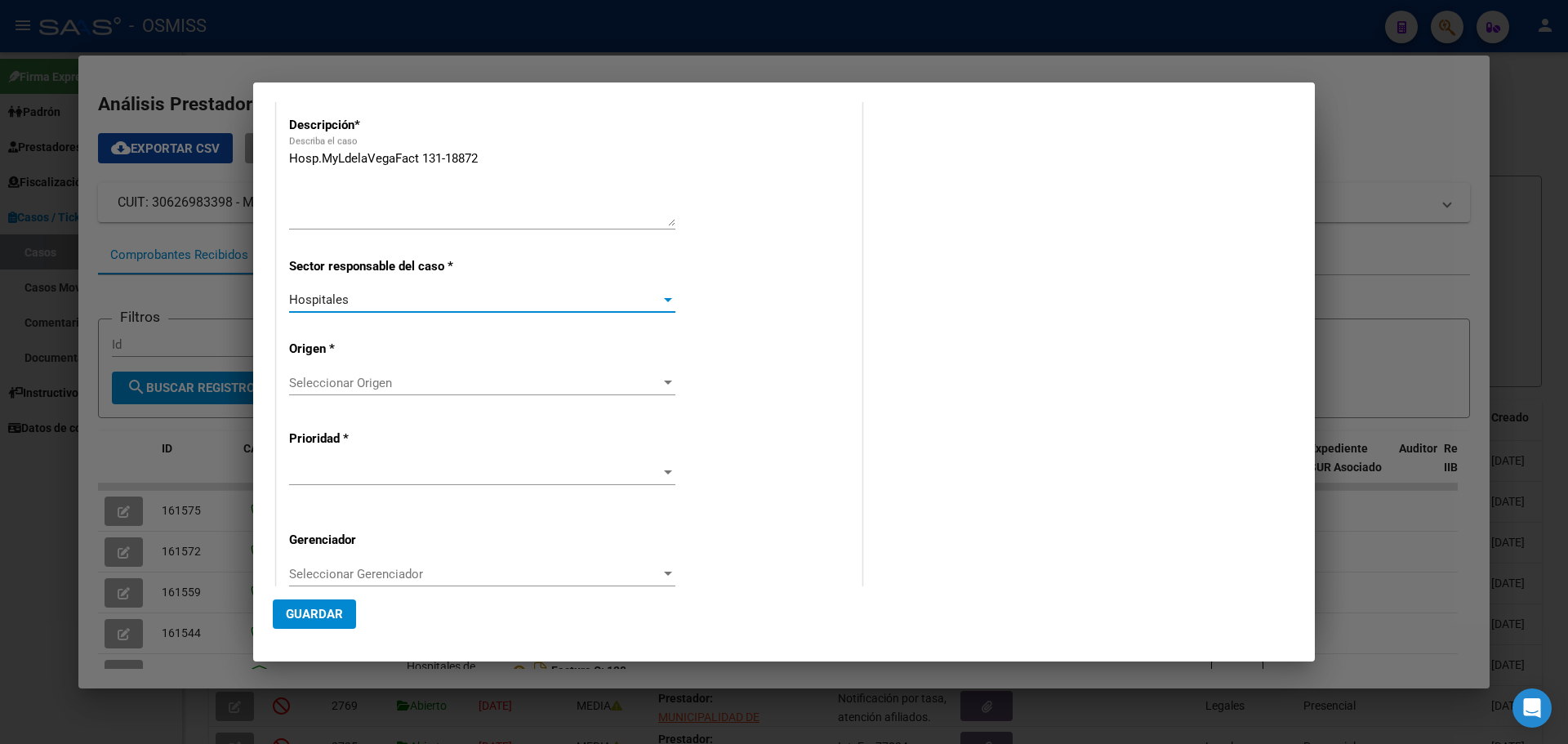
click at [663, 379] on div at bounding box center [668, 383] width 14 height 13
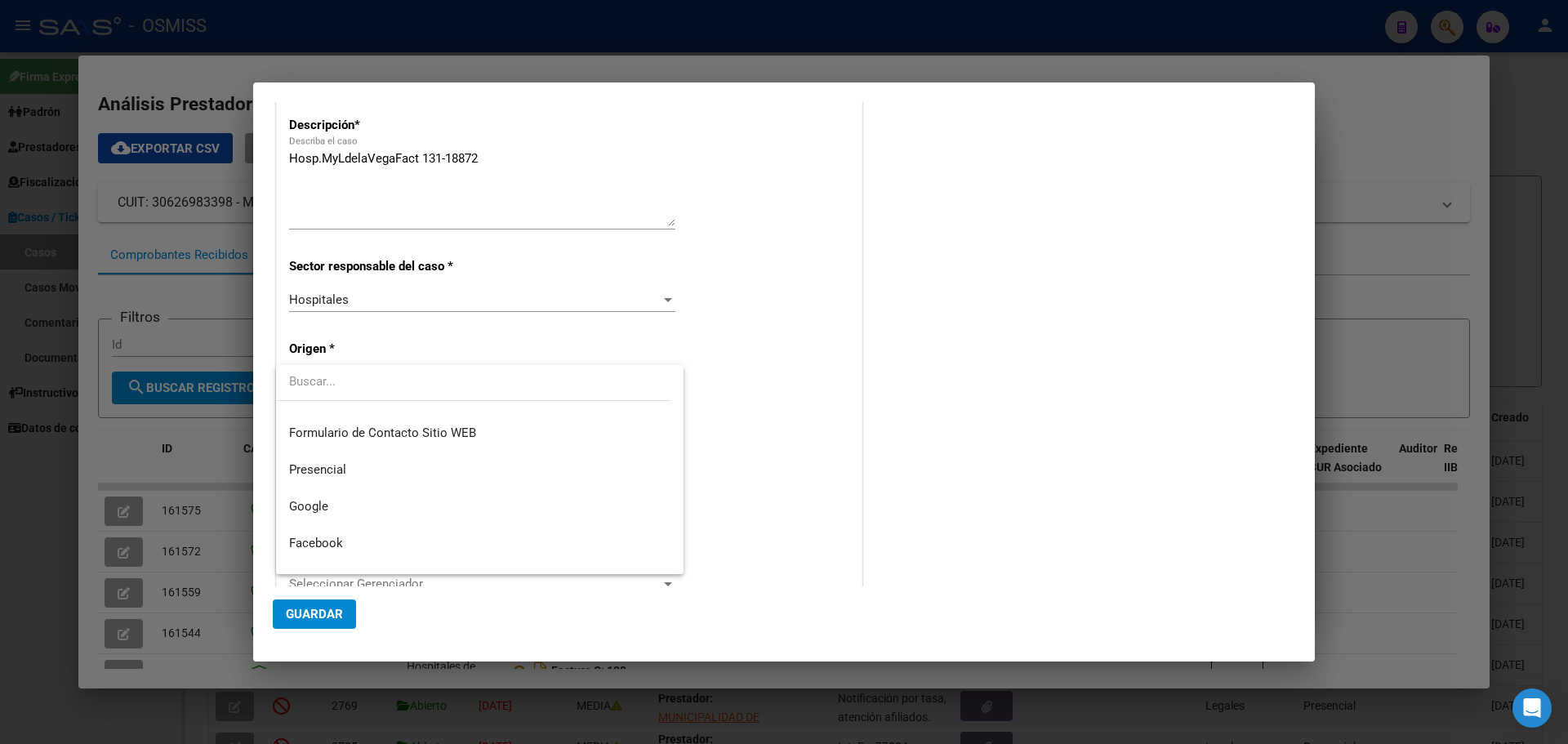
scroll to position [185, 0]
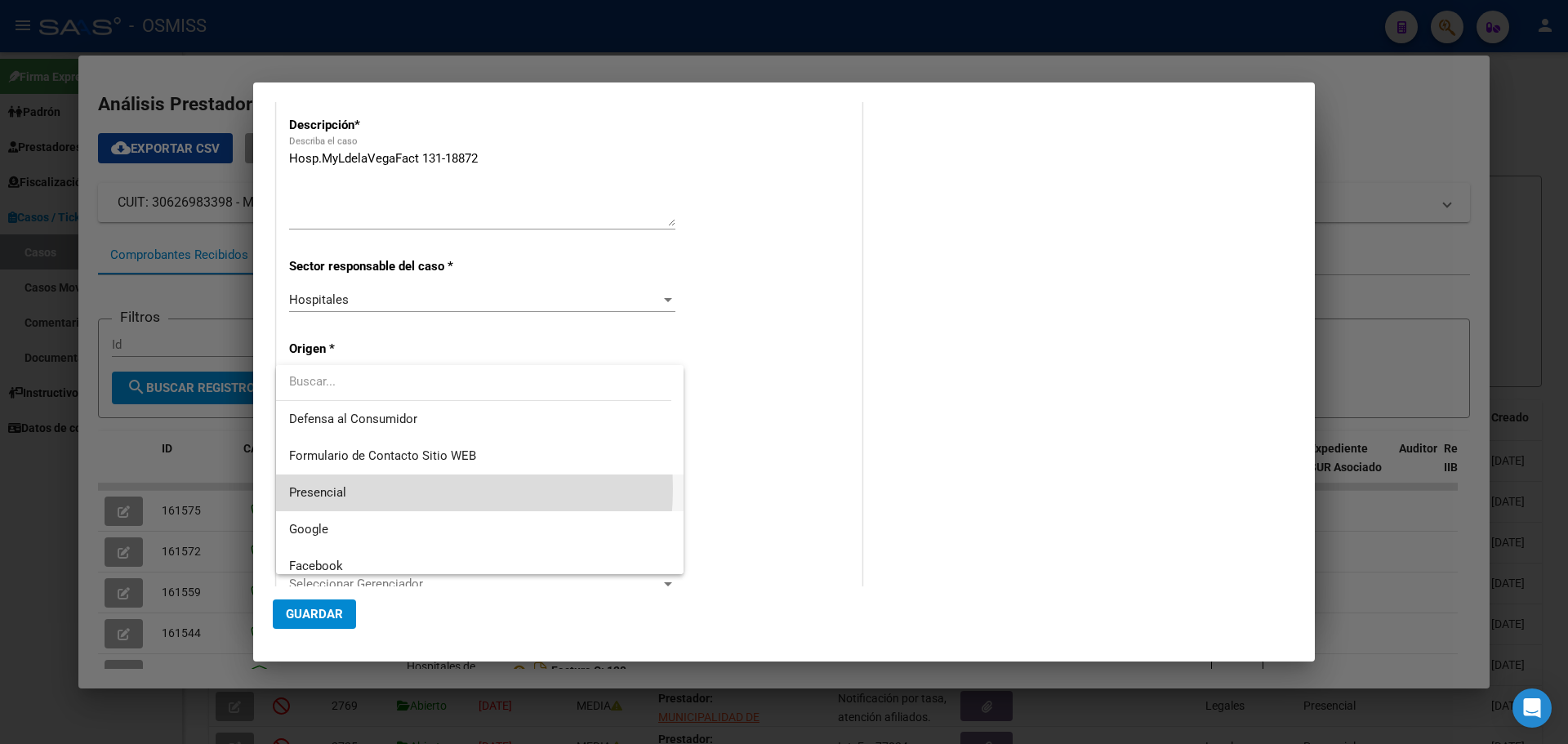
click at [380, 488] on span "Presencial" at bounding box center [480, 493] width 381 height 37
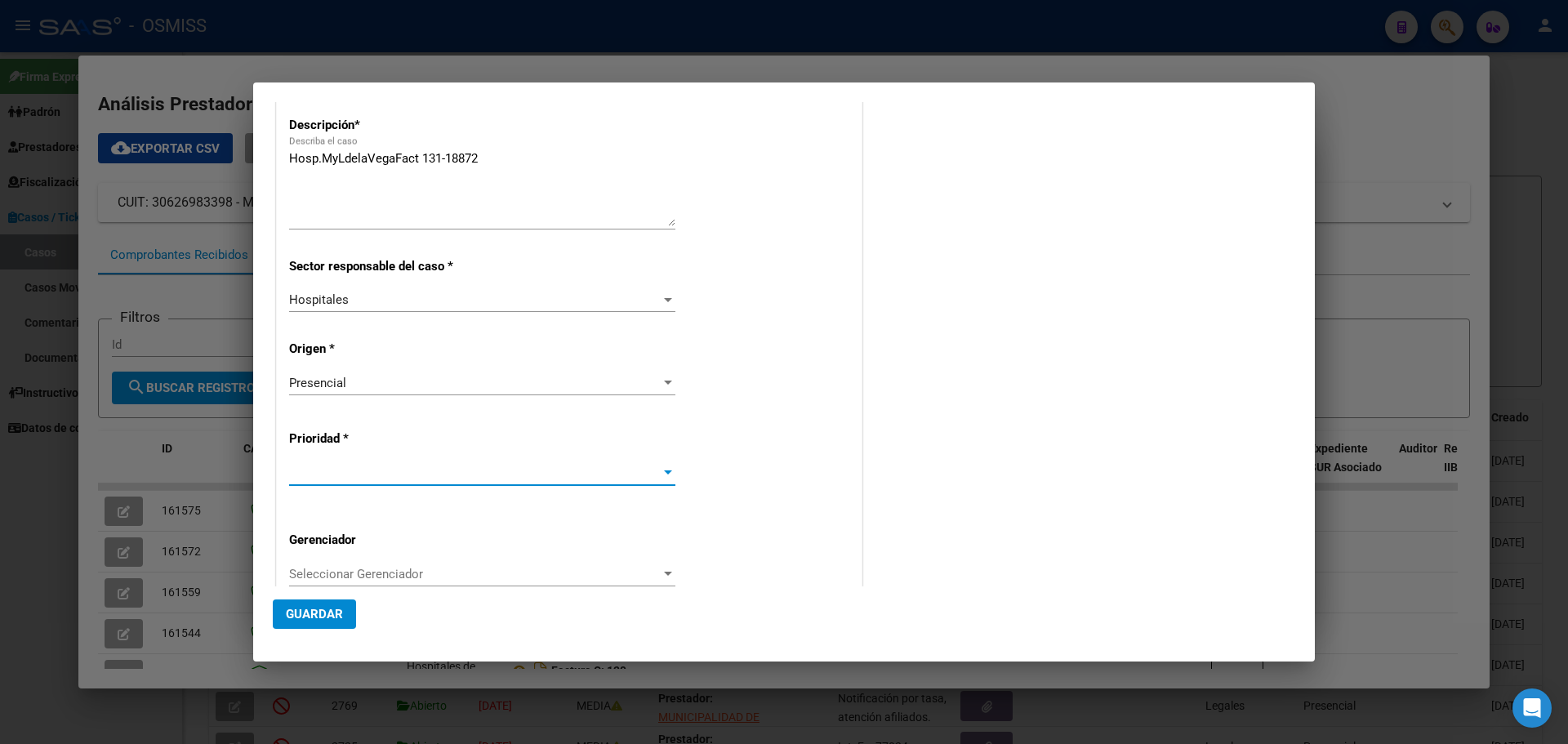
click at [663, 467] on div at bounding box center [668, 473] width 14 height 13
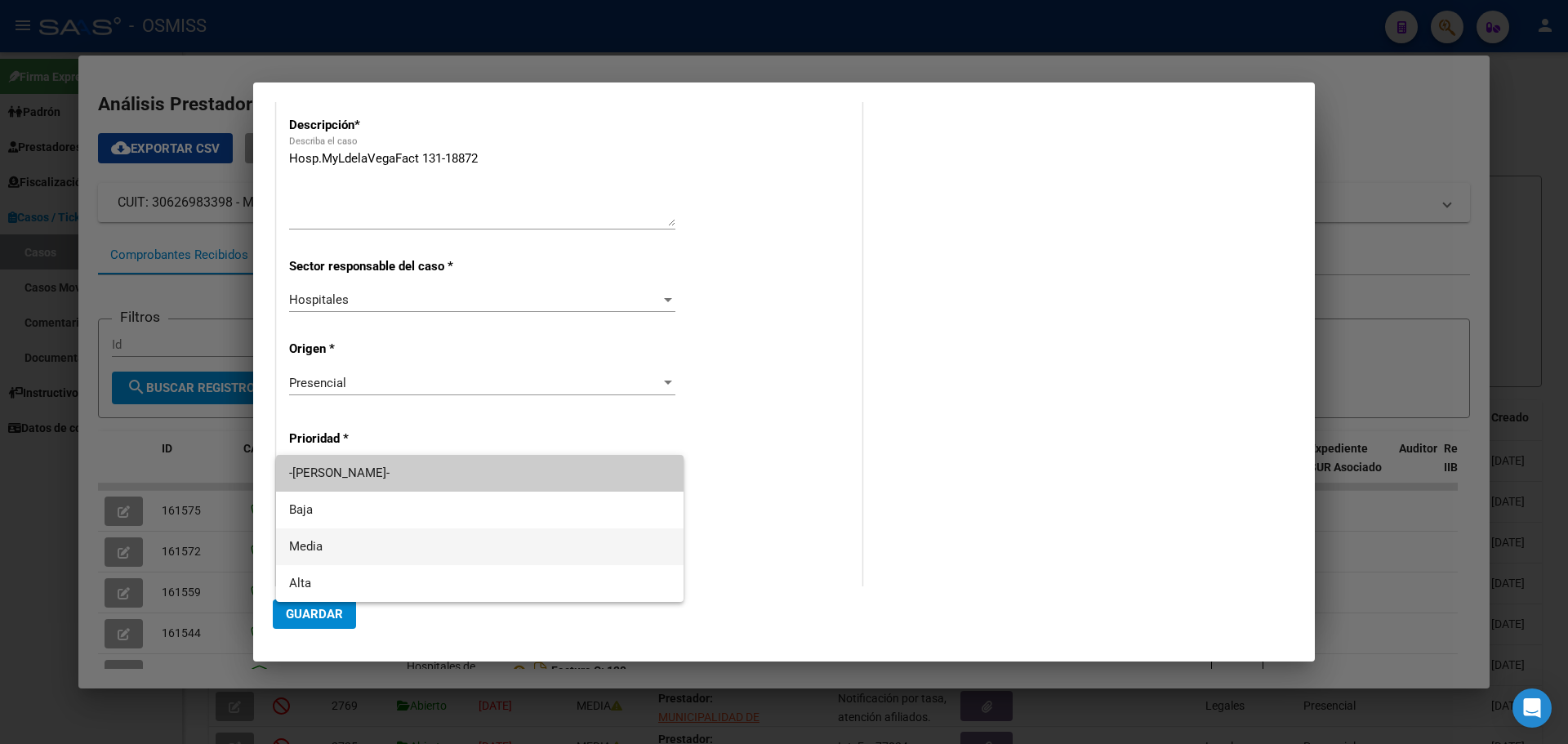
click at [316, 544] on span "Media" at bounding box center [480, 547] width 381 height 37
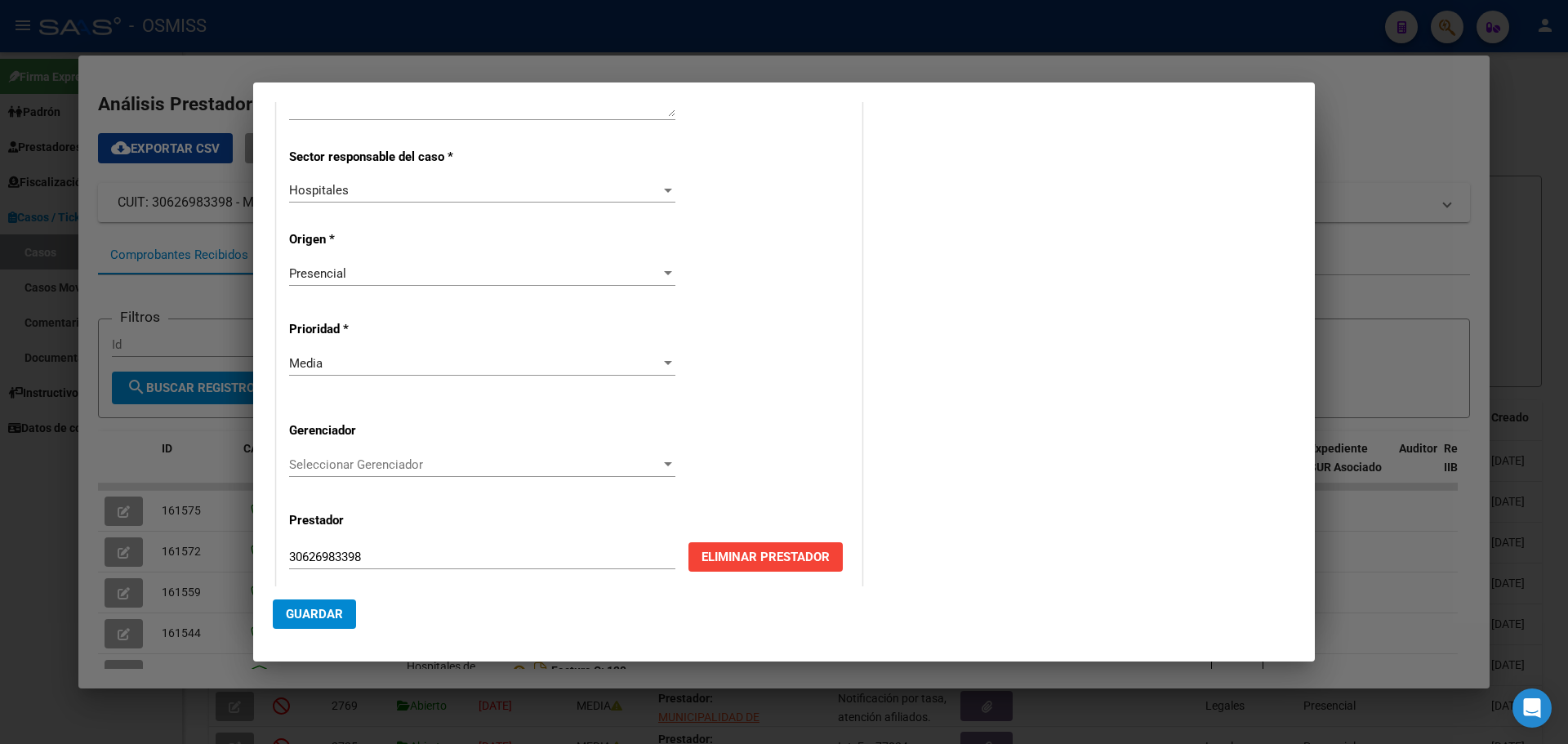
scroll to position [330, 0]
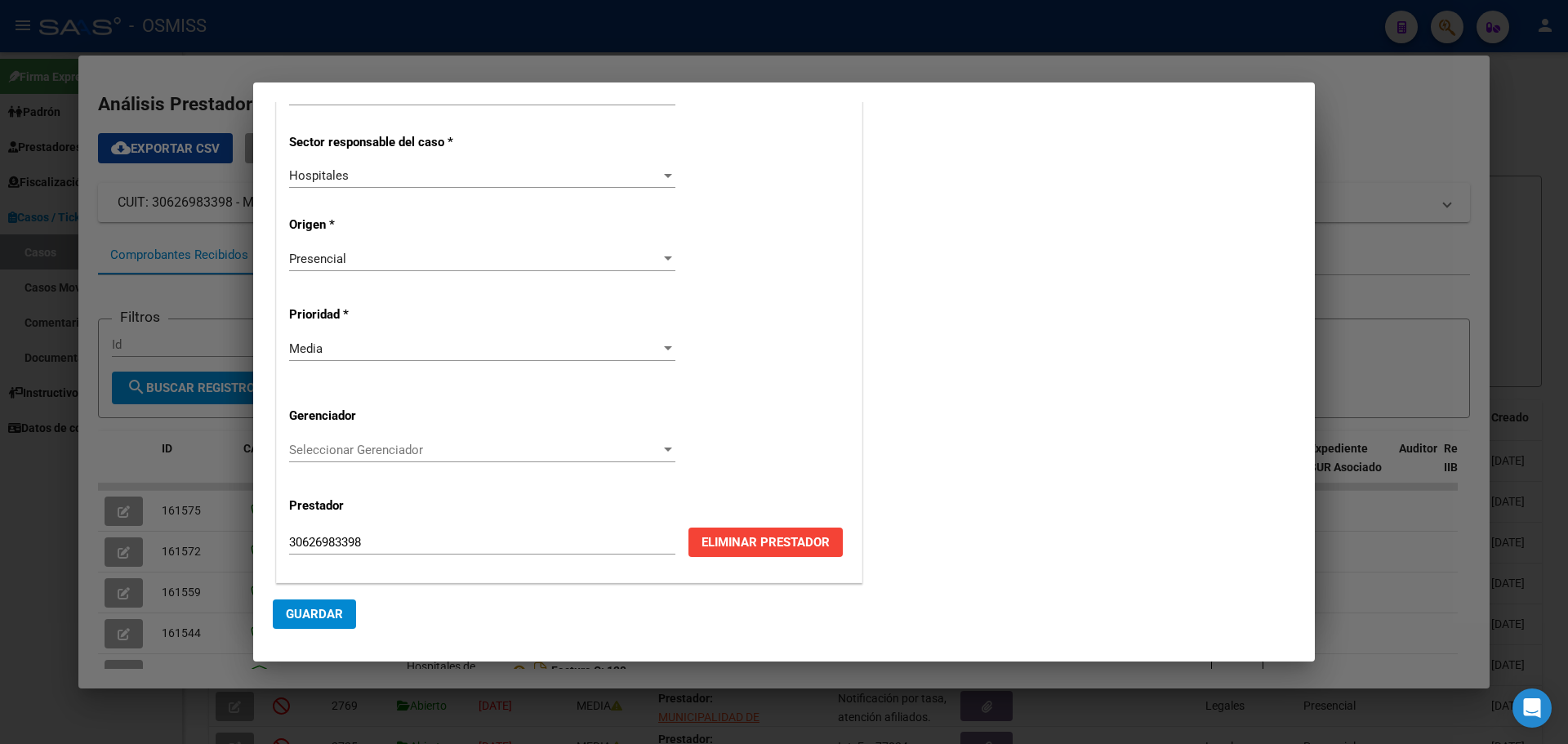
click at [661, 445] on div at bounding box center [668, 450] width 14 height 13
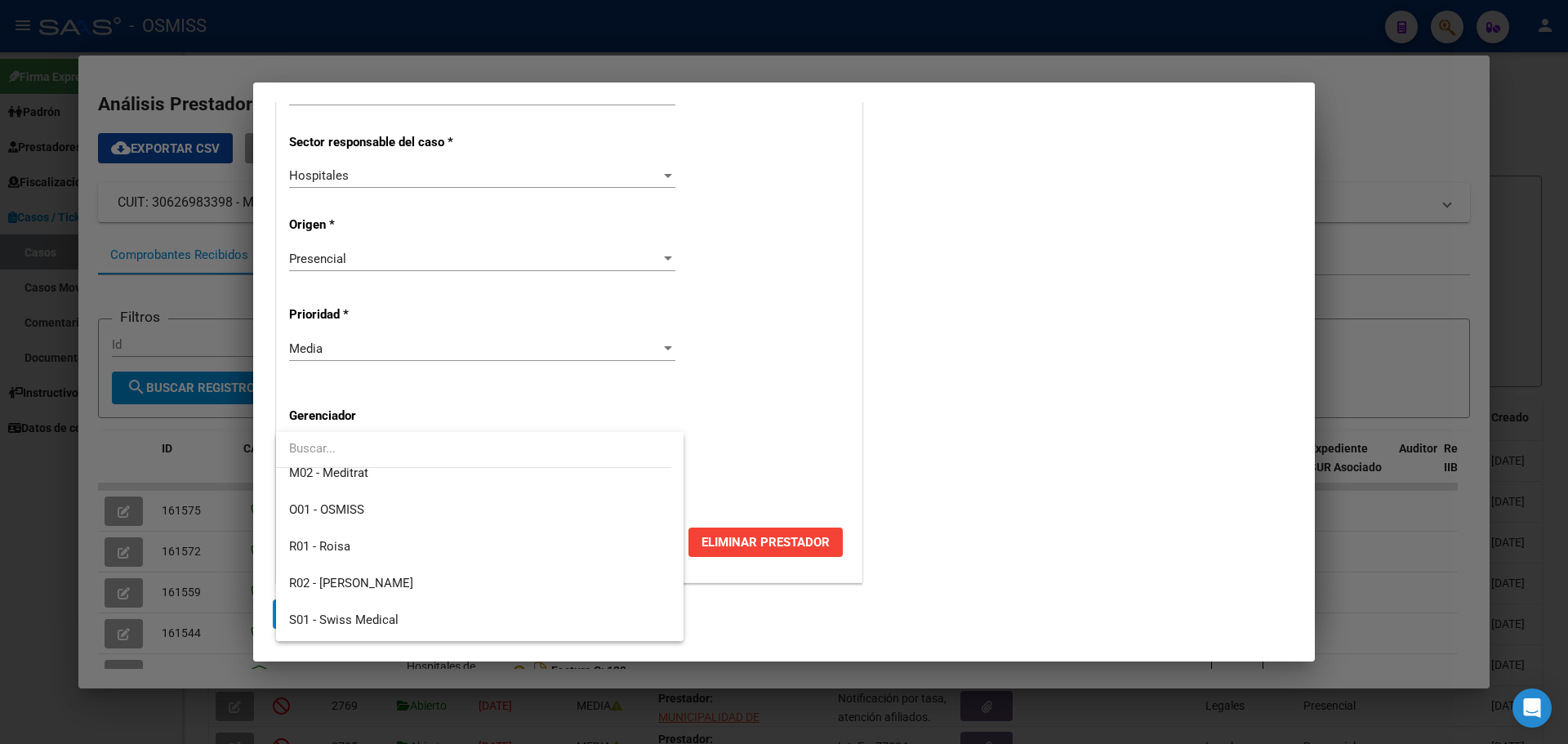
scroll to position [489, 0]
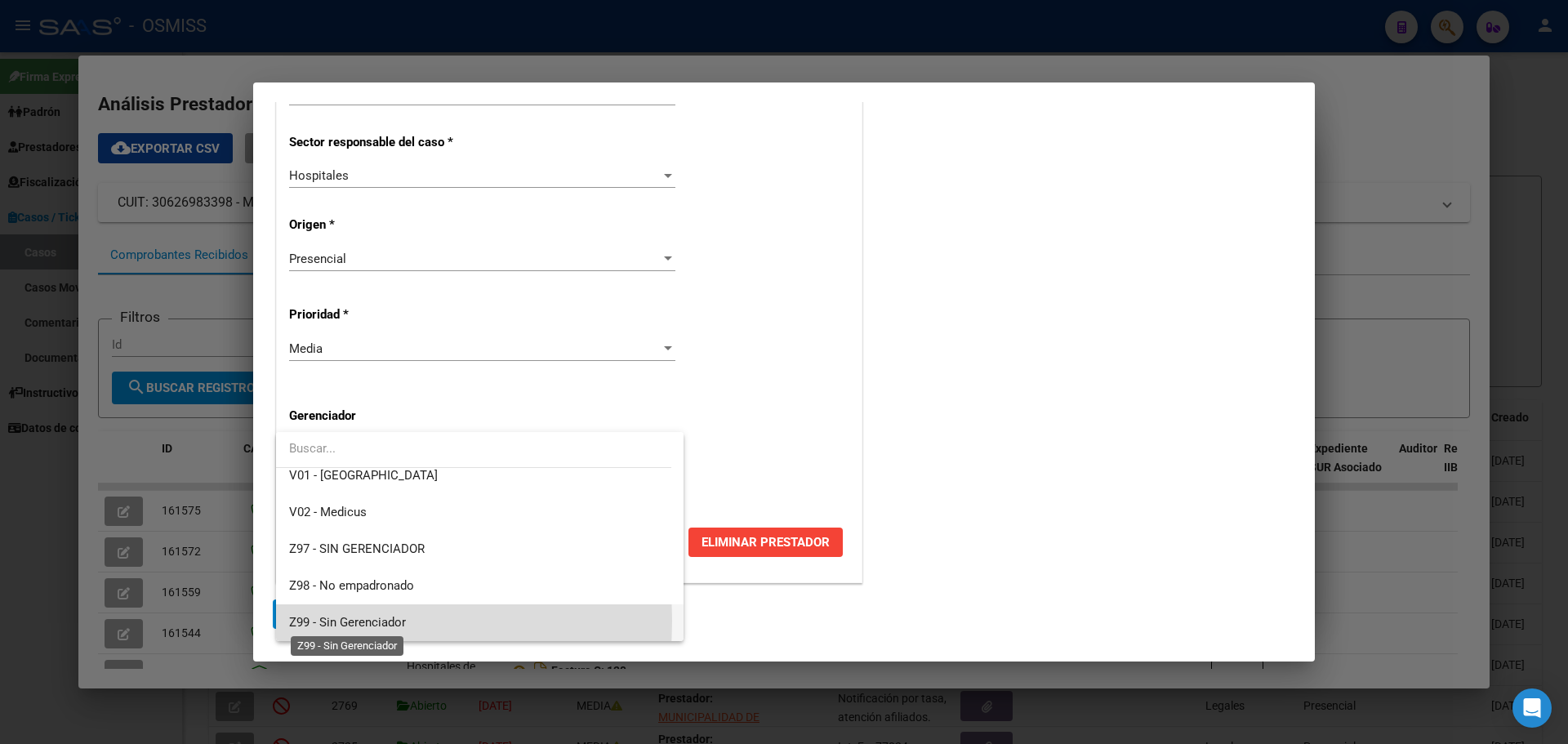
click at [305, 620] on span "Z99 - Sin Gerenciador" at bounding box center [347, 622] width 117 height 14
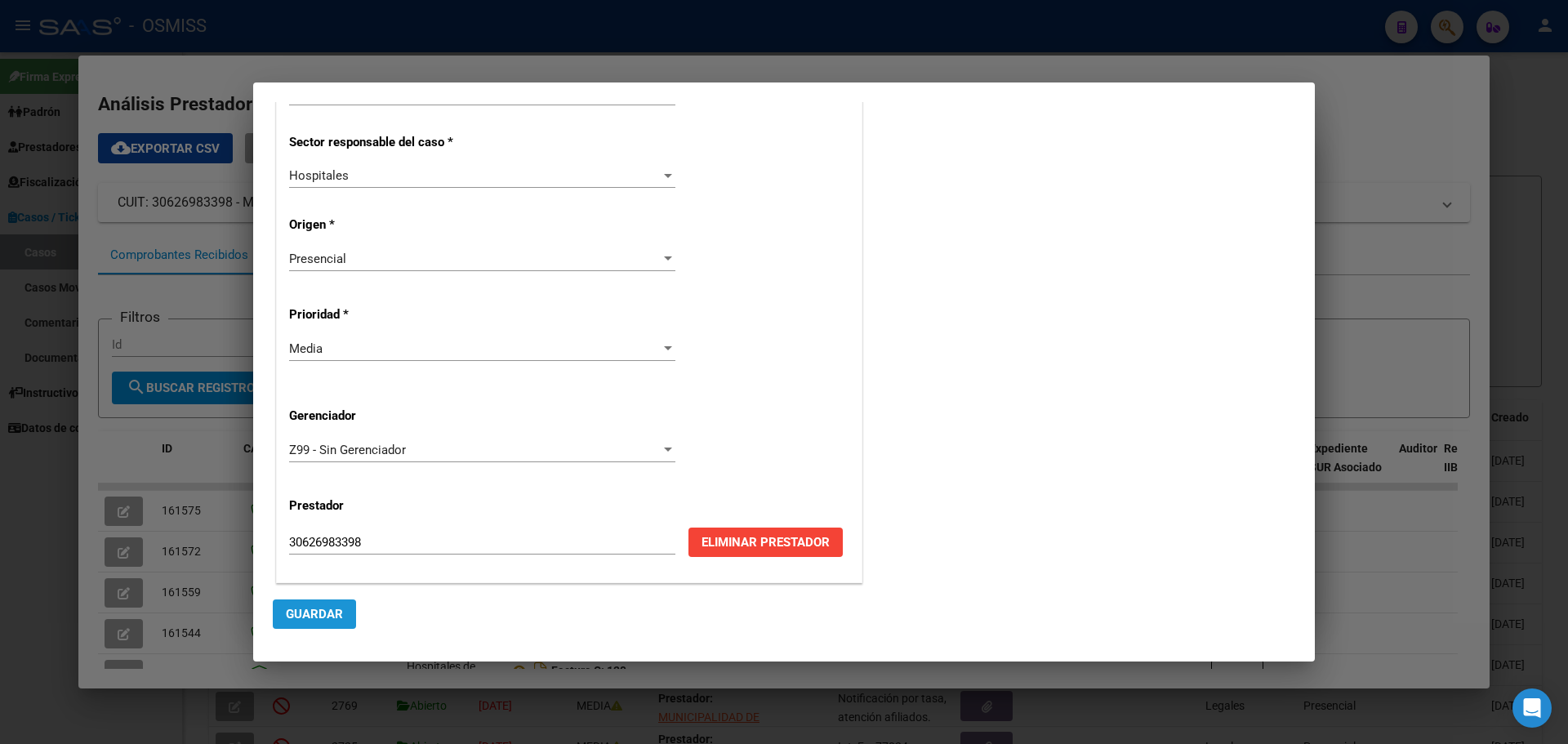
click at [307, 618] on span "Guardar" at bounding box center [314, 613] width 57 height 14
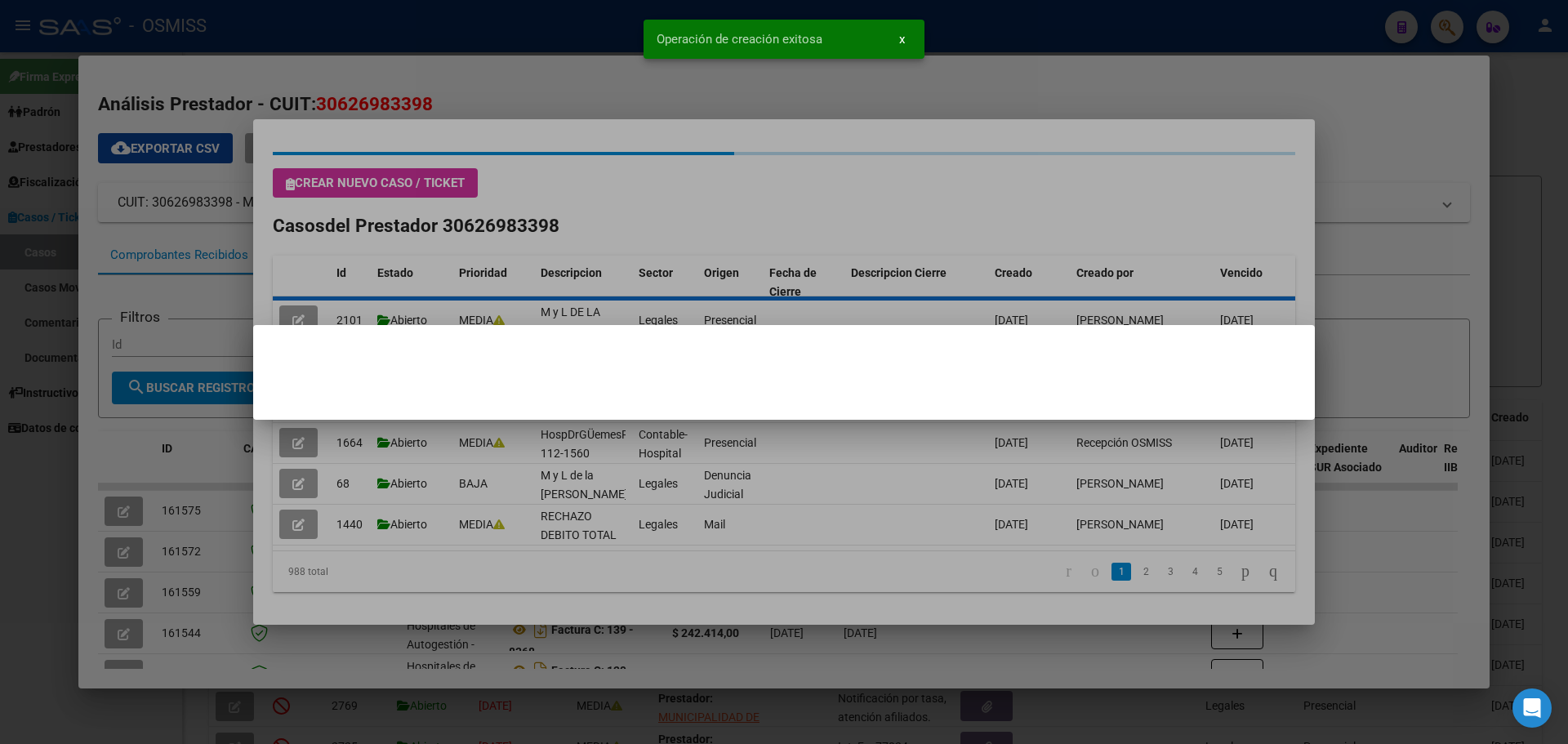
scroll to position [0, 0]
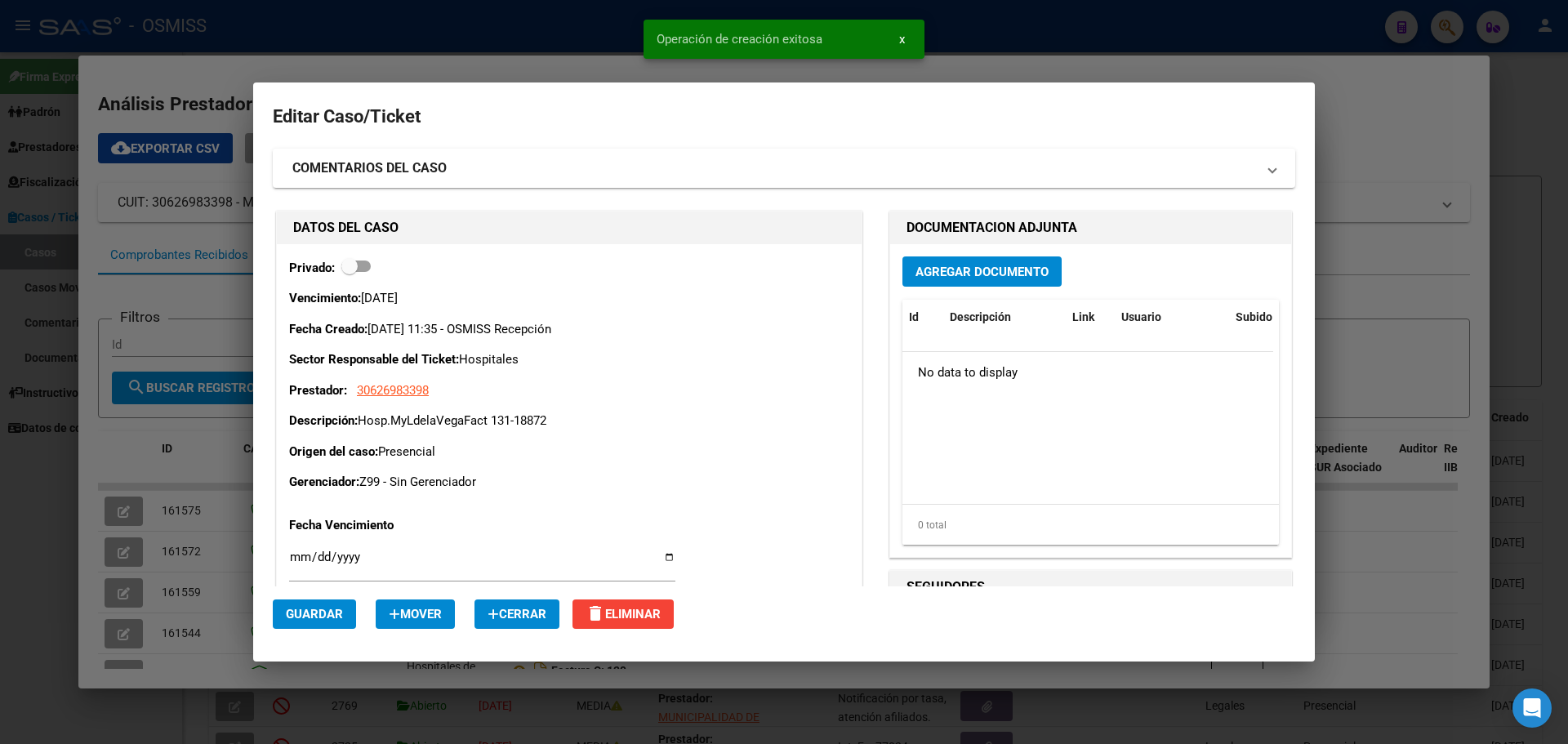
click at [959, 267] on span "Agregar Documento" at bounding box center [982, 271] width 133 height 14
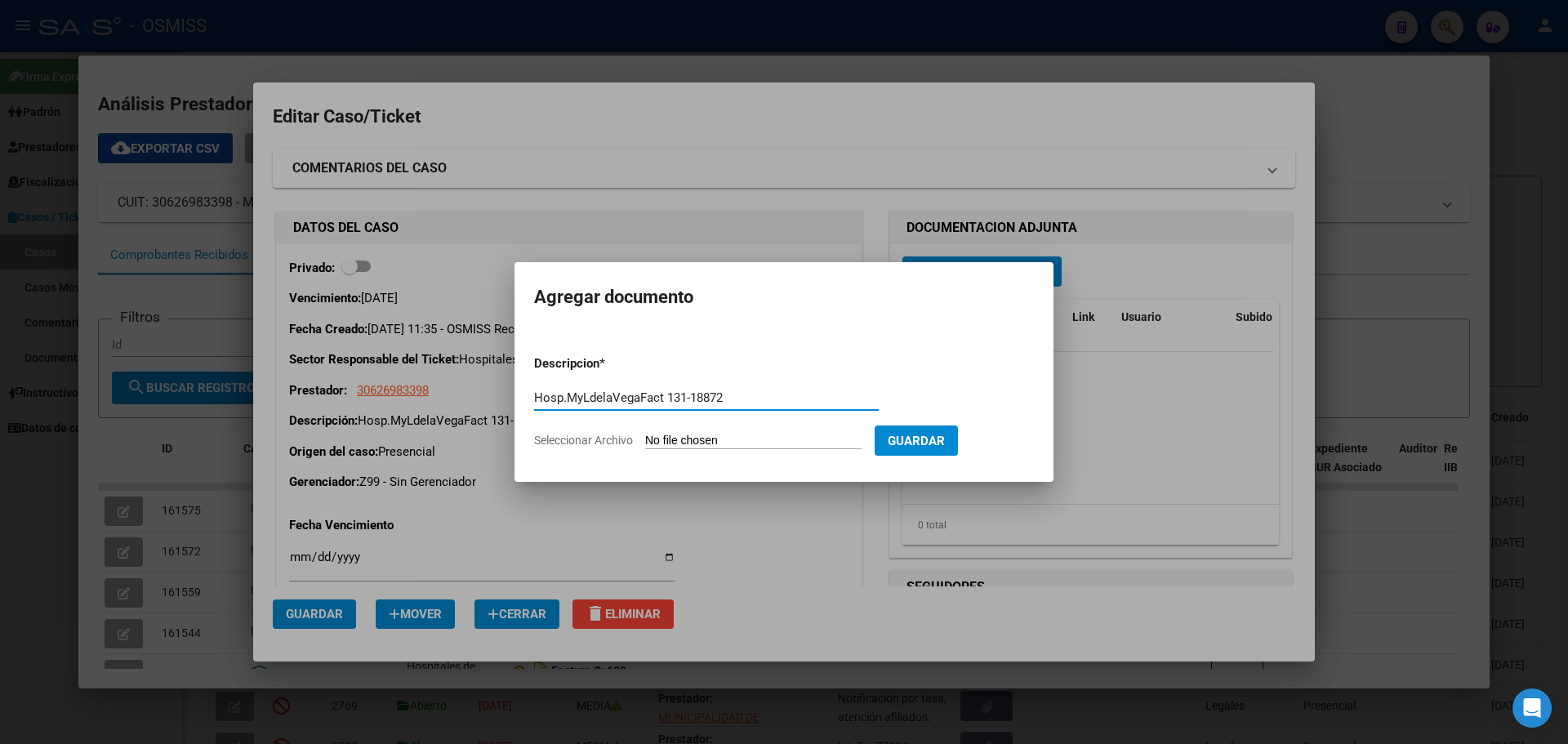
type input "Hosp.MyLdelaVegaFact 131-18872"
click at [595, 436] on span "Seleccionar Archivo" at bounding box center [583, 440] width 99 height 13
click at [645, 436] on input "Seleccionar Archivo" at bounding box center [753, 441] width 217 height 15
type input "C:\fakepath\Fact 18872.pdf"
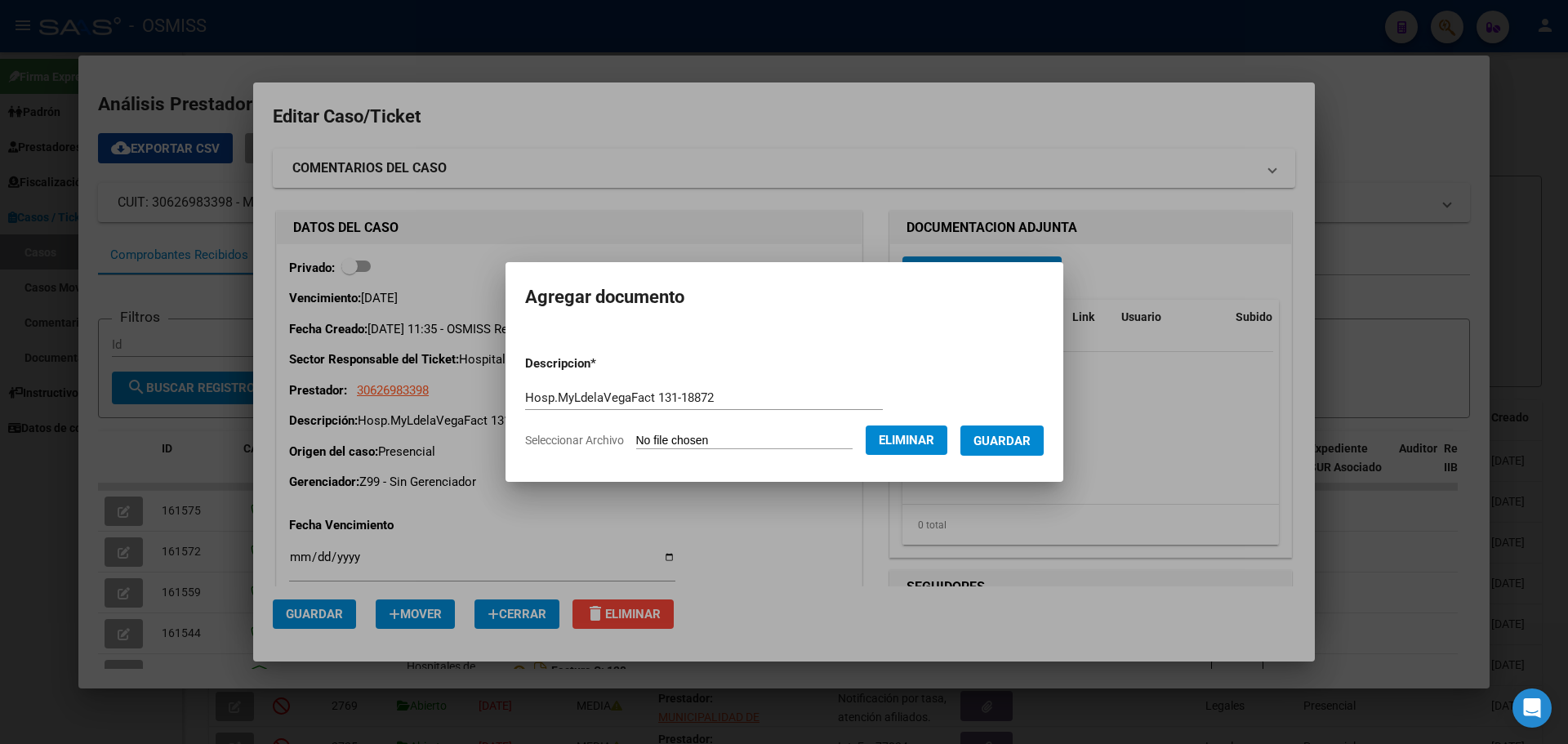
click at [1020, 431] on button "Guardar" at bounding box center [1001, 441] width 83 height 30
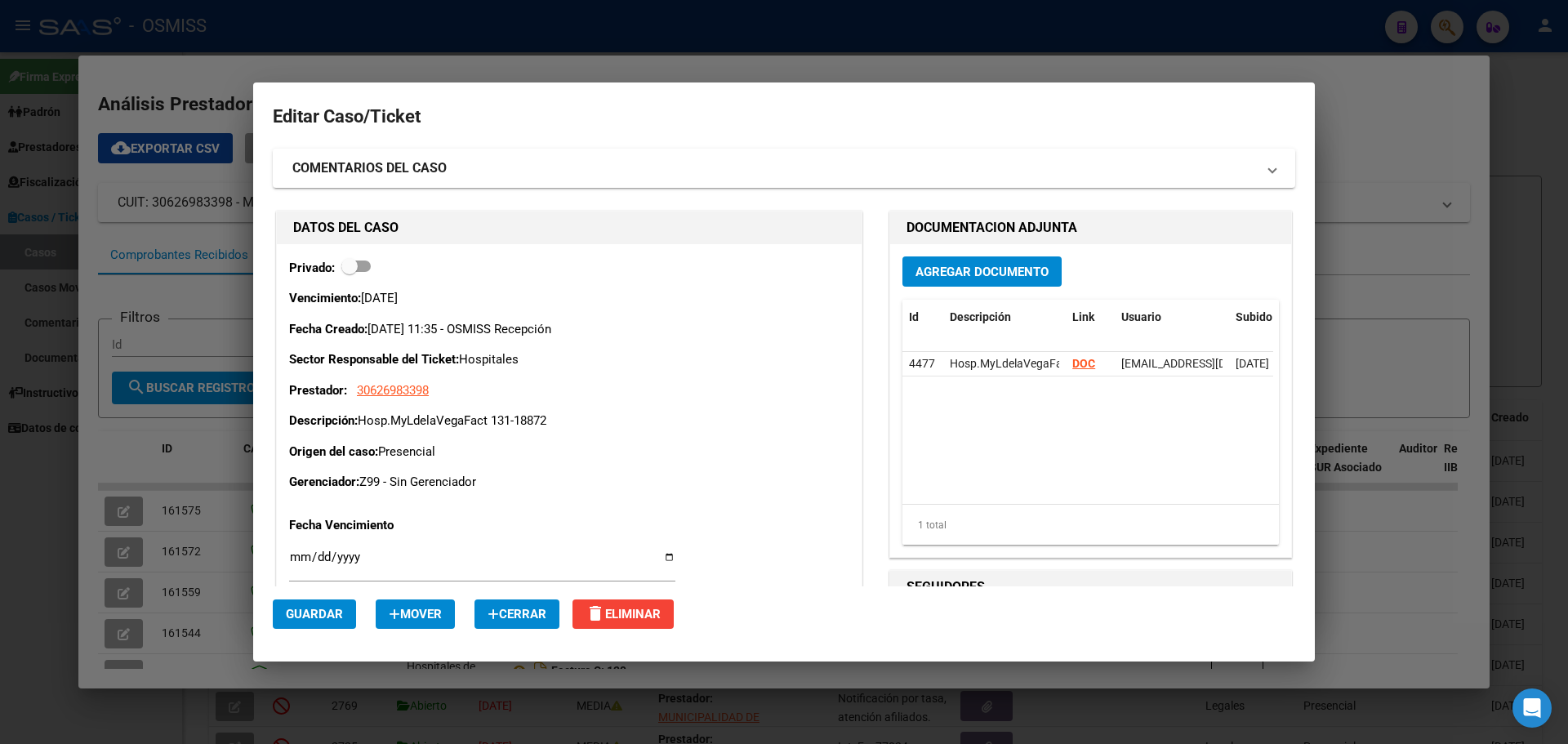
click at [223, 75] on div at bounding box center [784, 372] width 1568 height 744
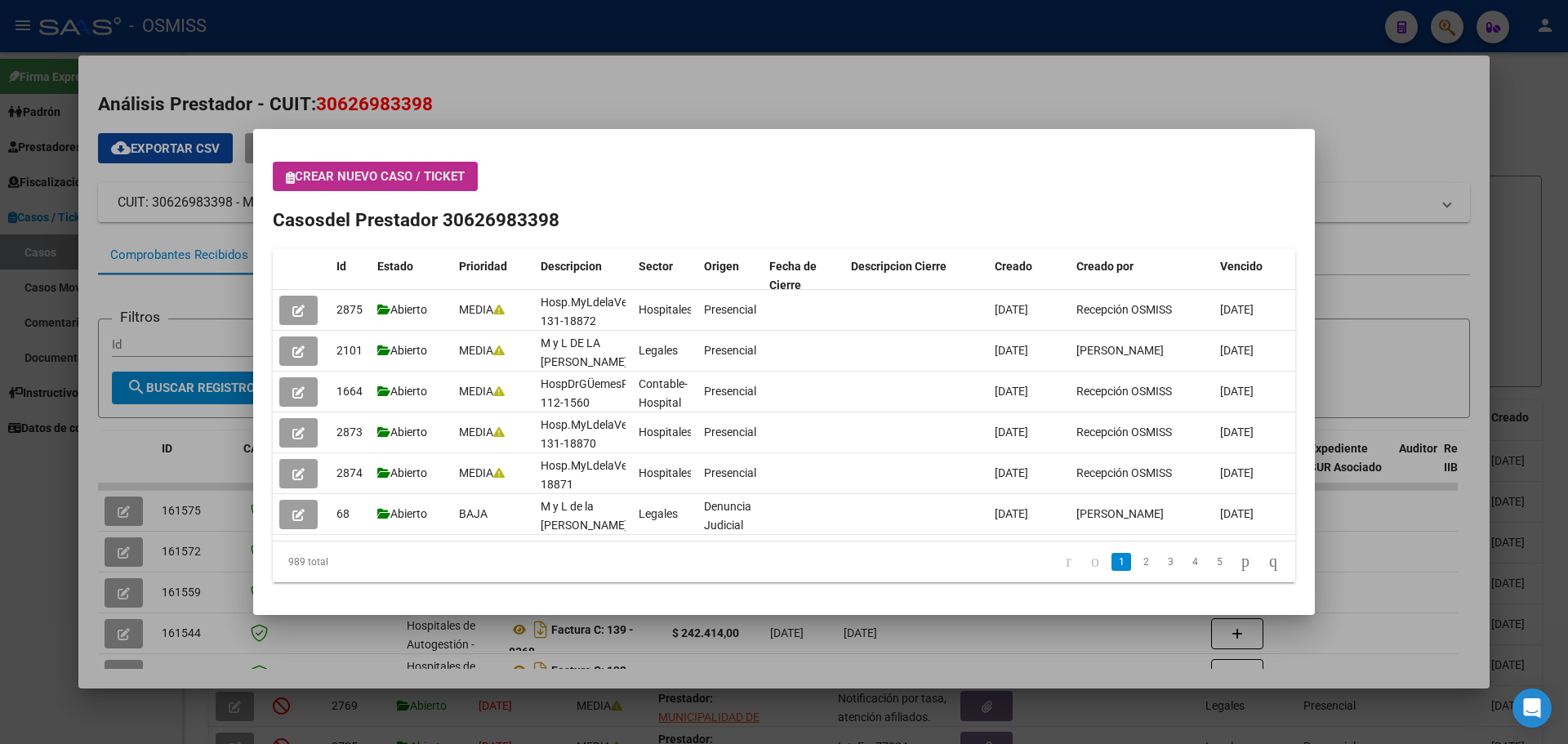
click at [298, 169] on span "Crear nuevo caso / ticket" at bounding box center [375, 176] width 179 height 14
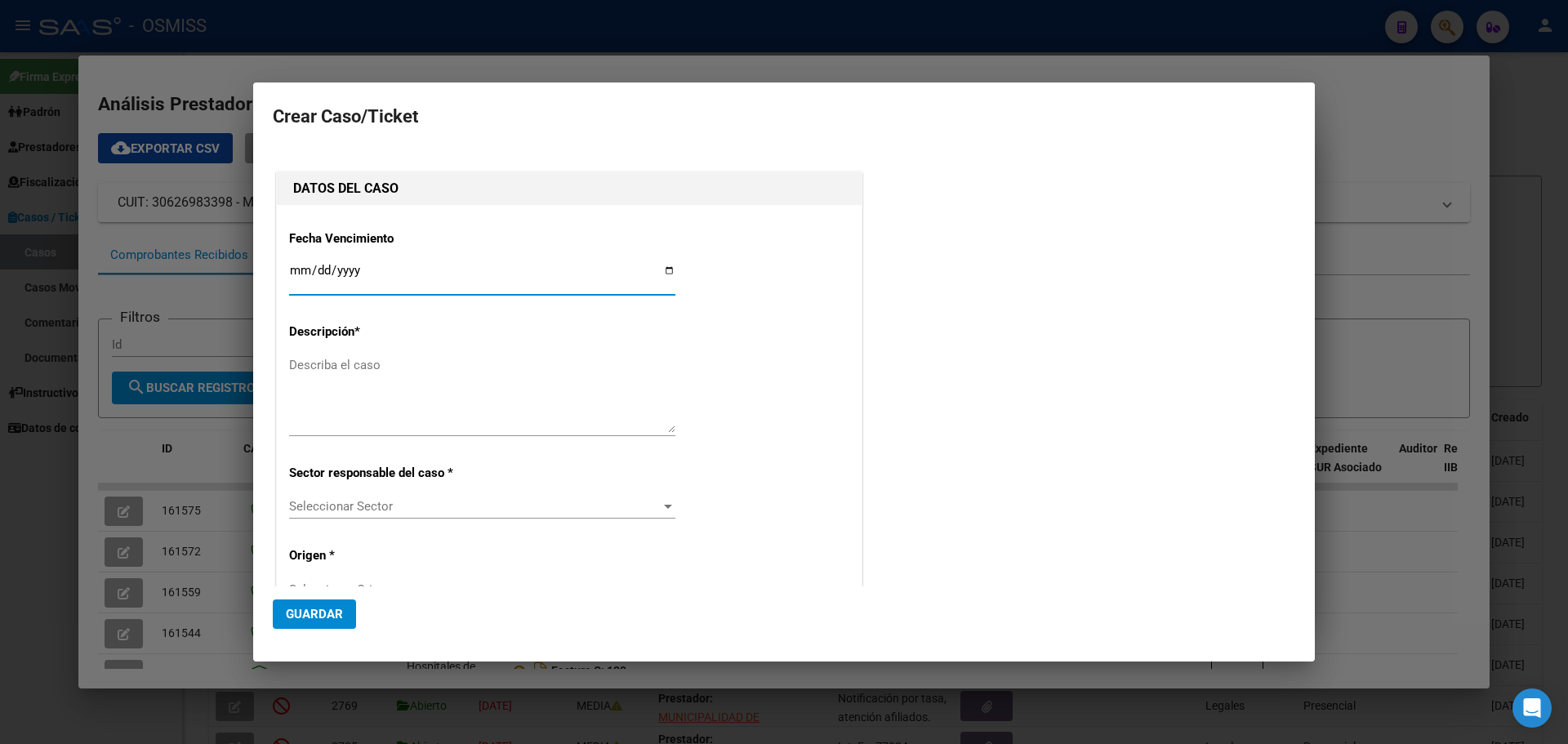
type input "30626983398"
click at [668, 265] on input "Ingresar fecha" at bounding box center [482, 276] width 386 height 26
type input "[DATE]"
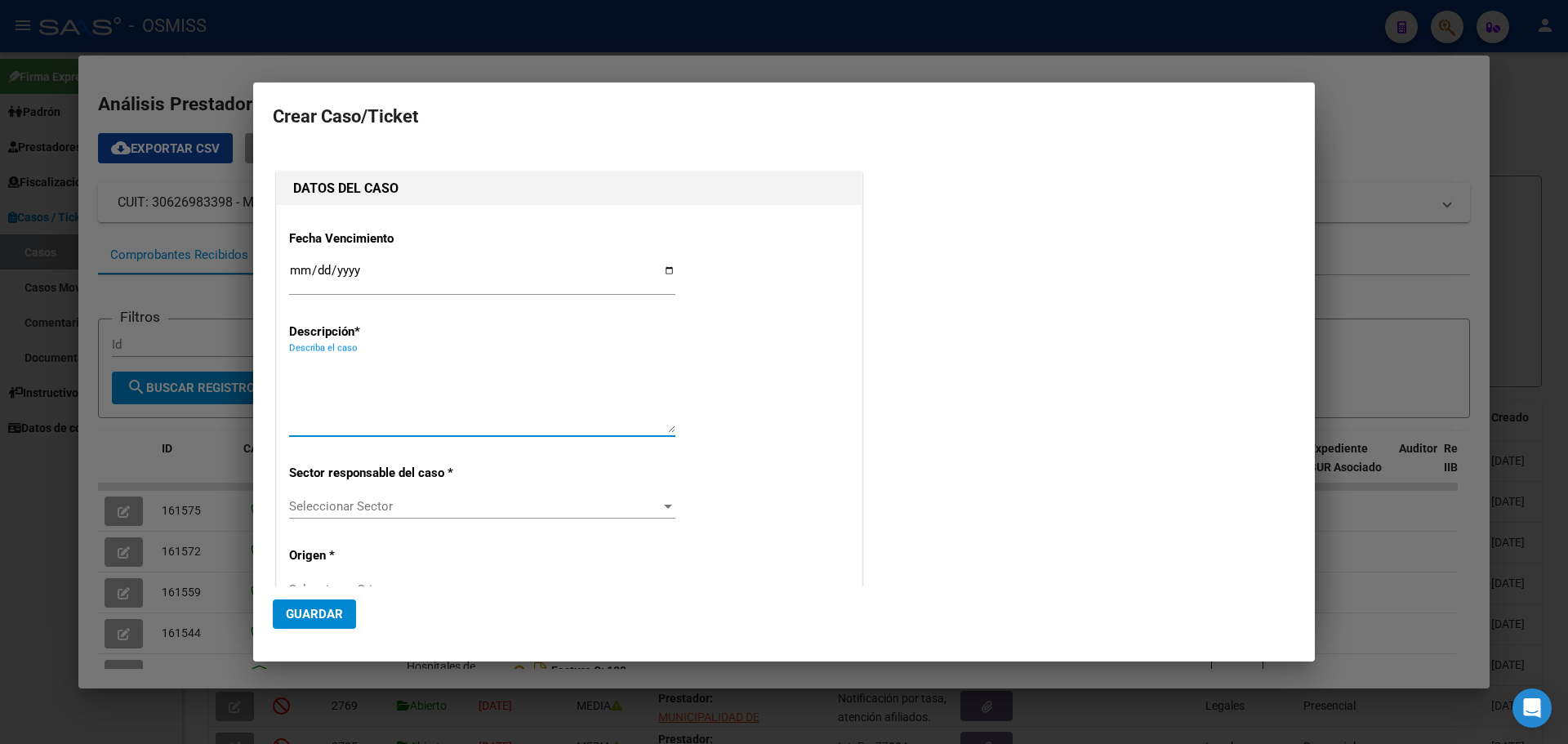
click at [340, 362] on textarea "Describa el caso" at bounding box center [482, 393] width 386 height 77
type textarea "HospVirgenDelCarmenFact 140-3775"
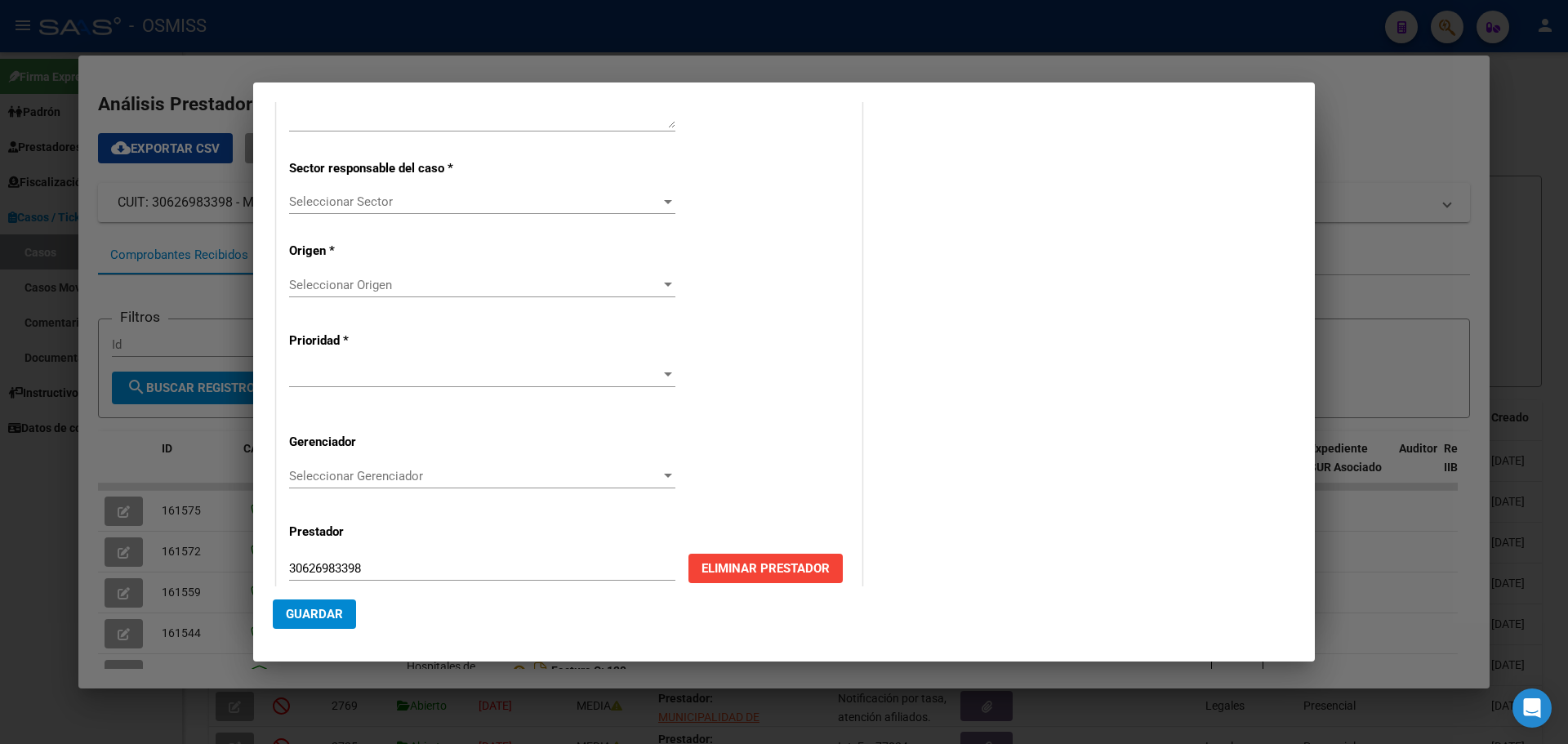
scroll to position [316, 0]
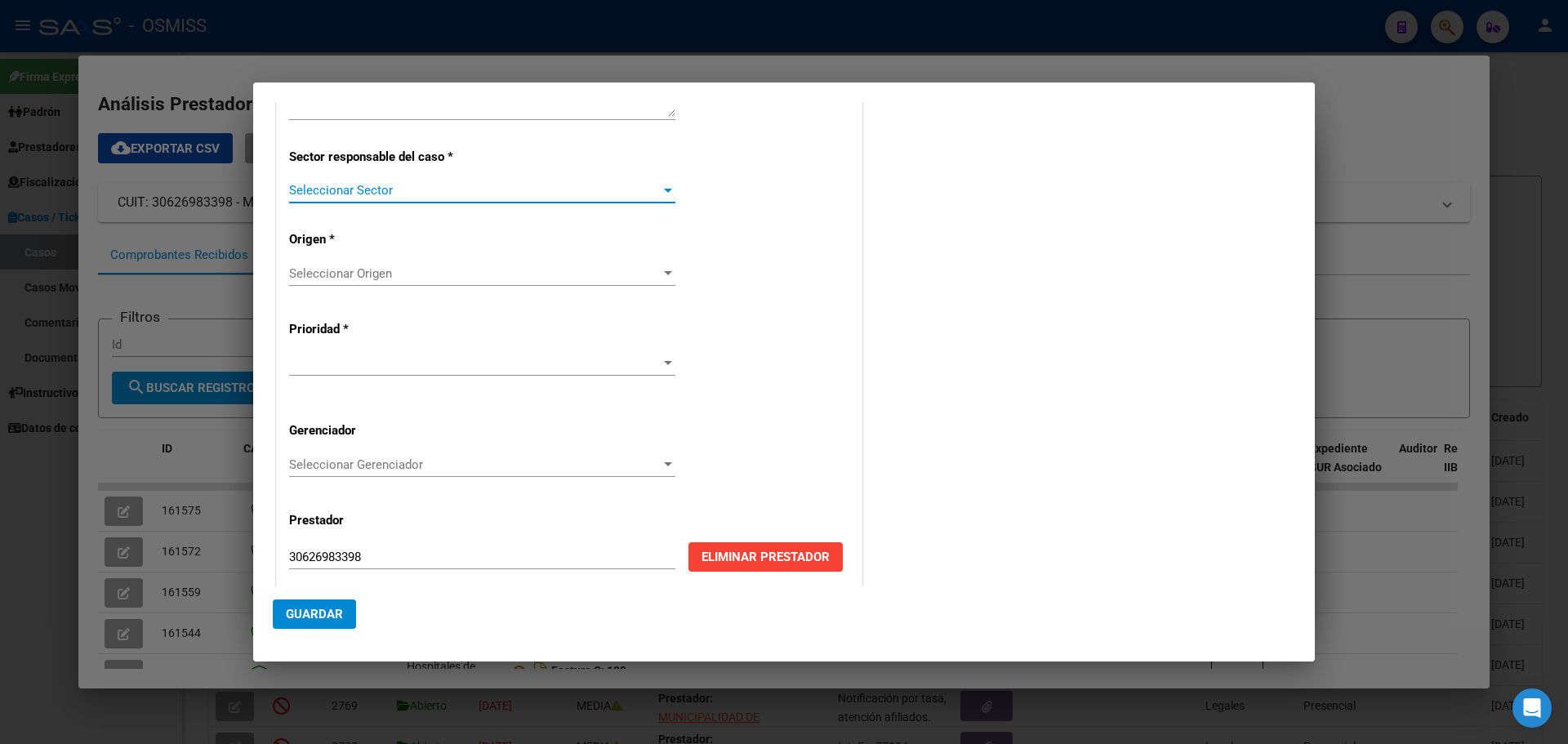
click at [664, 190] on div at bounding box center [669, 190] width 8 height 4
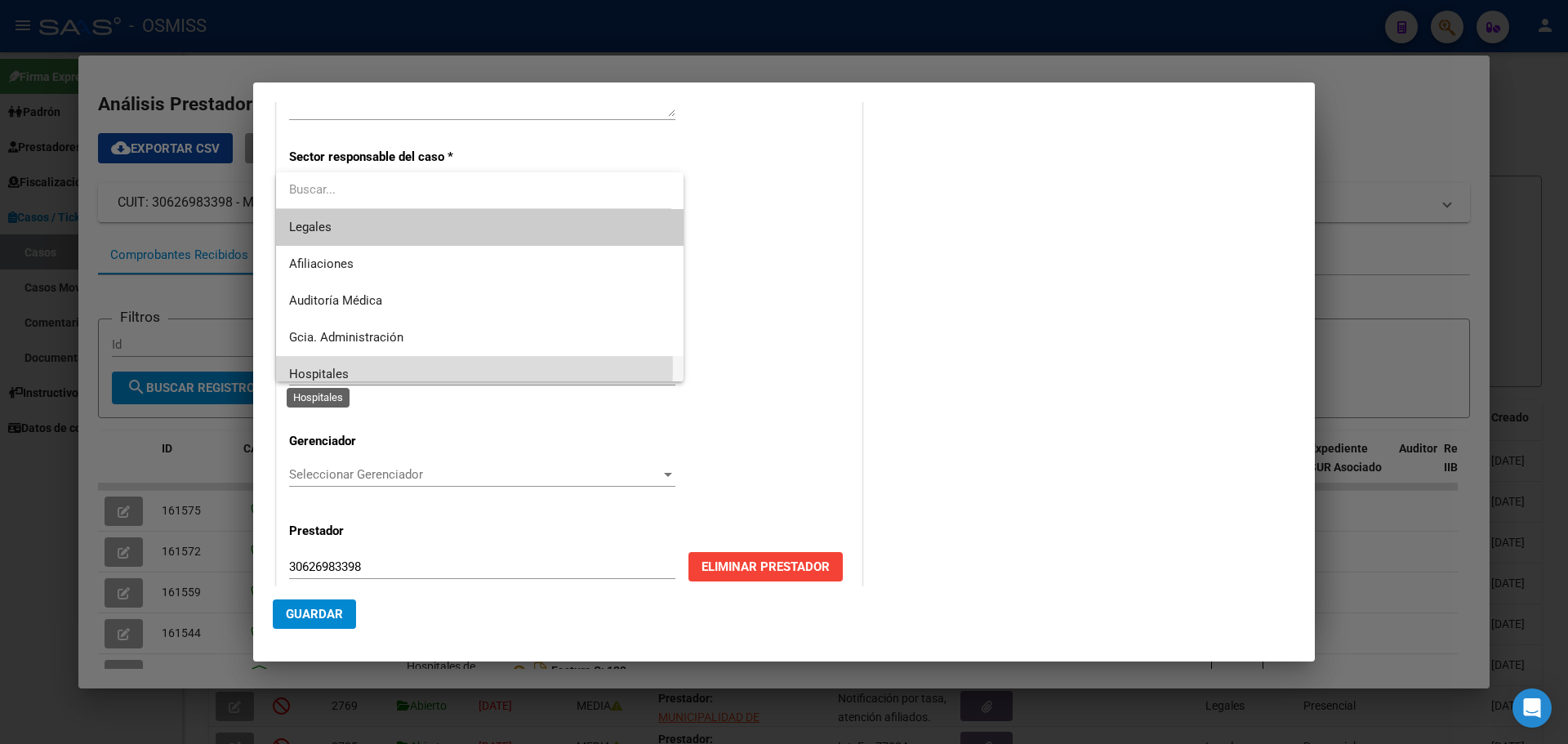
click at [320, 368] on span "Hospitales" at bounding box center [319, 373] width 60 height 14
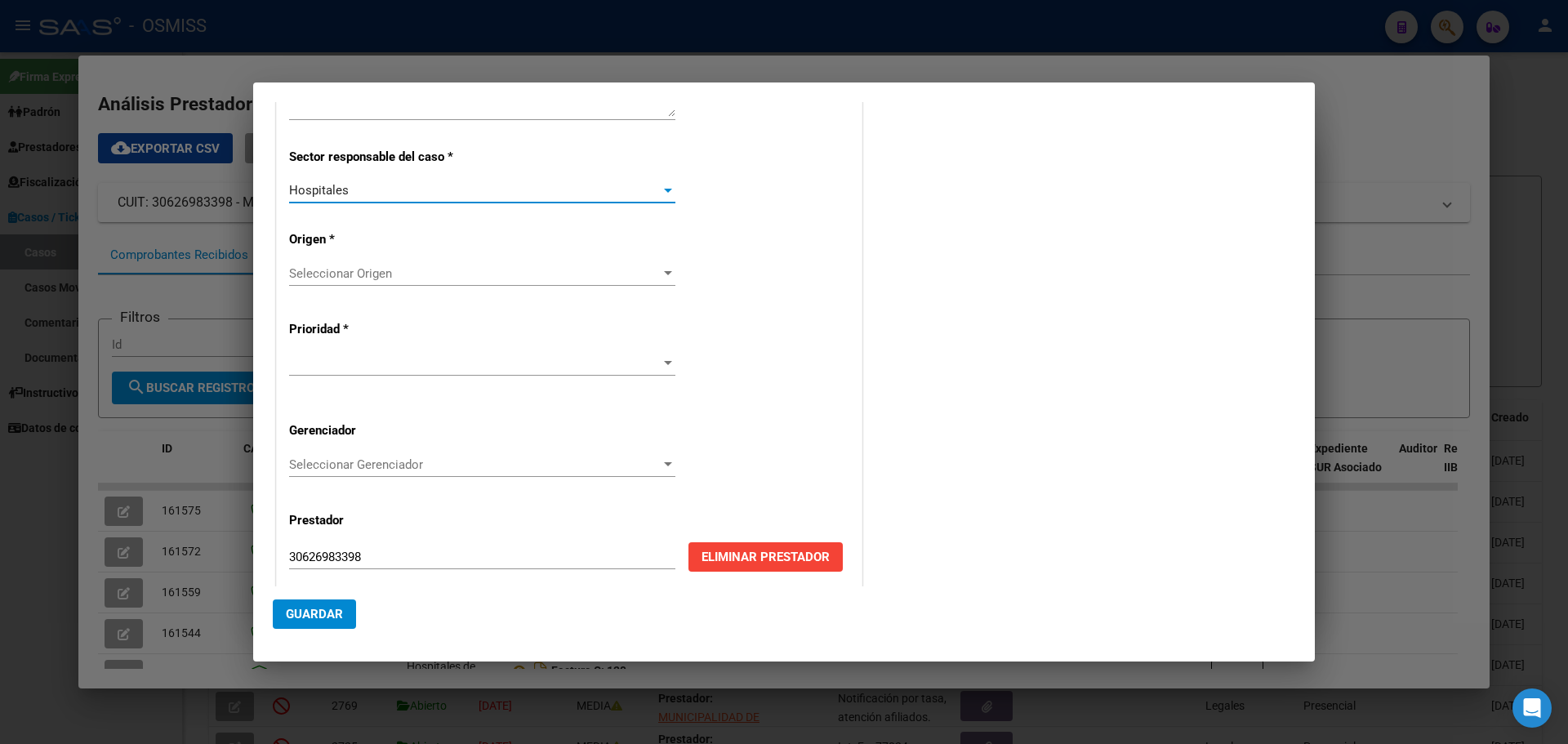
click at [661, 269] on div at bounding box center [668, 274] width 14 height 13
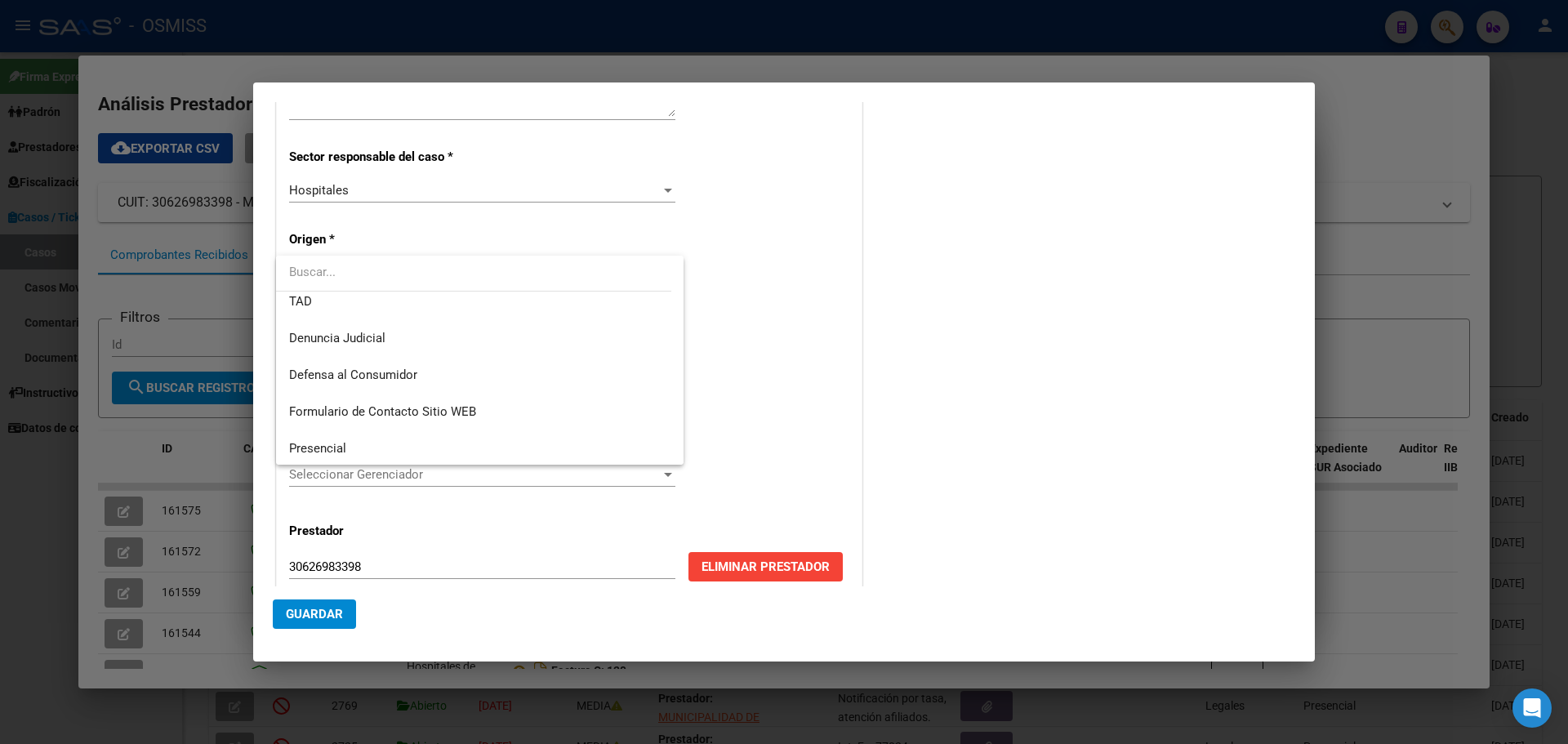
scroll to position [136, 0]
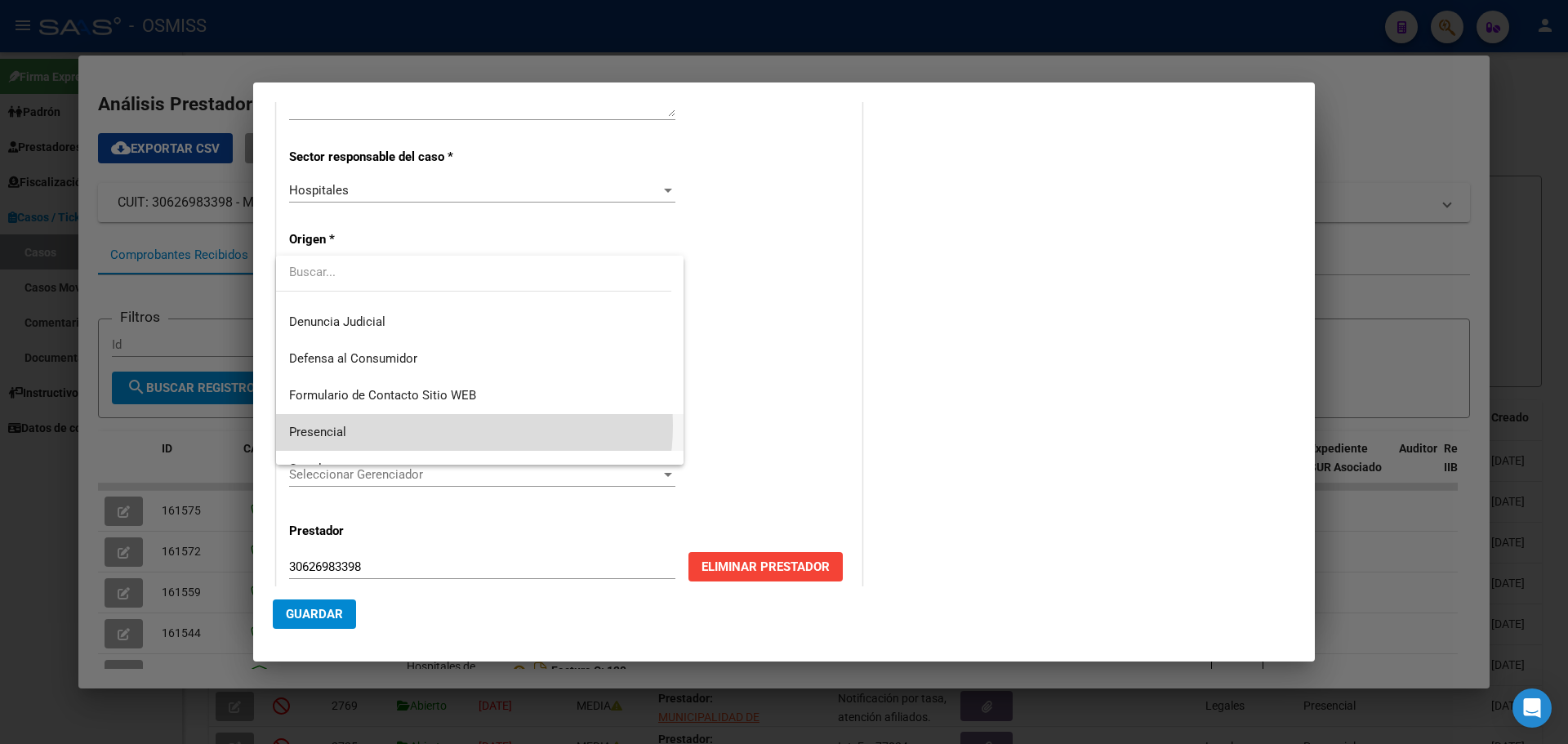
click at [445, 426] on span "Presencial" at bounding box center [480, 432] width 381 height 37
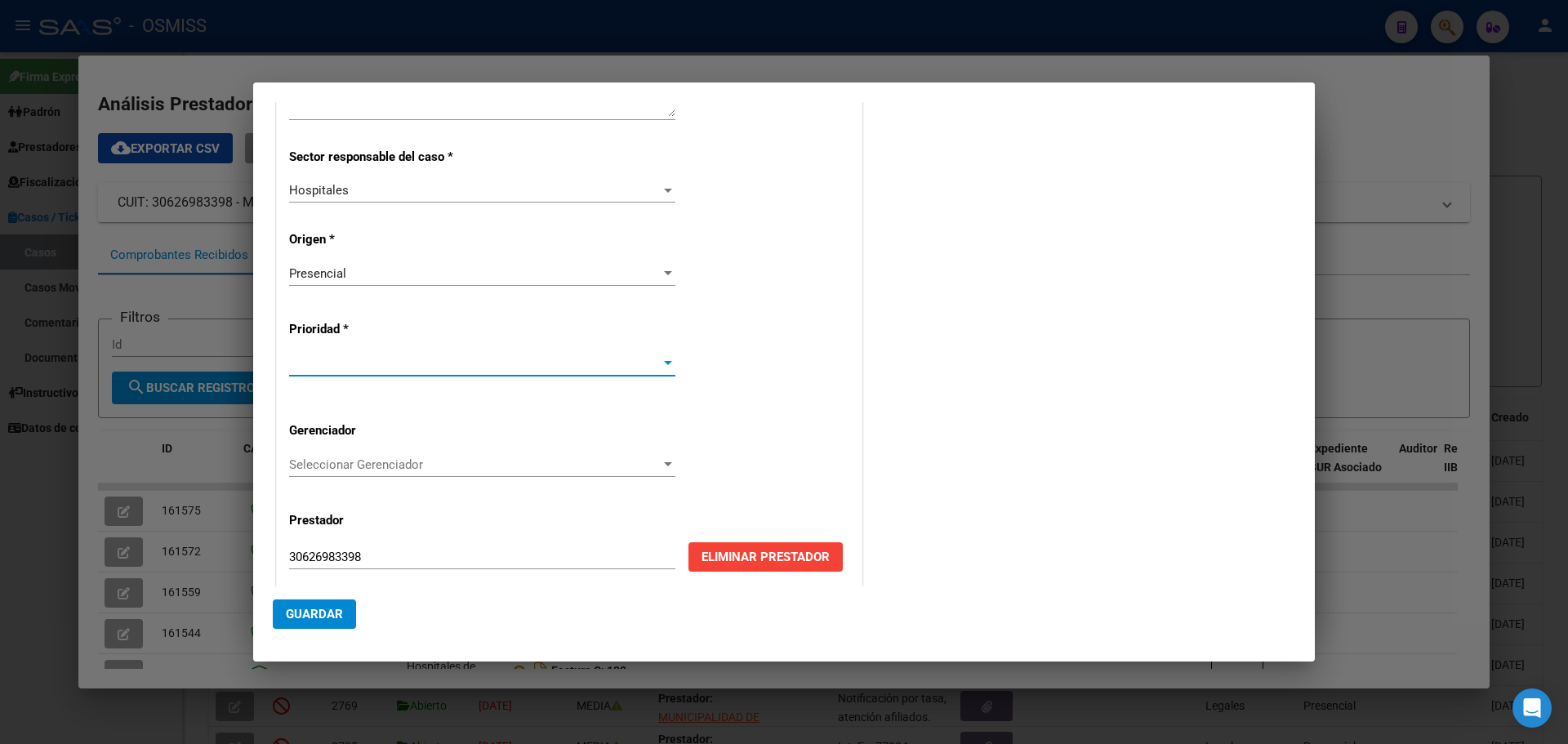
click at [668, 361] on div at bounding box center [669, 362] width 8 height 4
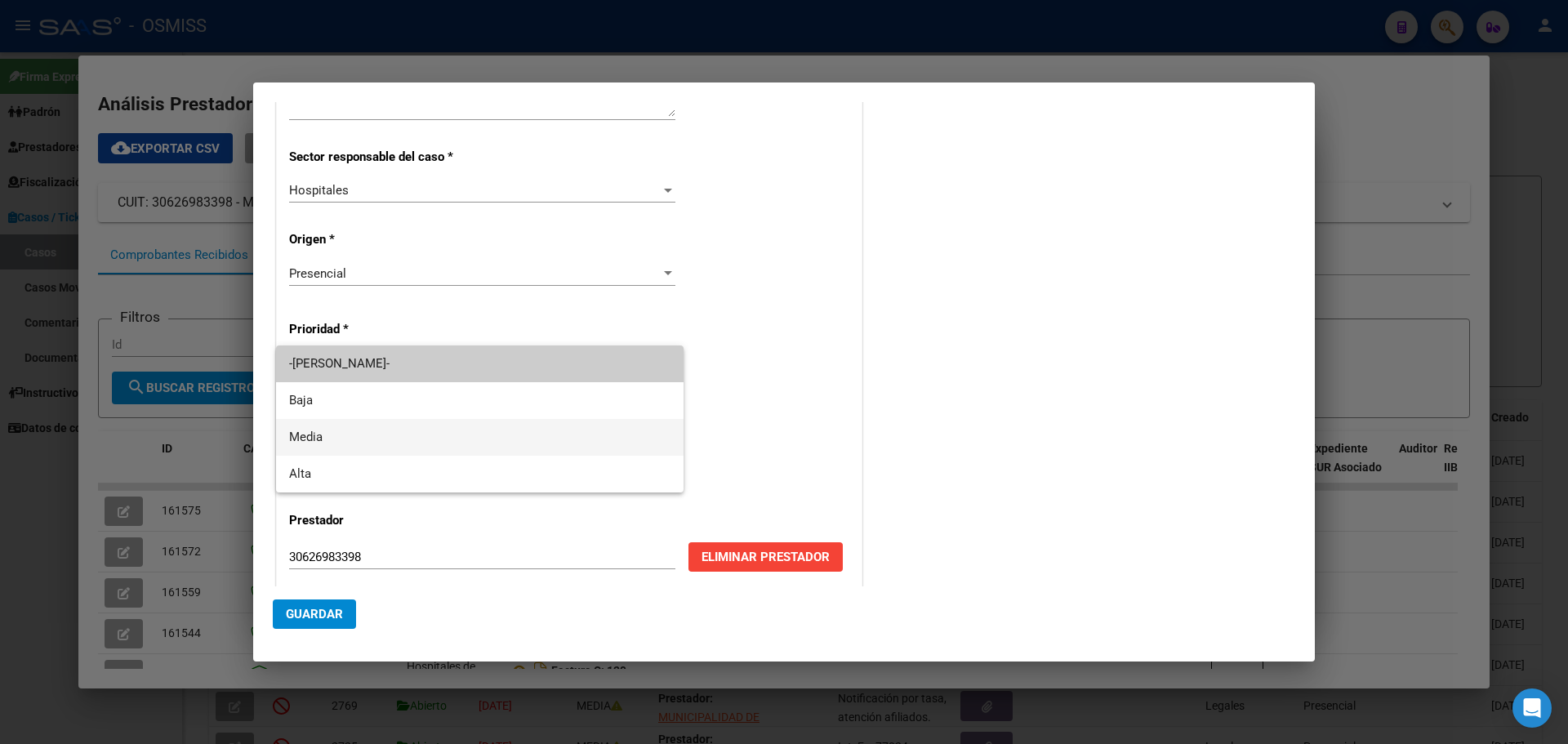
click at [506, 433] on span "Media" at bounding box center [480, 437] width 381 height 37
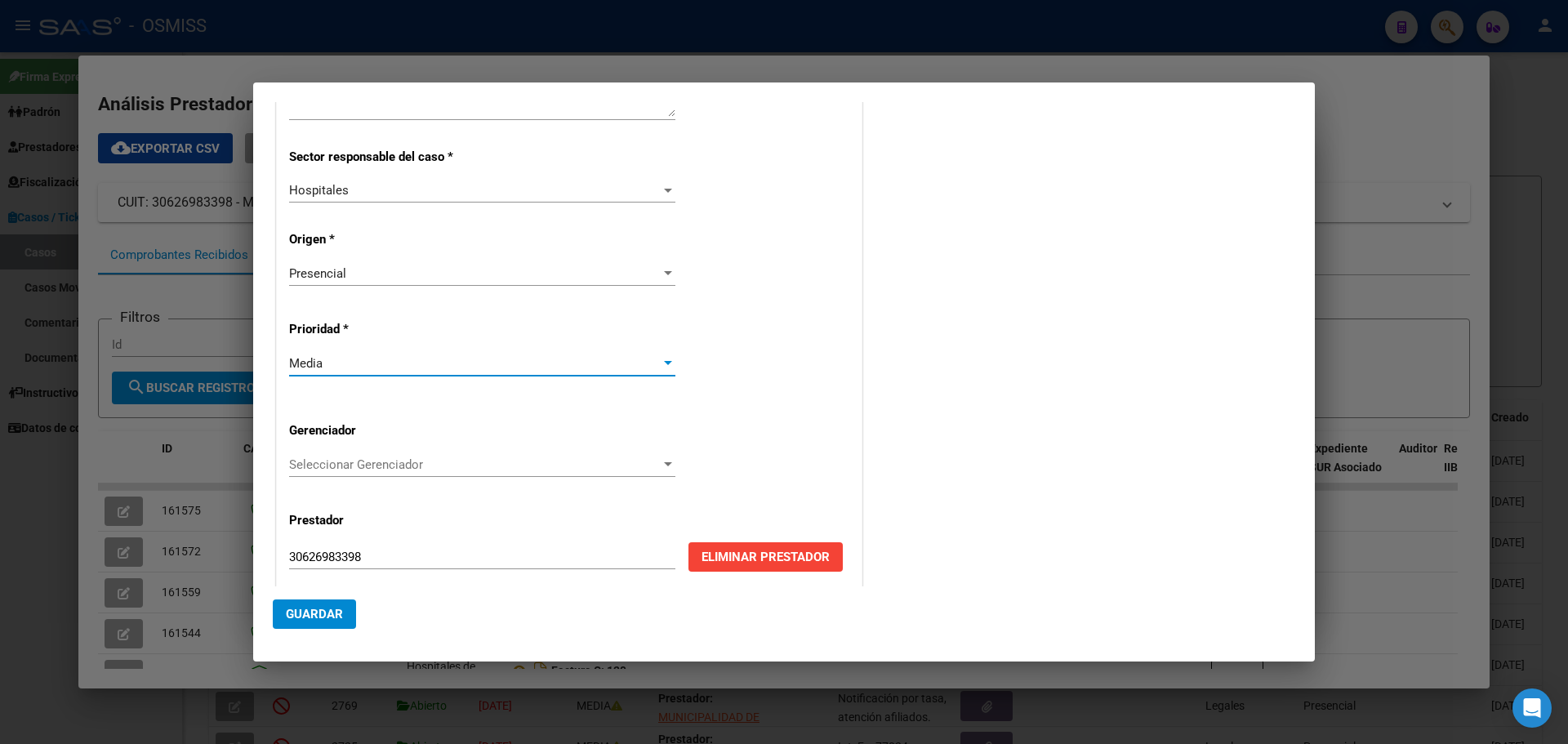
click at [667, 460] on div at bounding box center [668, 465] width 14 height 13
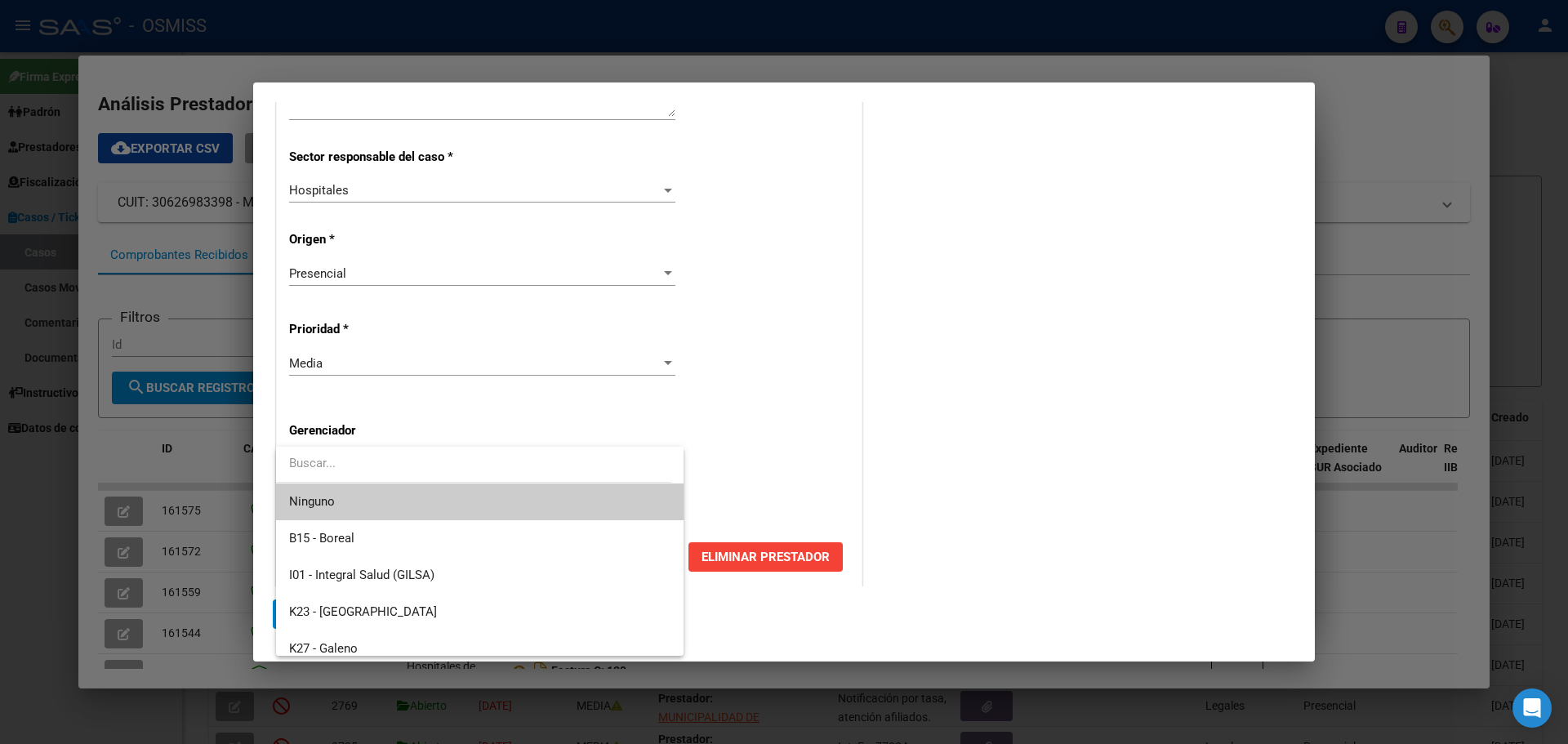
drag, startPoint x: 670, startPoint y: 482, endPoint x: 578, endPoint y: 679, distance: 217.4
click at [577, 696] on div "30626983398 Buscar (apellido, dni, cuil, nro traspaso, cuit, obra social) searc…" at bounding box center [784, 372] width 1568 height 744
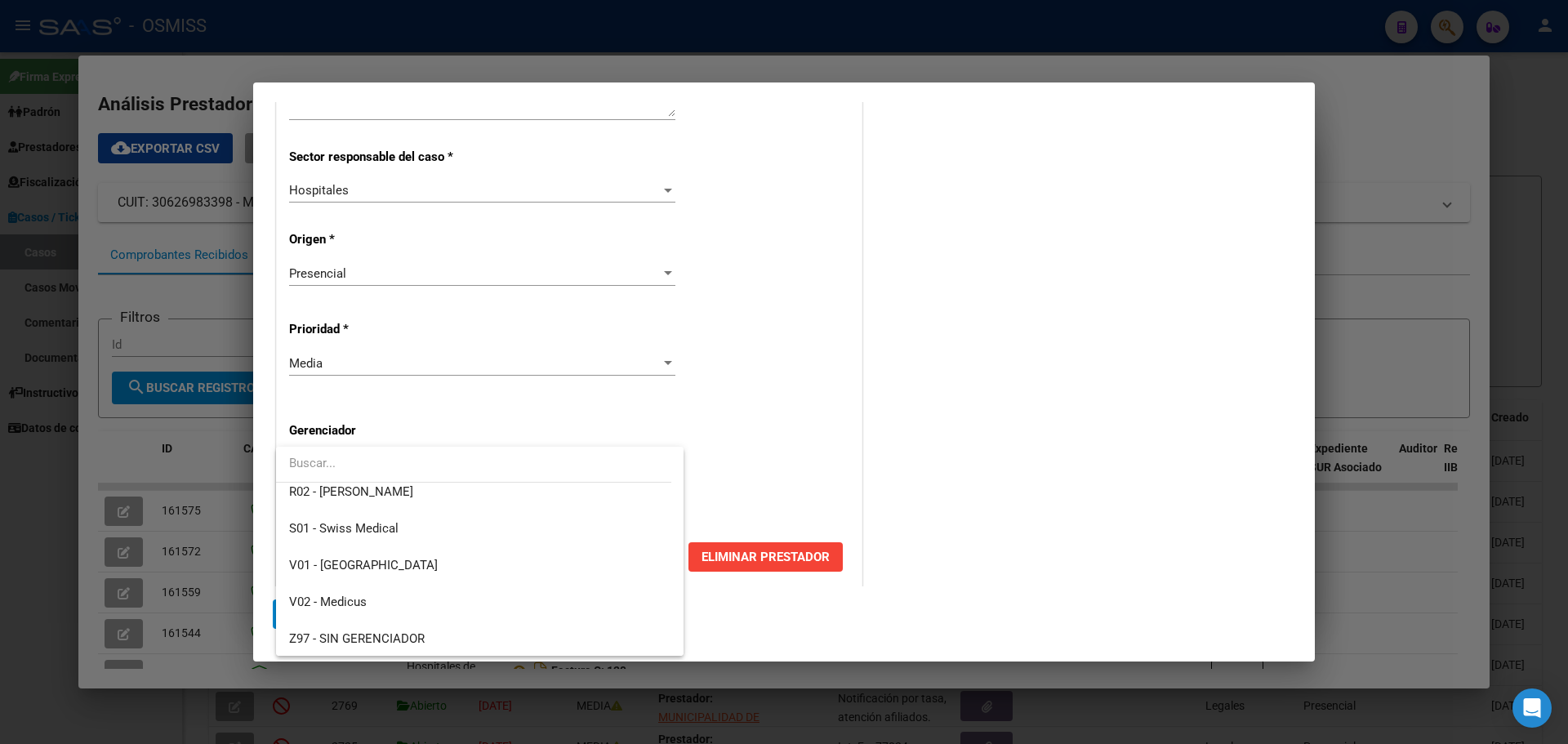
scroll to position [489, 0]
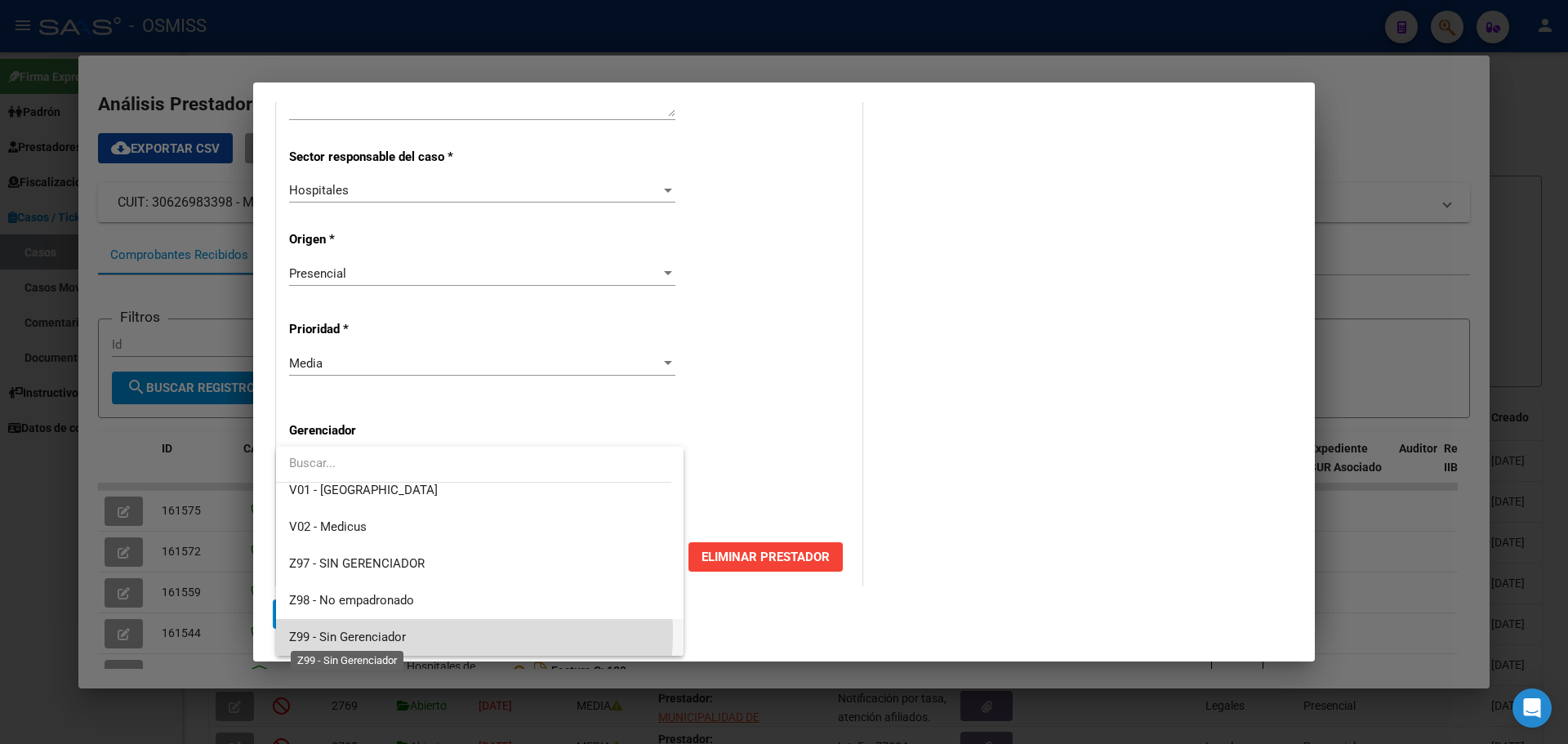
click at [377, 632] on span "Z99 - Sin Gerenciador" at bounding box center [347, 636] width 117 height 14
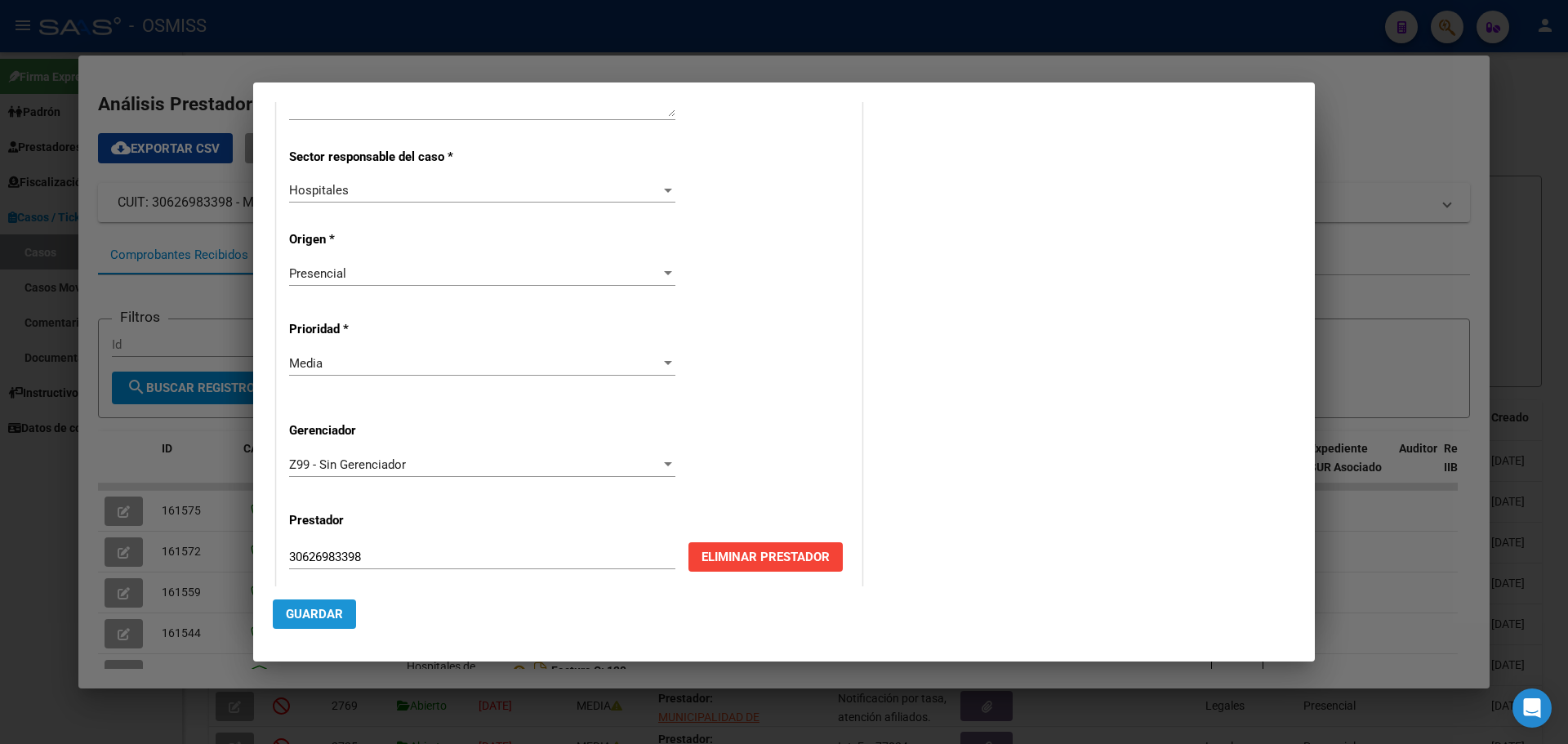
click at [339, 611] on span "Guardar" at bounding box center [314, 613] width 57 height 14
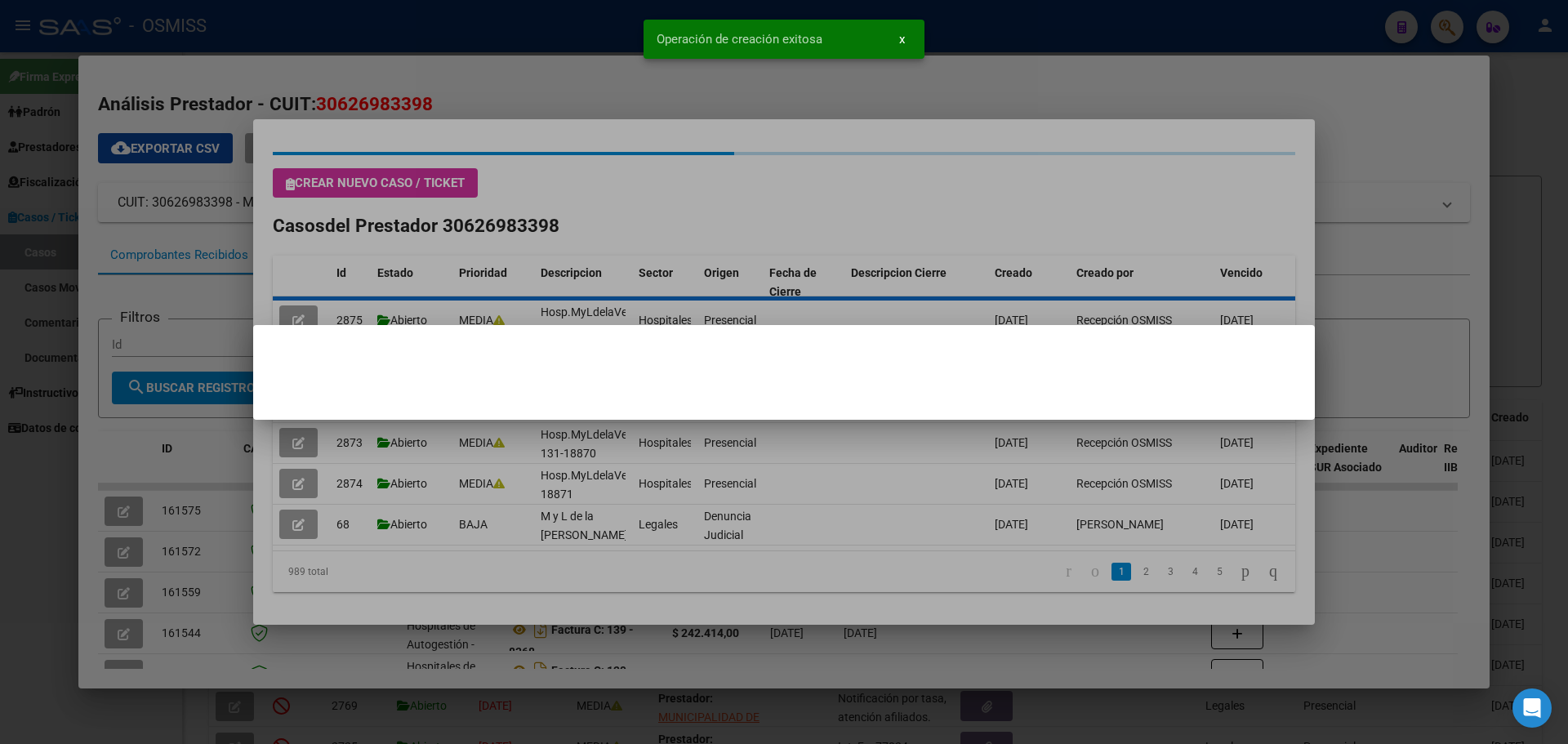
scroll to position [0, 0]
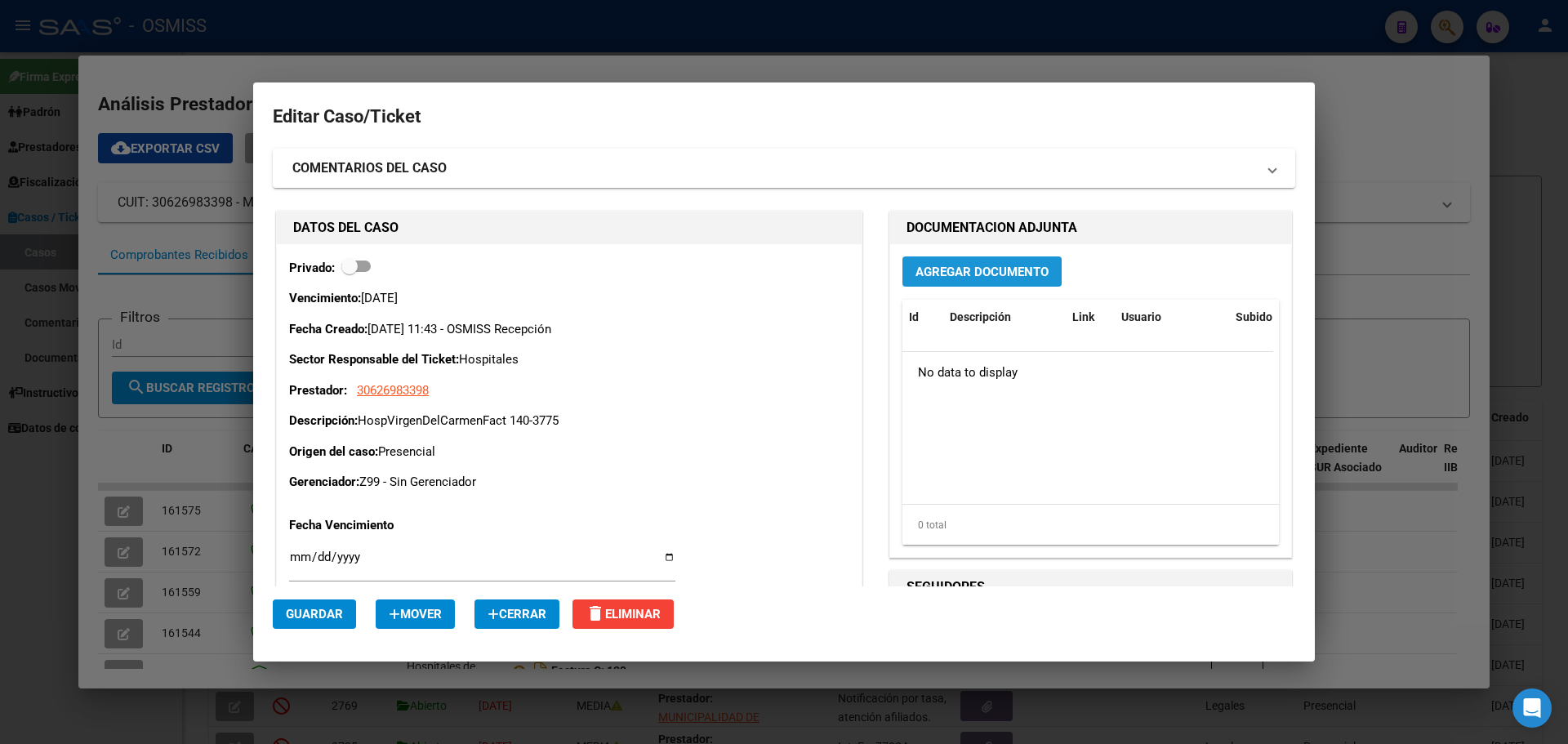
click at [930, 268] on span "Agregar Documento" at bounding box center [982, 271] width 133 height 14
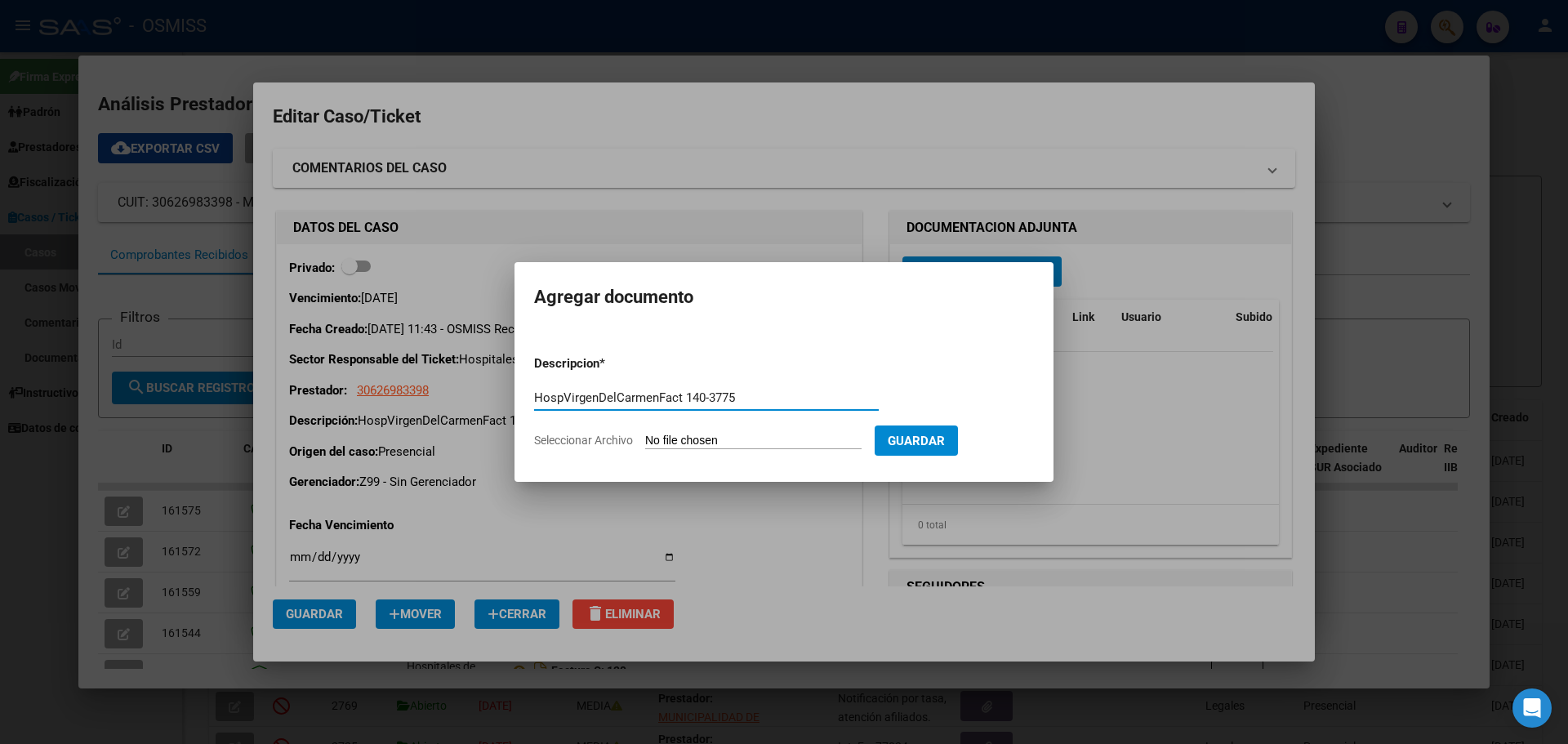
type input "HospVirgenDelCarmenFact 140-3775"
click at [592, 437] on span "Seleccionar Archivo" at bounding box center [583, 440] width 99 height 13
click at [645, 437] on input "Seleccionar Archivo" at bounding box center [753, 441] width 217 height 15
type input "C:\fakepath\Fact 3775.pdf"
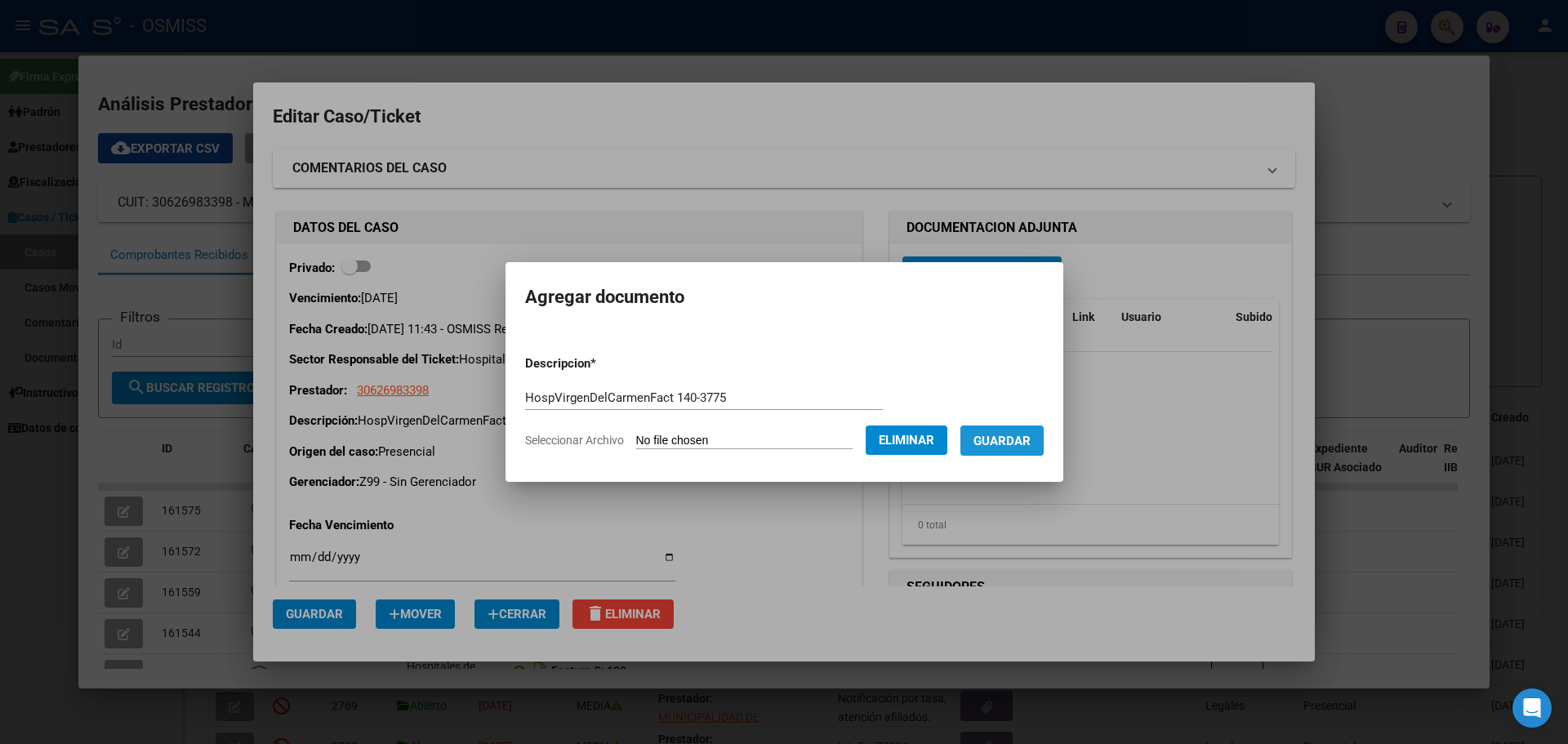
click at [1014, 438] on span "Guardar" at bounding box center [1002, 440] width 57 height 14
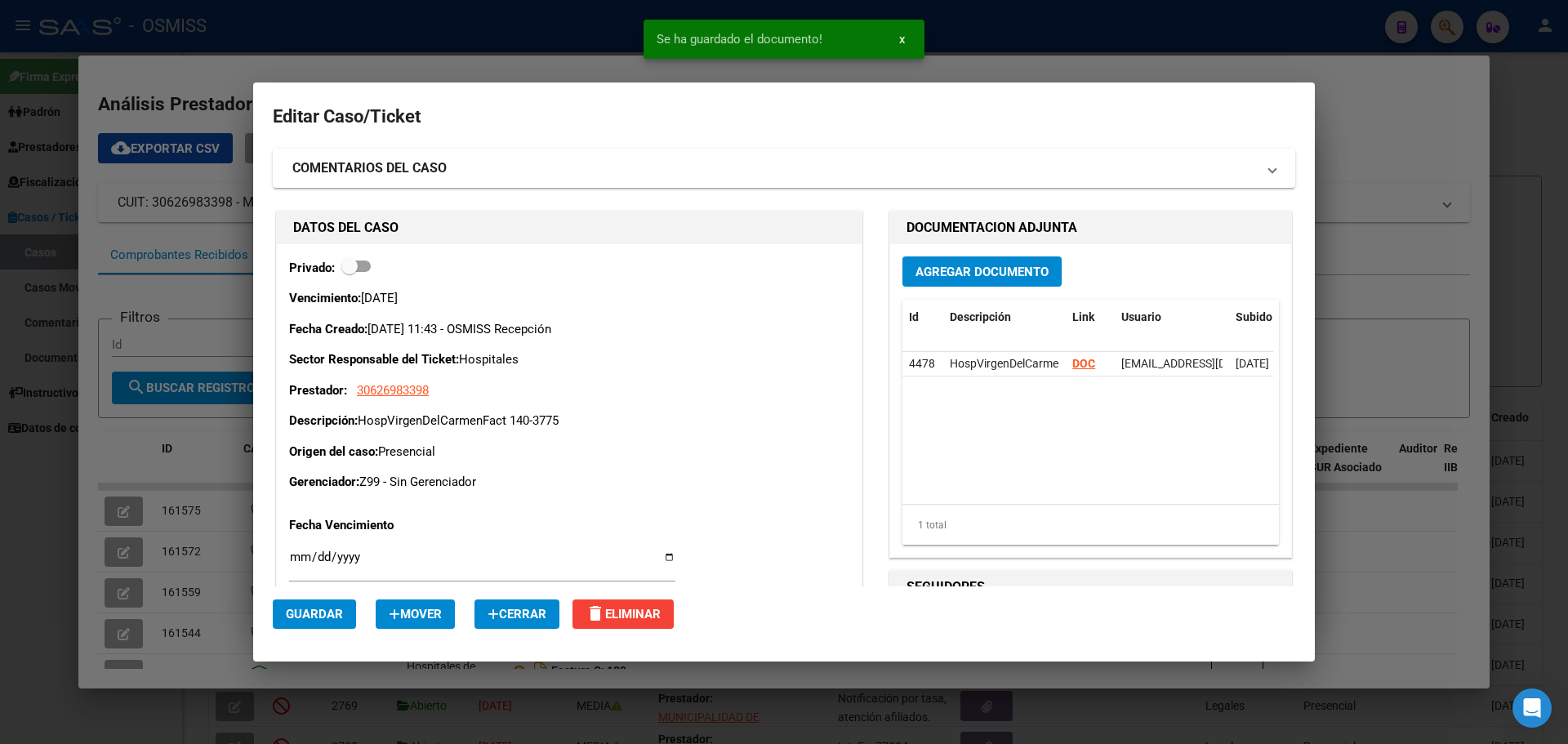
click at [320, 24] on div at bounding box center [784, 372] width 1568 height 744
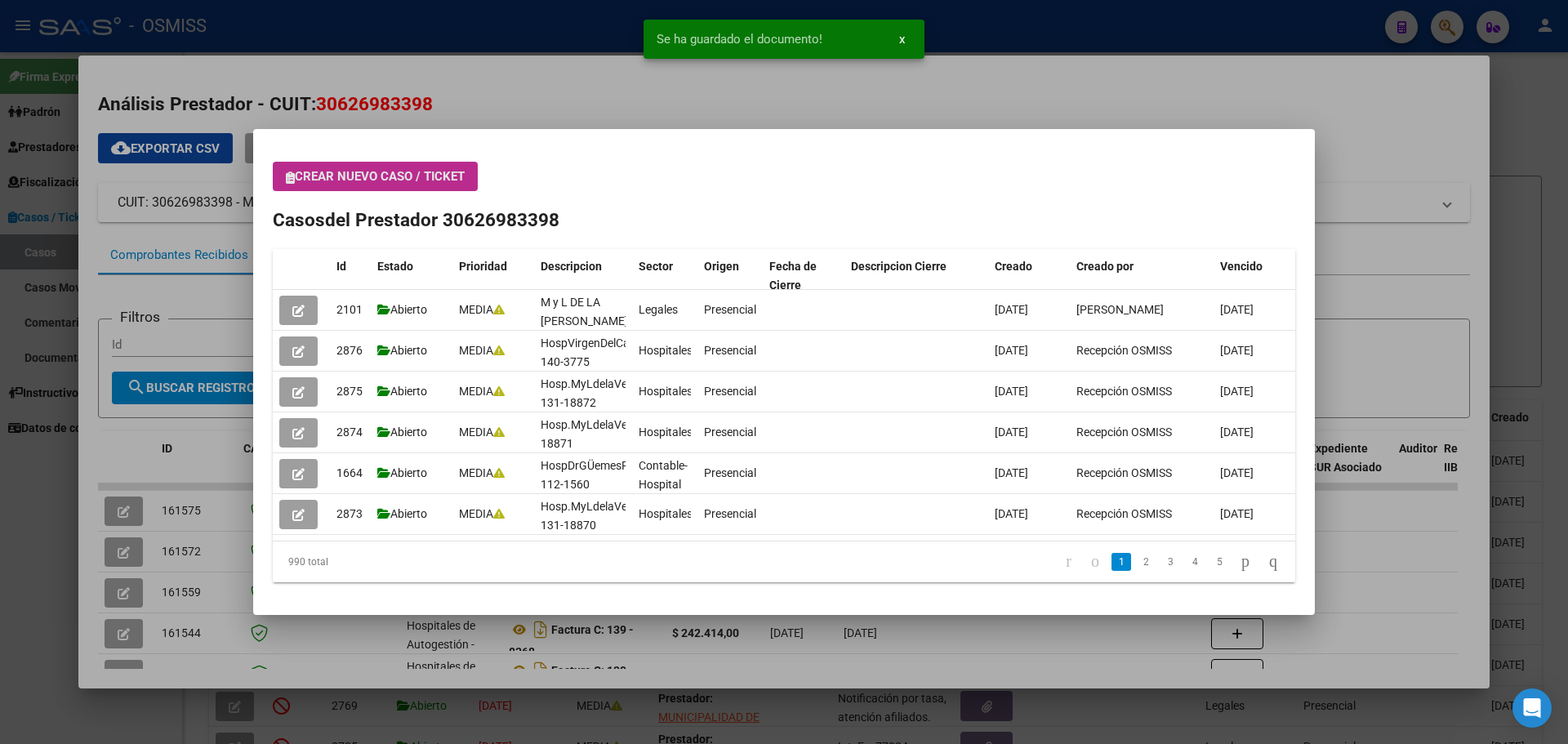
click at [285, 175] on button "Crear nuevo caso / ticket" at bounding box center [375, 176] width 205 height 29
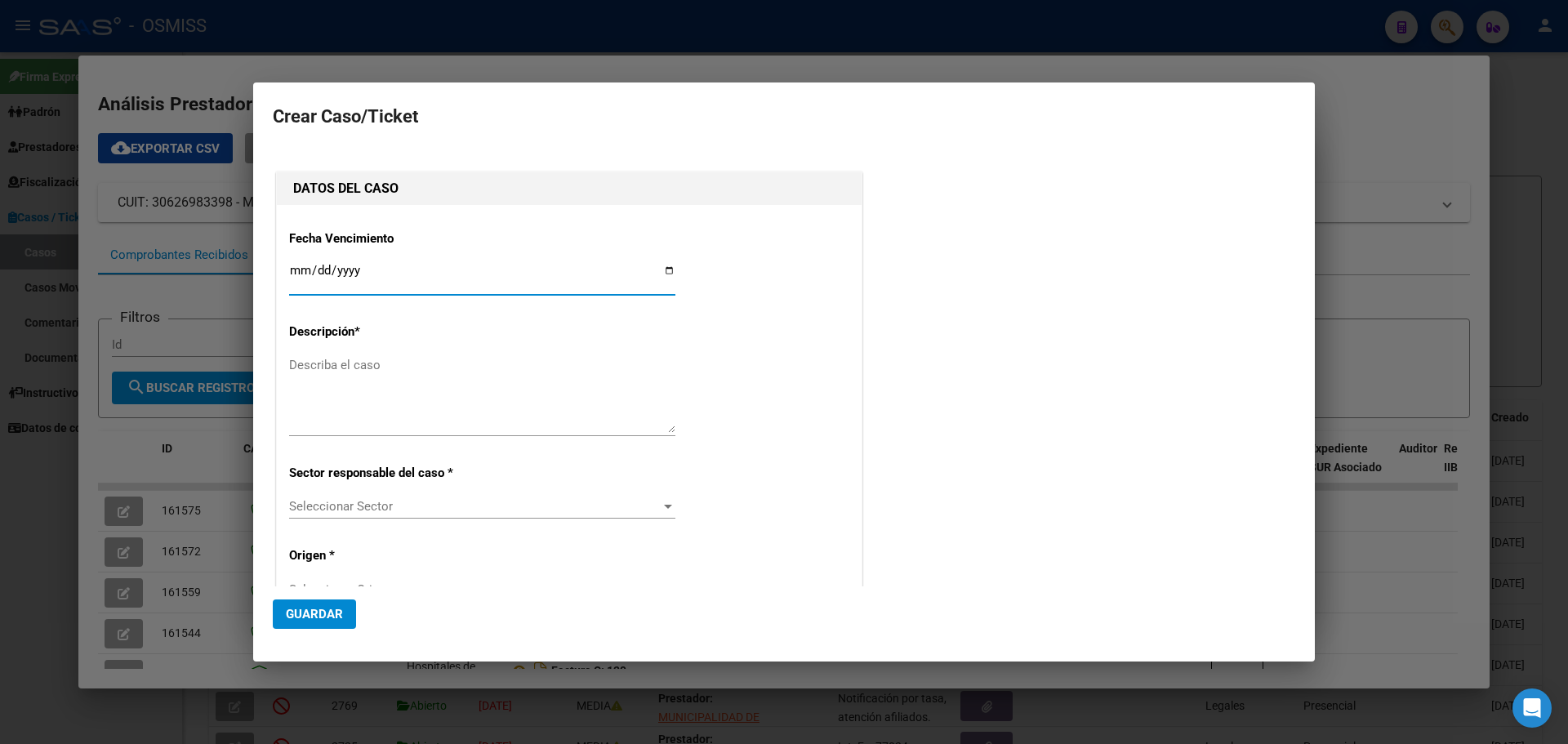
type input "30626983398"
click at [665, 266] on input "Ingresar fecha" at bounding box center [482, 276] width 386 height 26
type input "[DATE]"
click at [309, 367] on textarea "Describa el caso" at bounding box center [482, 393] width 386 height 77
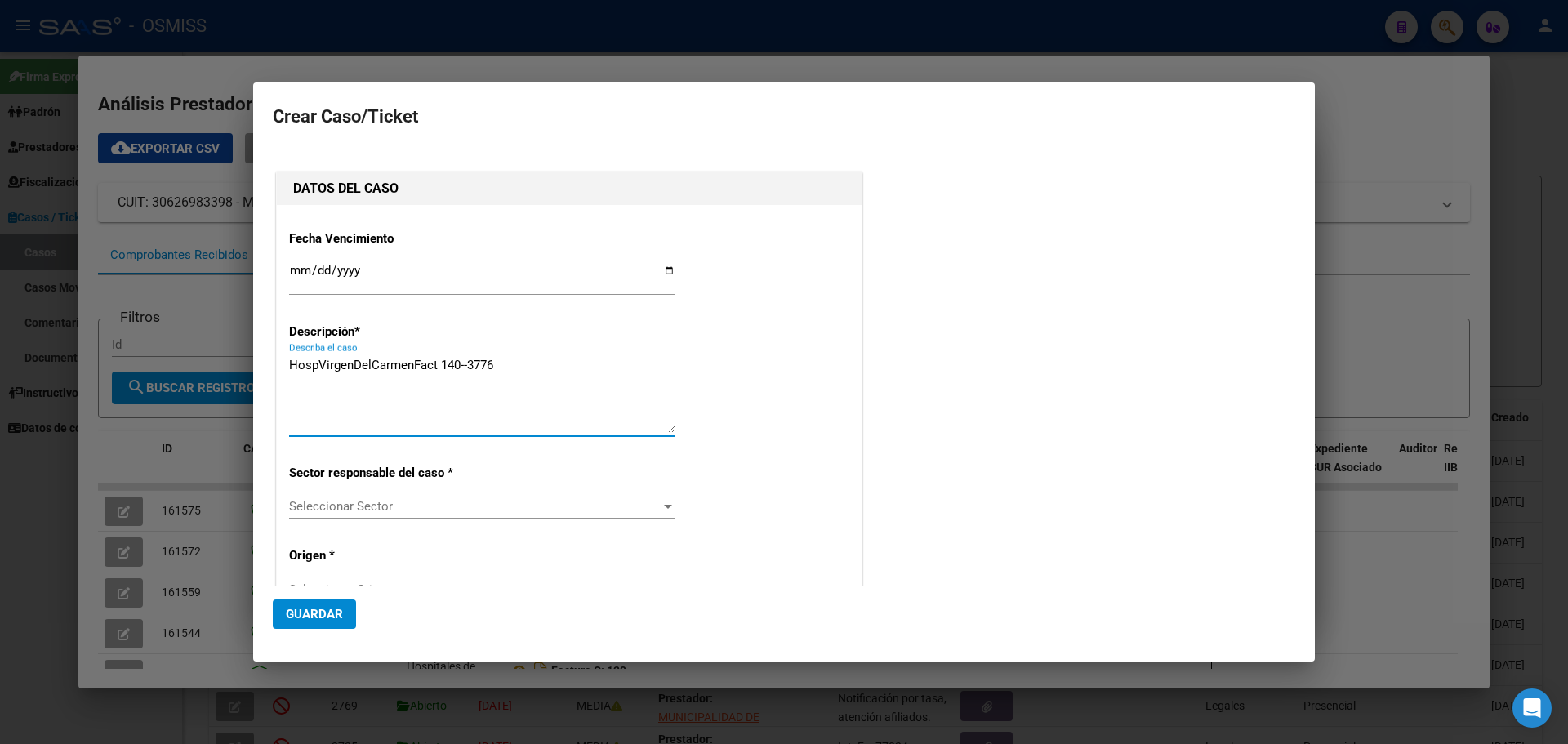
type textarea "HospVirgenDelCarmenFact 140--3776"
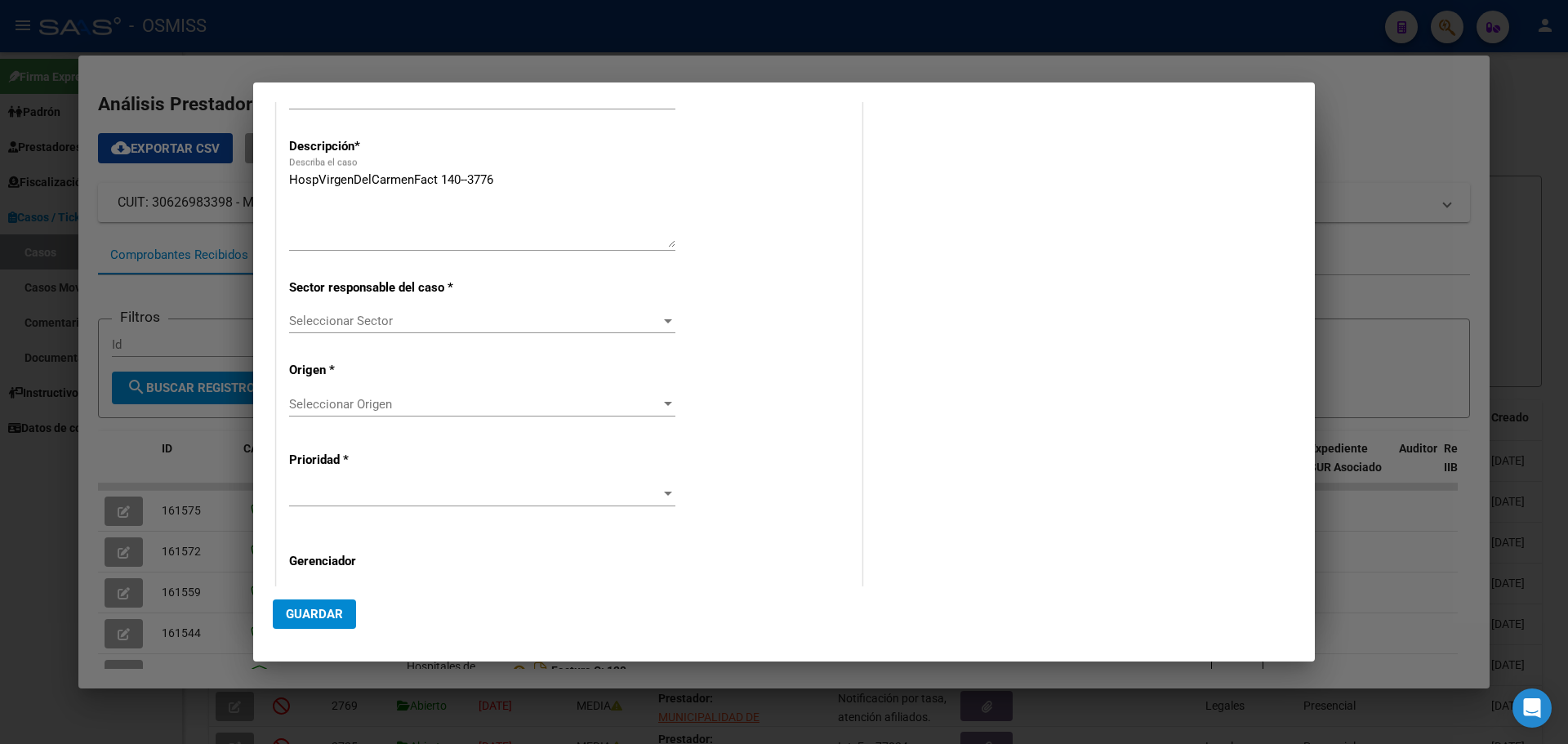
scroll to position [228, 0]
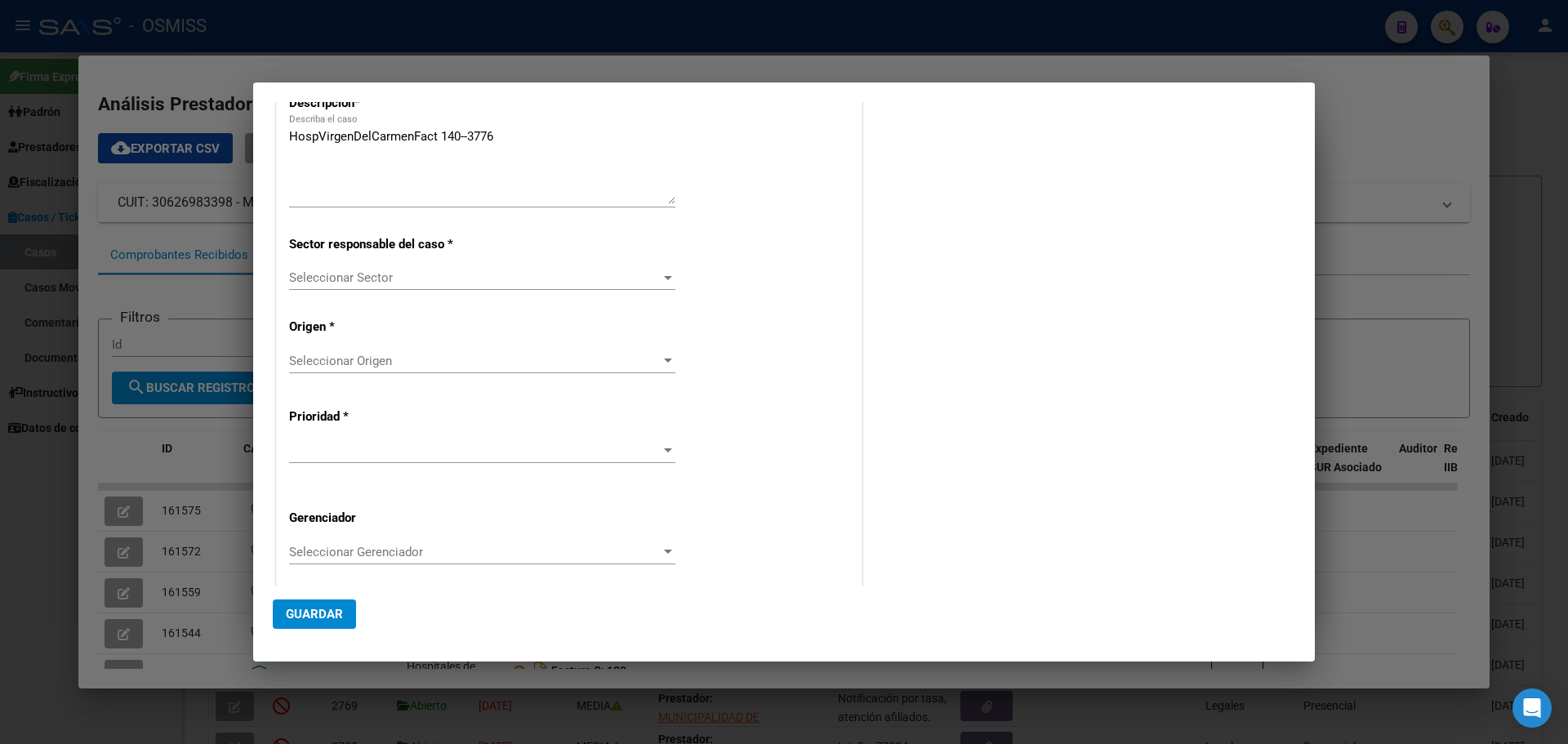
click at [664, 276] on div at bounding box center [669, 277] width 8 height 4
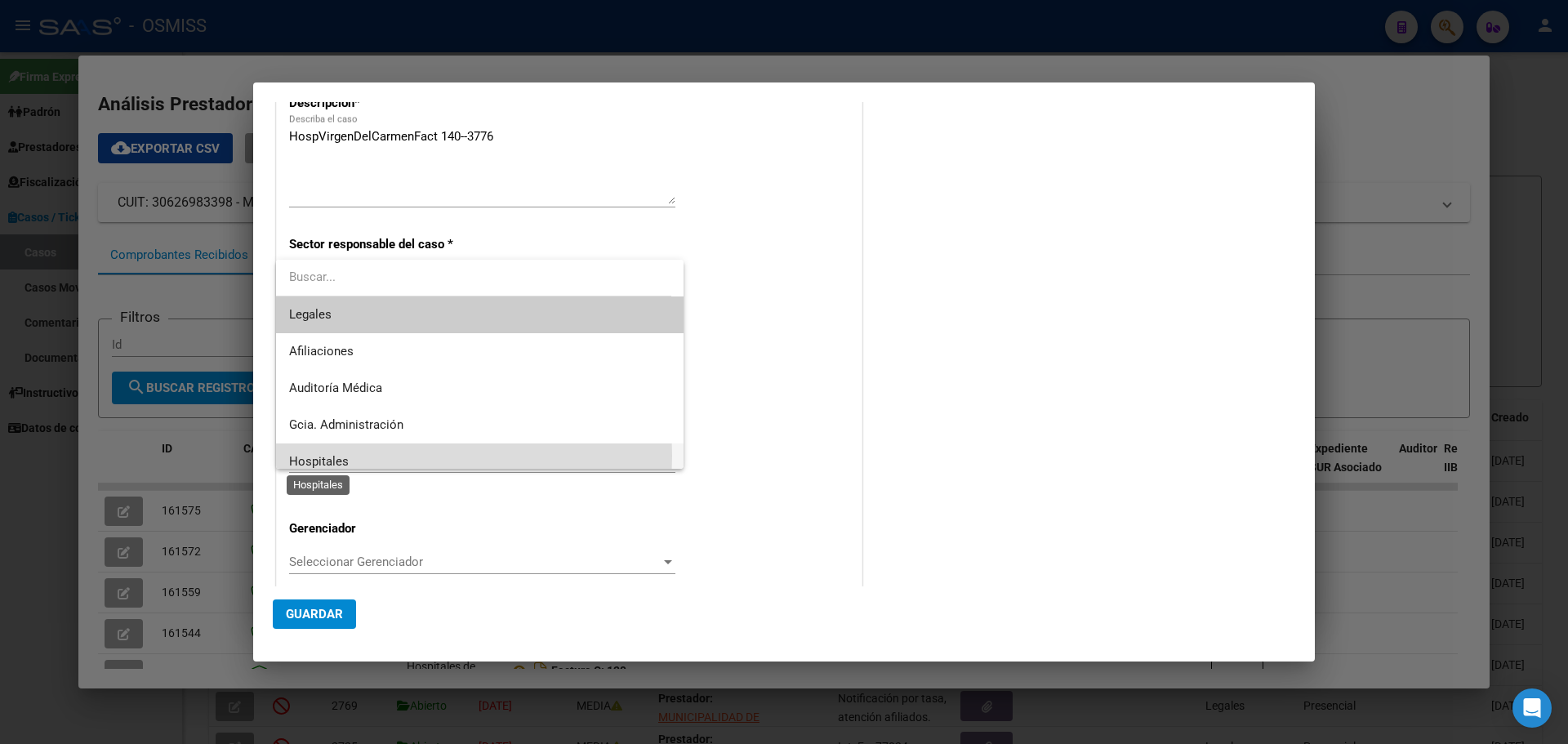
click at [296, 456] on span "Hospitales" at bounding box center [319, 461] width 60 height 14
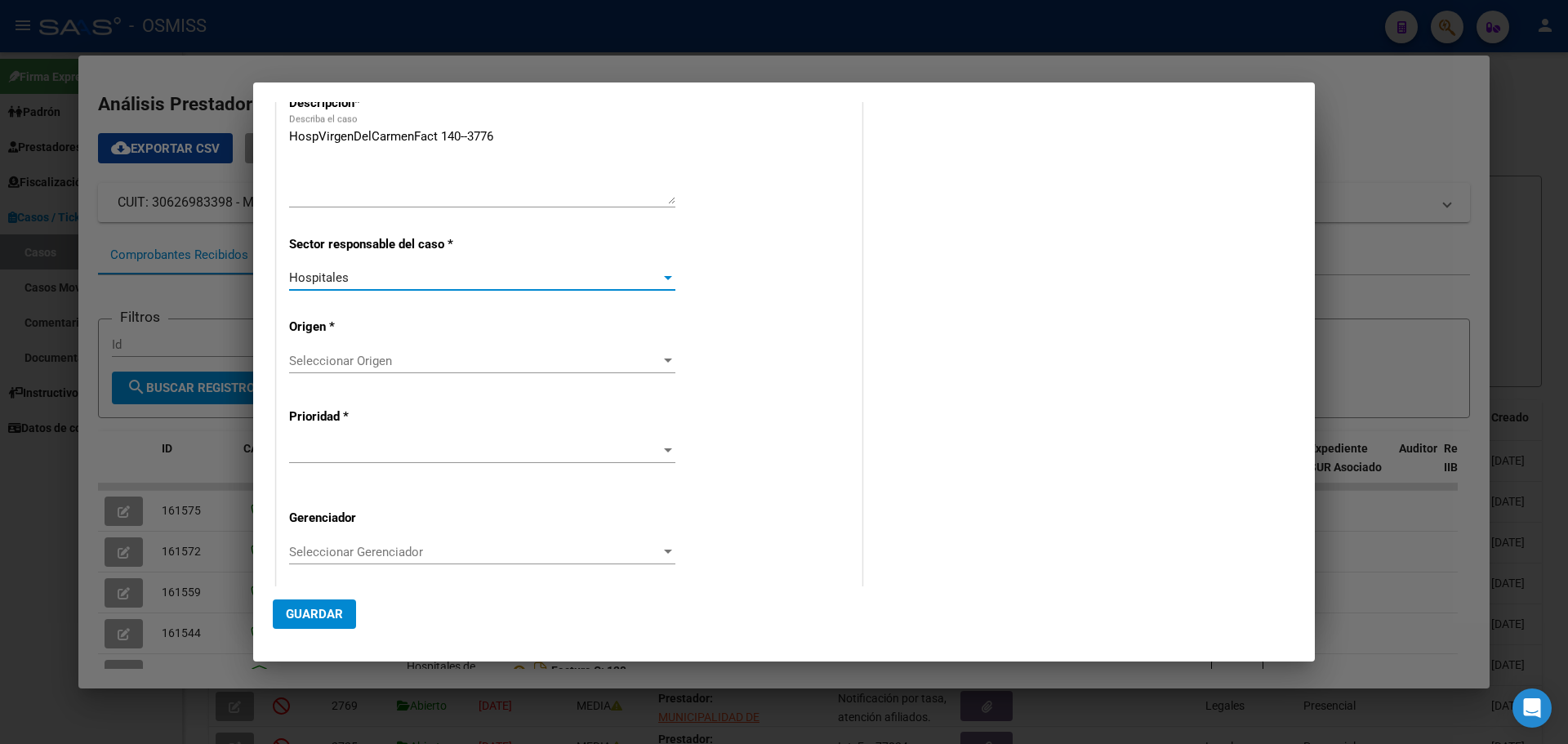
click at [664, 358] on div at bounding box center [669, 360] width 8 height 4
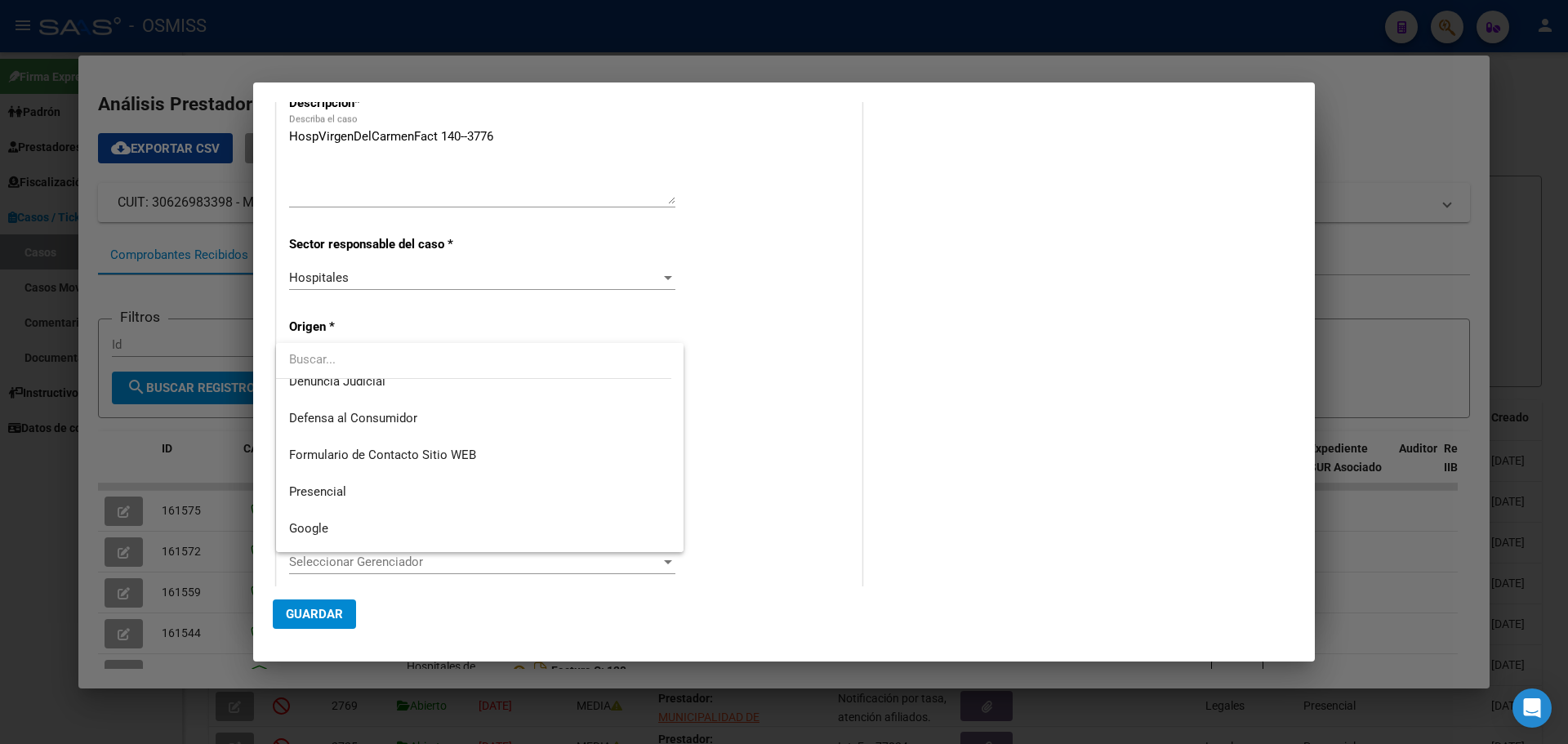
scroll to position [185, 0]
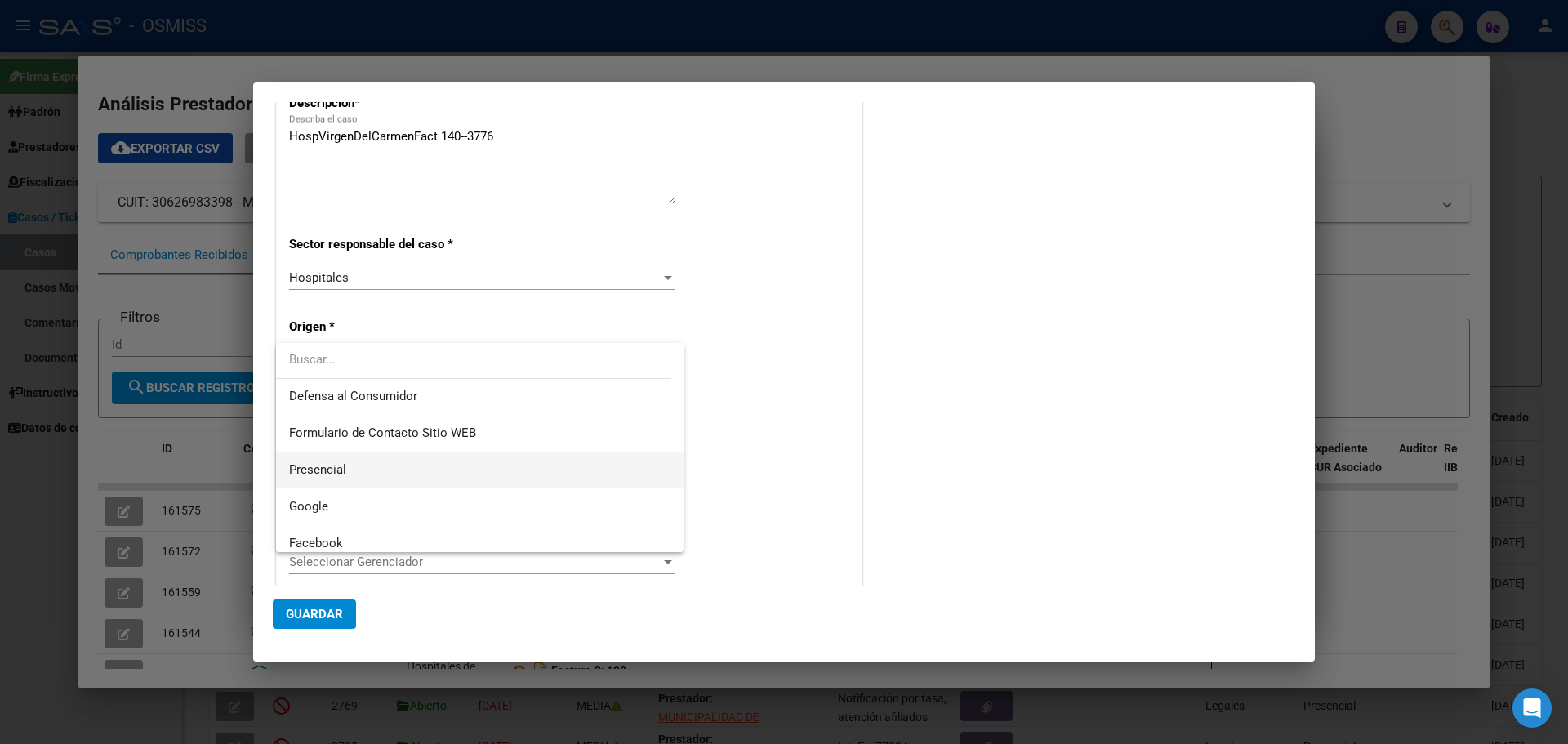
click at [319, 460] on span "Presencial" at bounding box center [480, 470] width 381 height 37
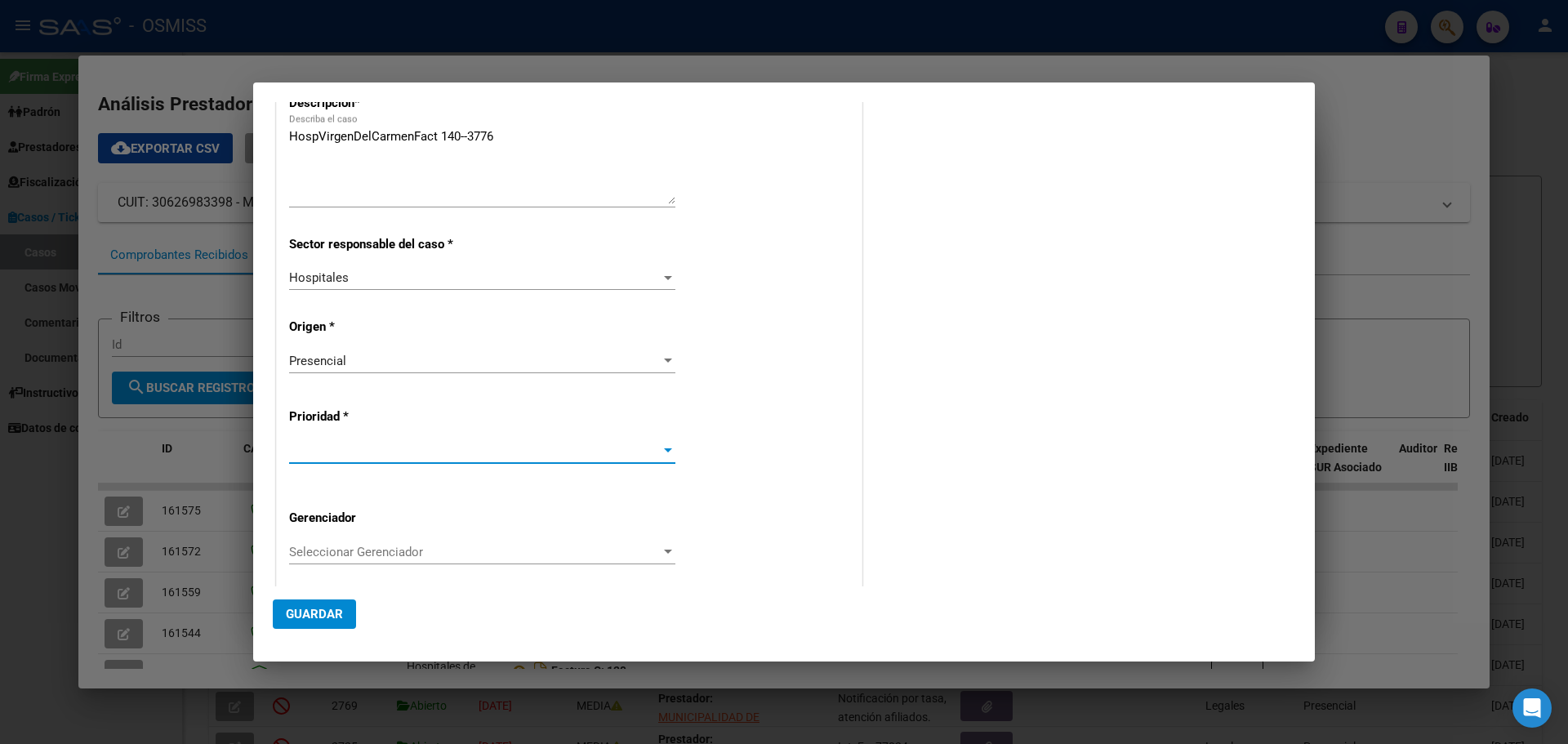
click at [661, 444] on div at bounding box center [668, 451] width 14 height 13
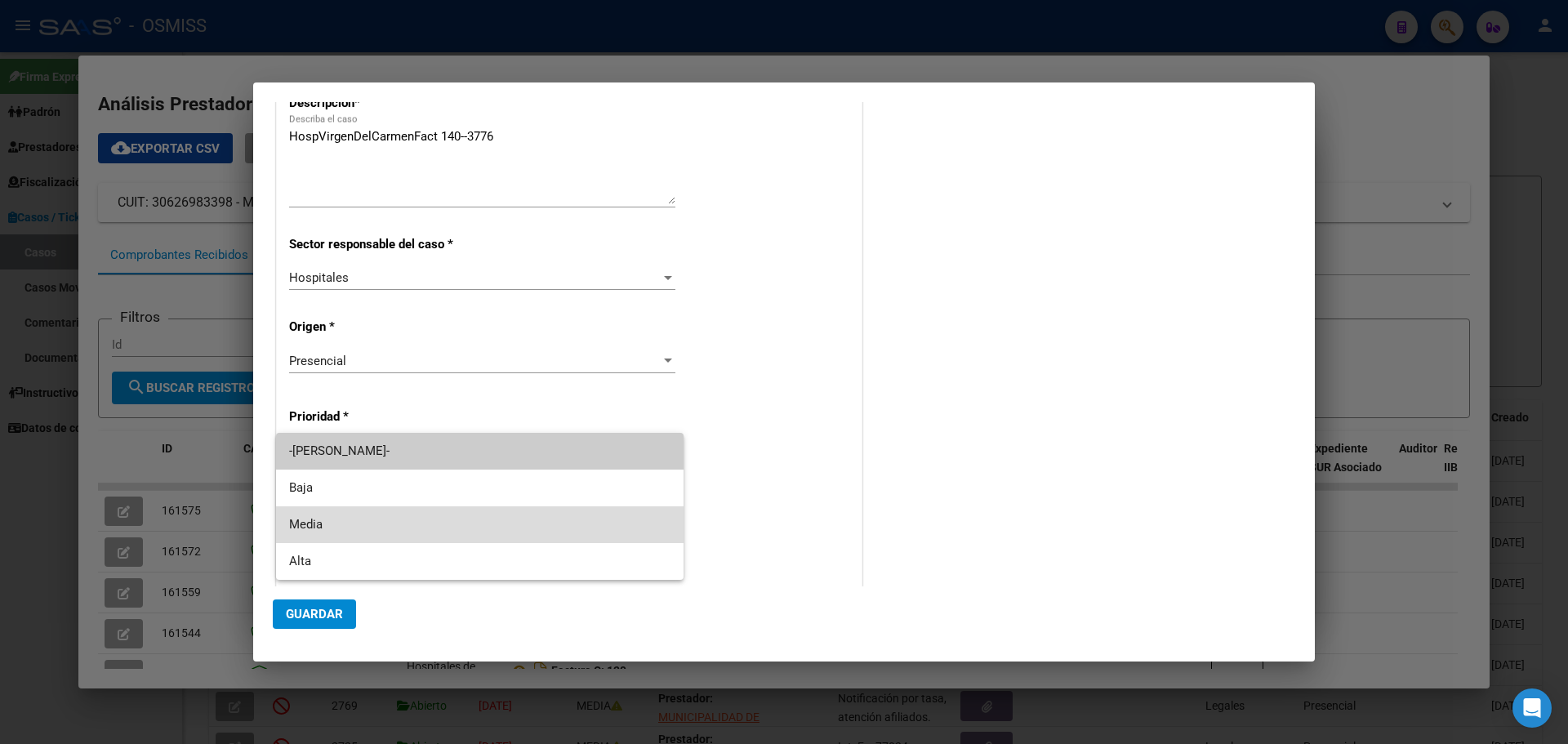
click at [303, 519] on span "Media" at bounding box center [480, 525] width 381 height 37
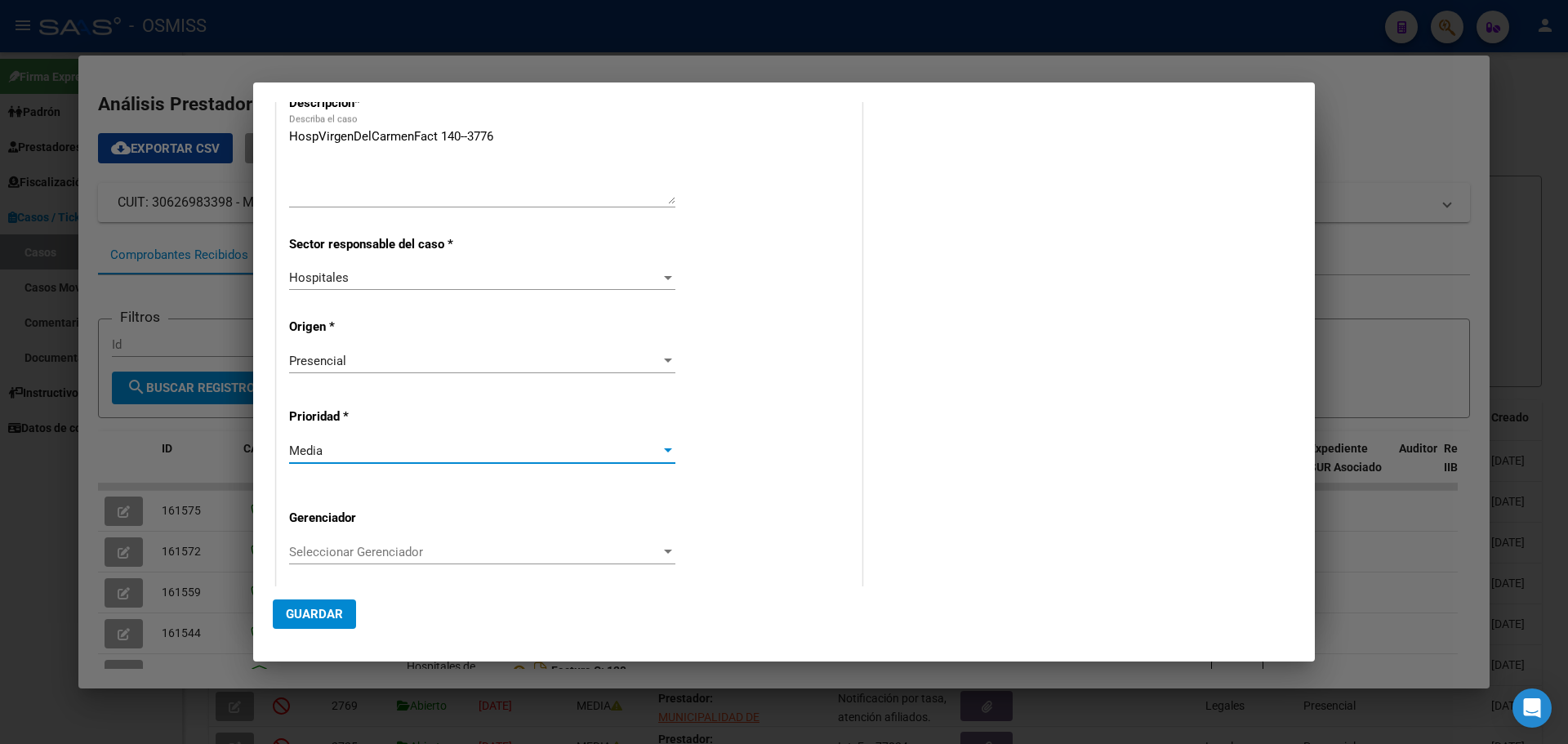
click at [664, 549] on div at bounding box center [669, 551] width 8 height 4
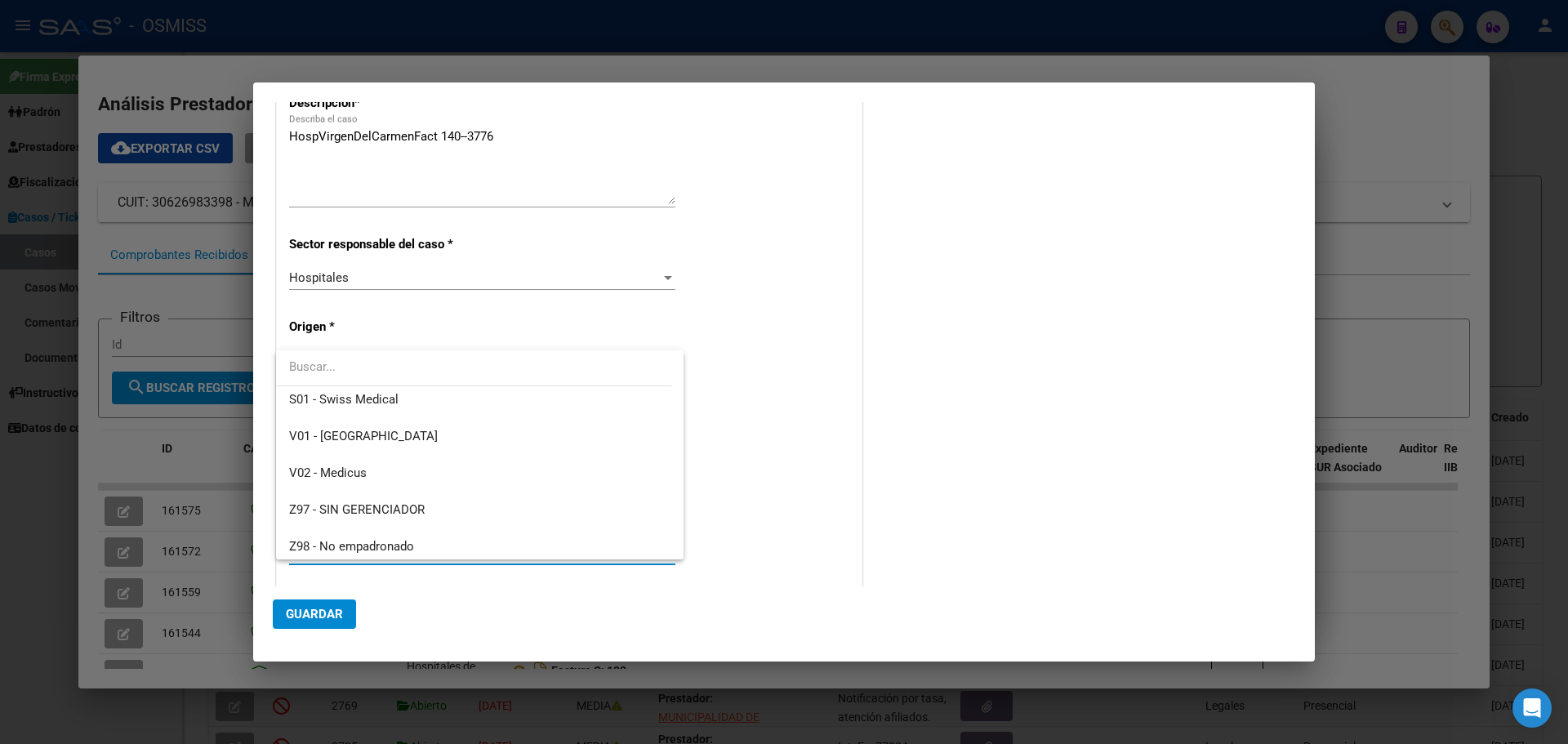
scroll to position [489, 0]
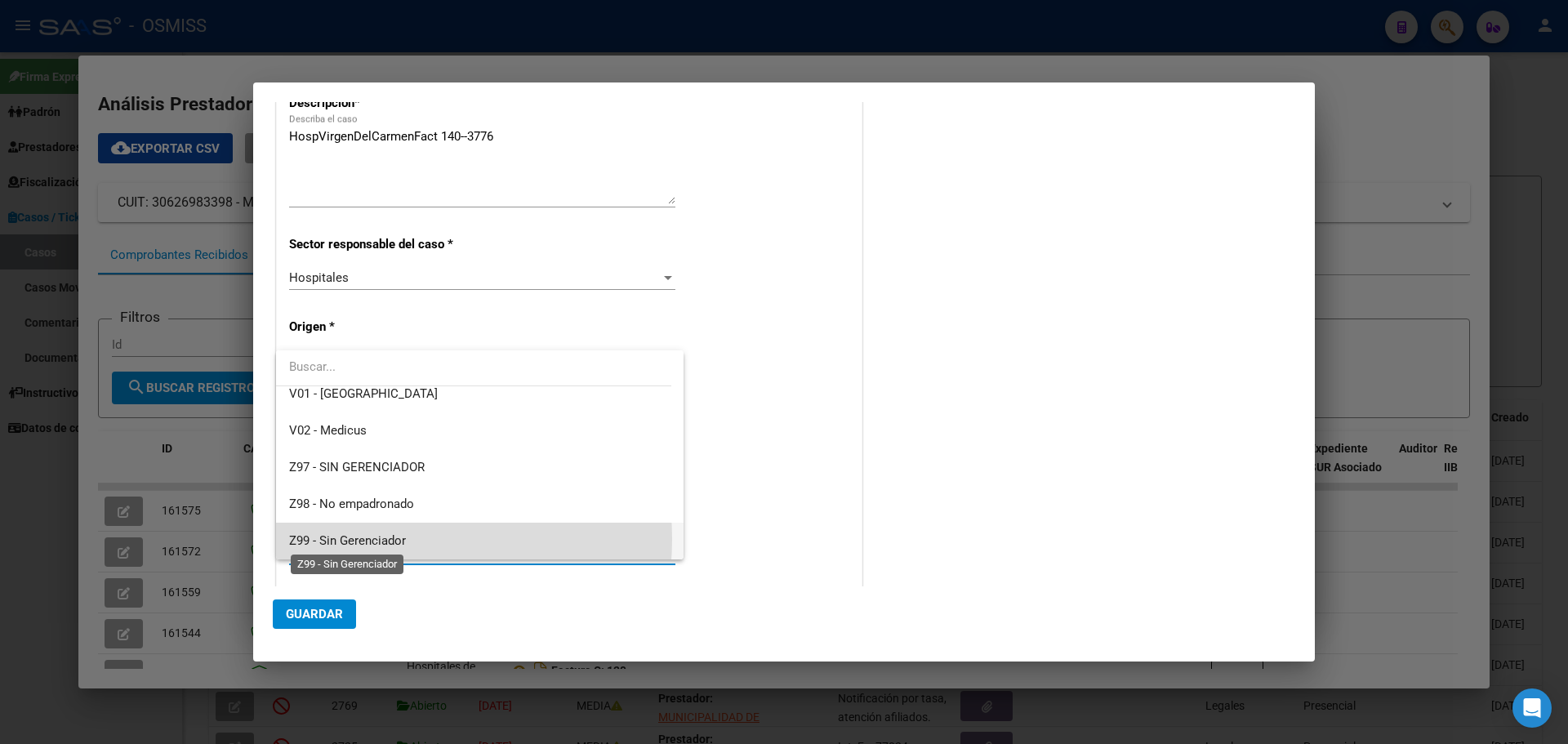
click at [374, 538] on span "Z99 - Sin Gerenciador" at bounding box center [347, 540] width 117 height 14
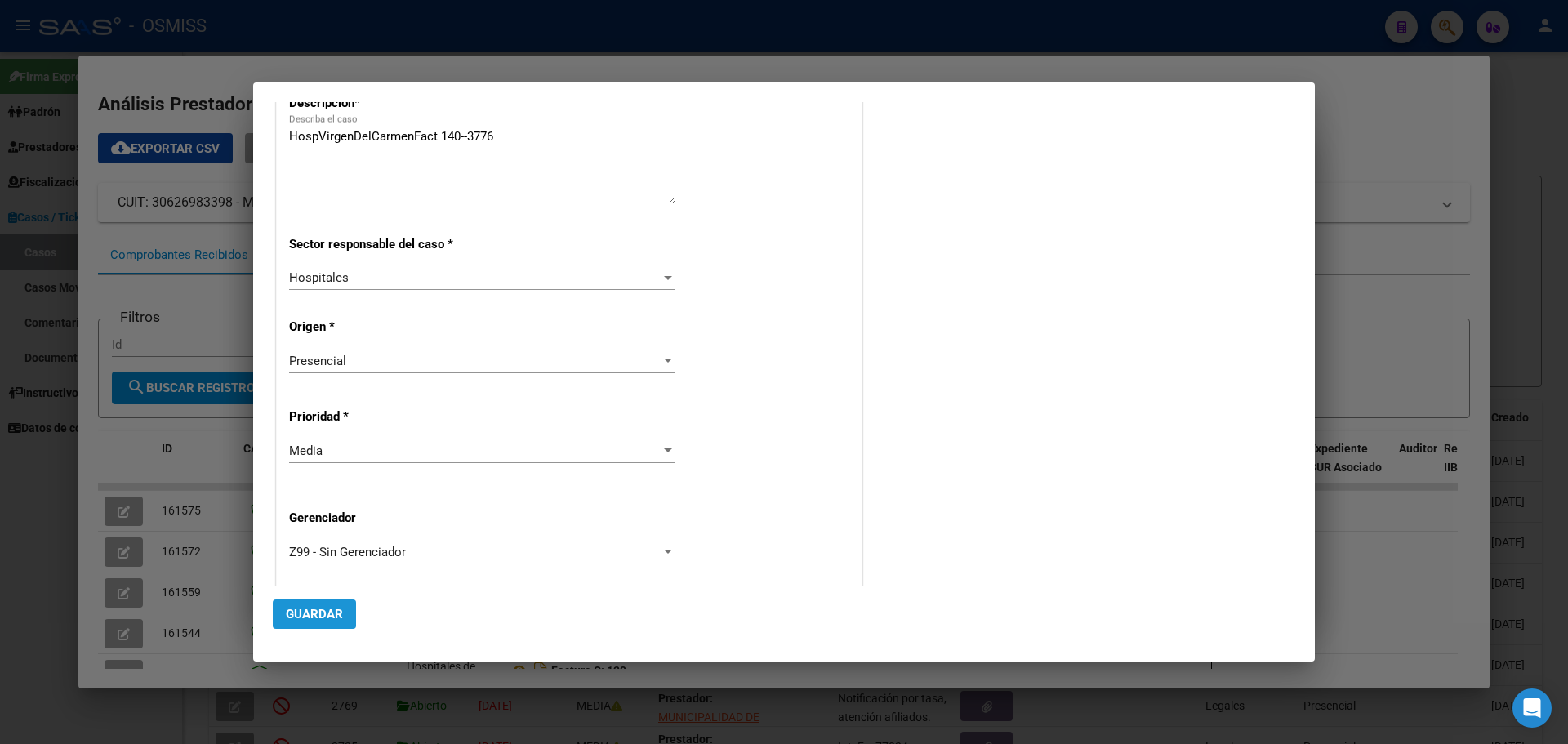
click at [303, 608] on span "Guardar" at bounding box center [314, 613] width 57 height 14
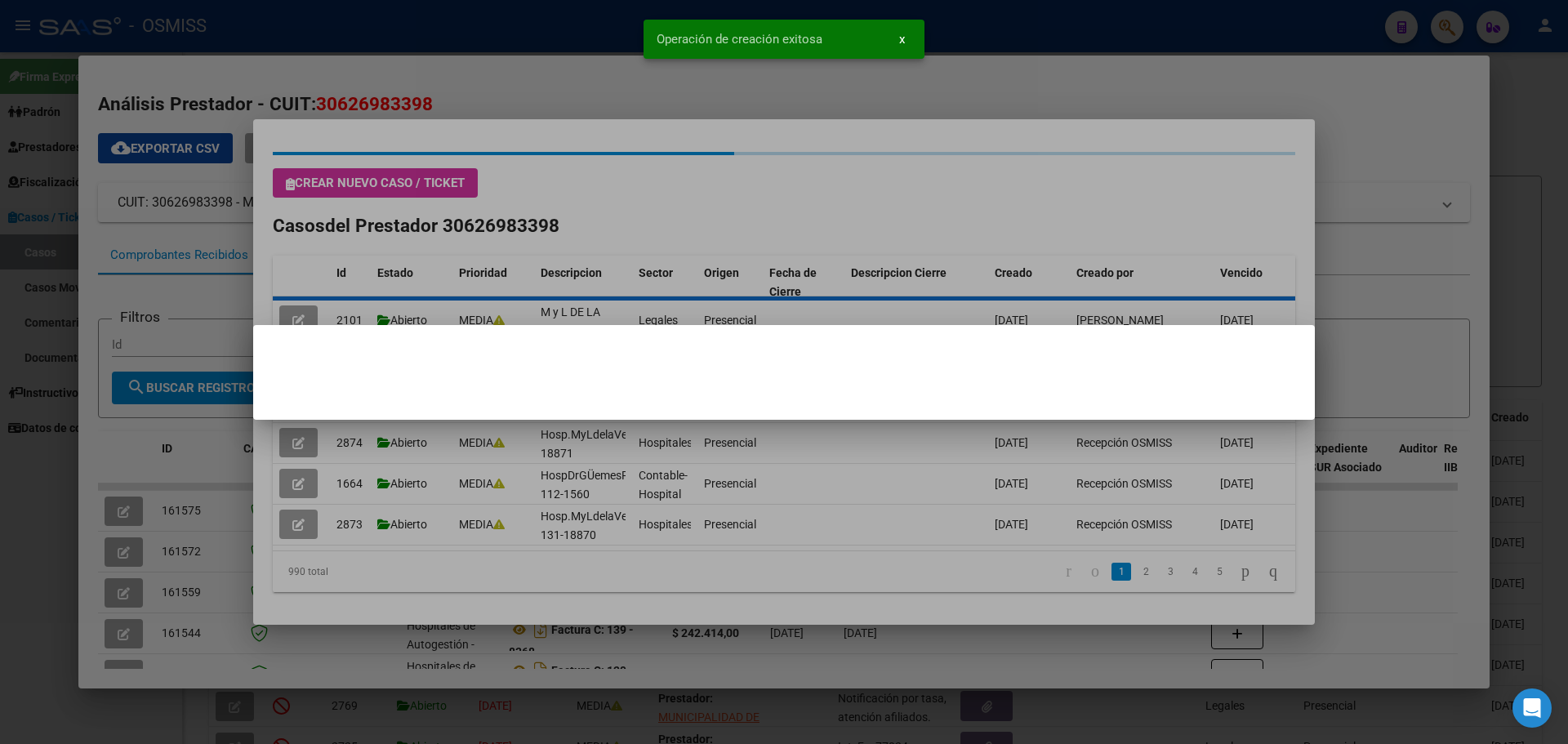
scroll to position [0, 0]
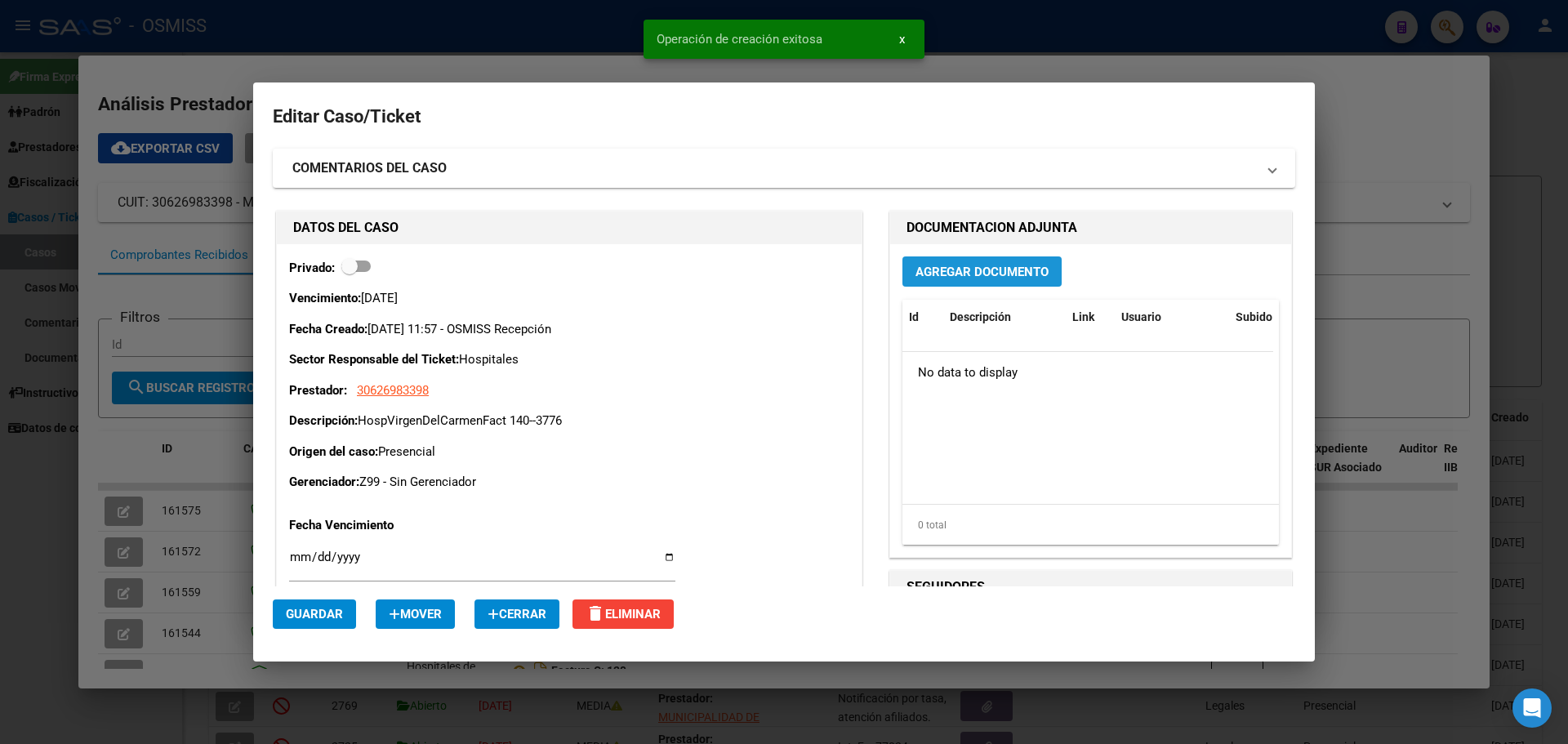
click at [929, 271] on span "Agregar Documento" at bounding box center [982, 271] width 133 height 14
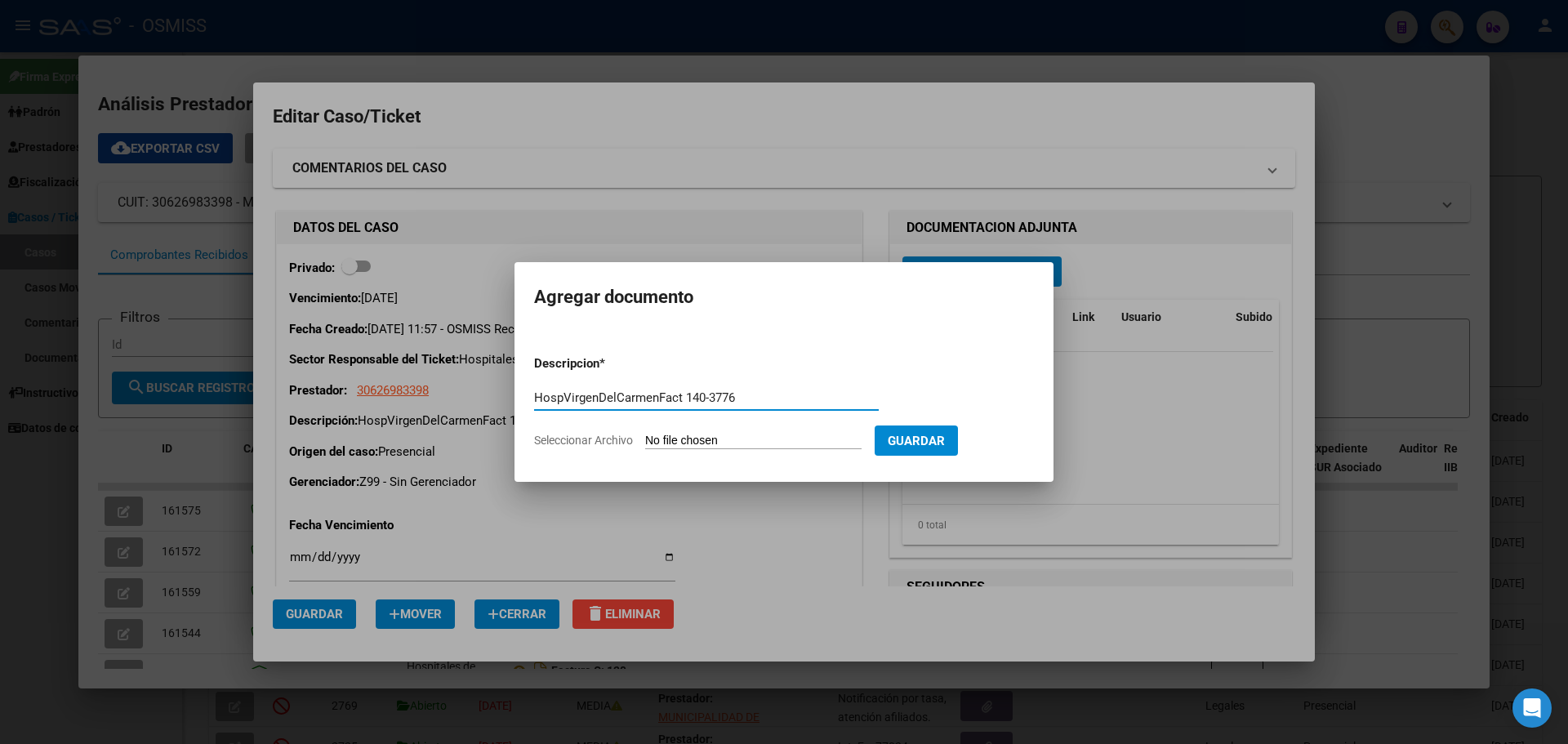
type input "HospVirgenDelCarmenFact 140-3776"
click at [566, 436] on span "Seleccionar Archivo" at bounding box center [583, 440] width 99 height 13
click at [645, 436] on input "Seleccionar Archivo" at bounding box center [753, 441] width 217 height 15
type input "C:\fakepath\Fact 3776.pdf"
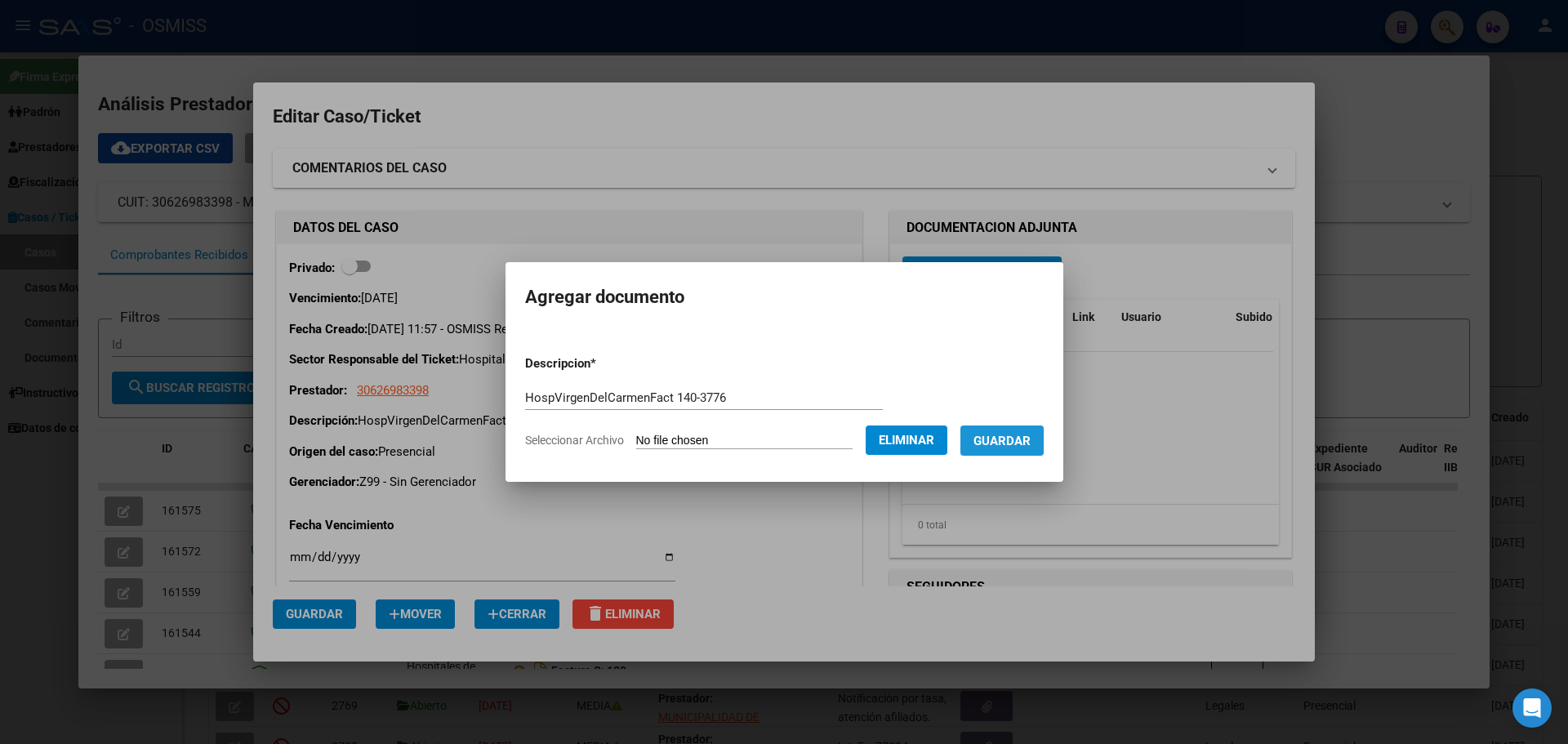
click at [1027, 433] on span "Guardar" at bounding box center [1002, 440] width 57 height 14
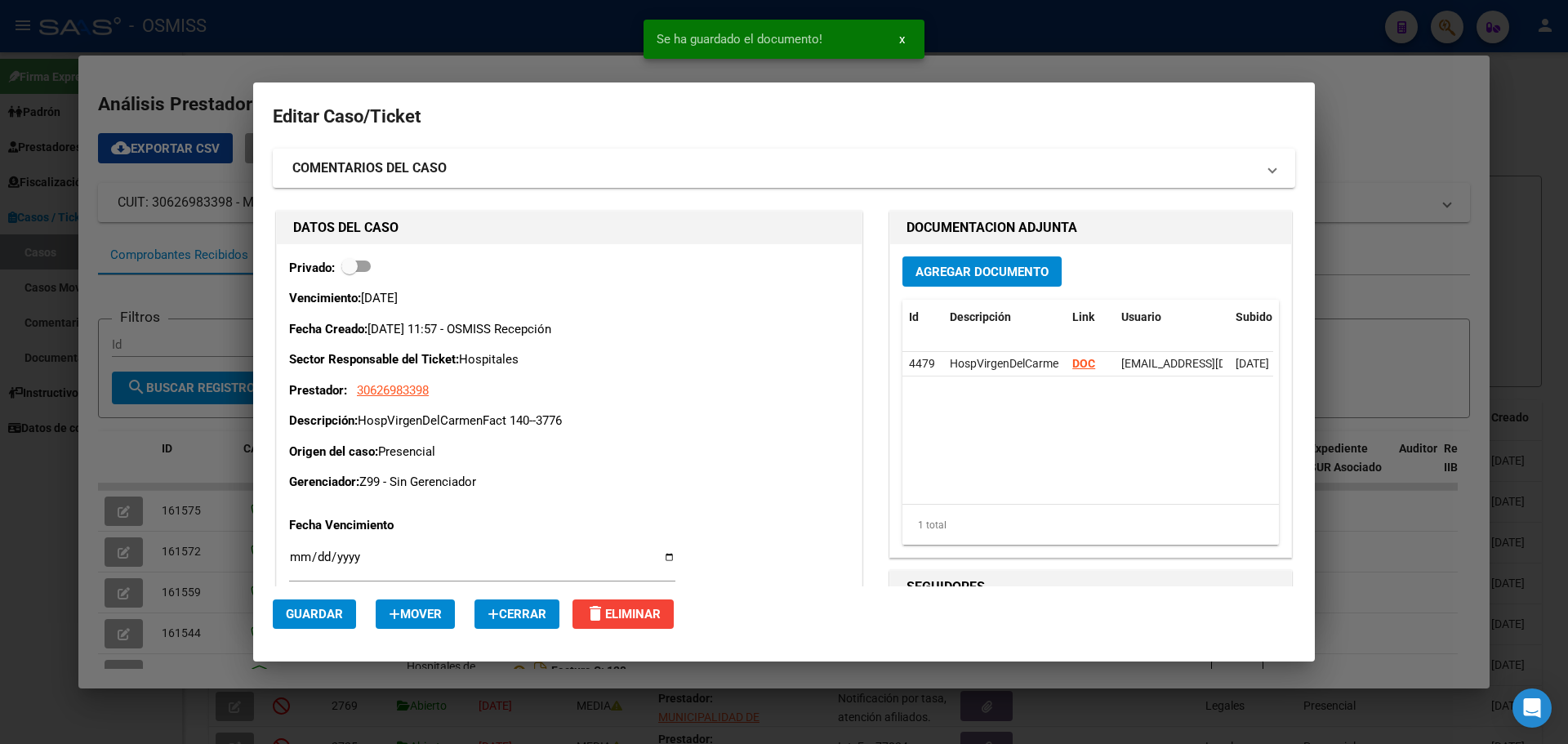
click at [201, 24] on div at bounding box center [784, 372] width 1568 height 744
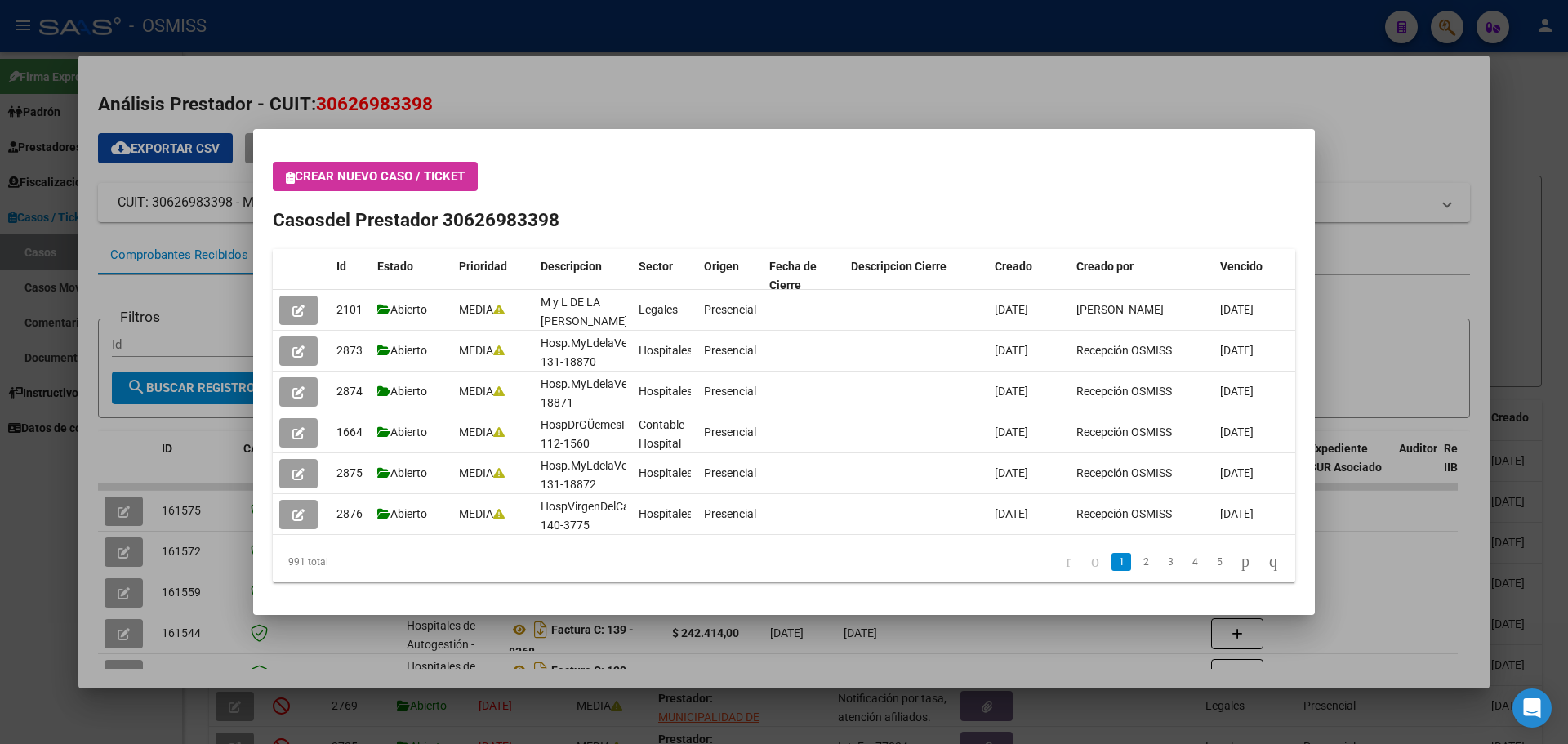
click at [1417, 97] on div at bounding box center [784, 372] width 1568 height 744
